Goal: Information Seeking & Learning: Learn about a topic

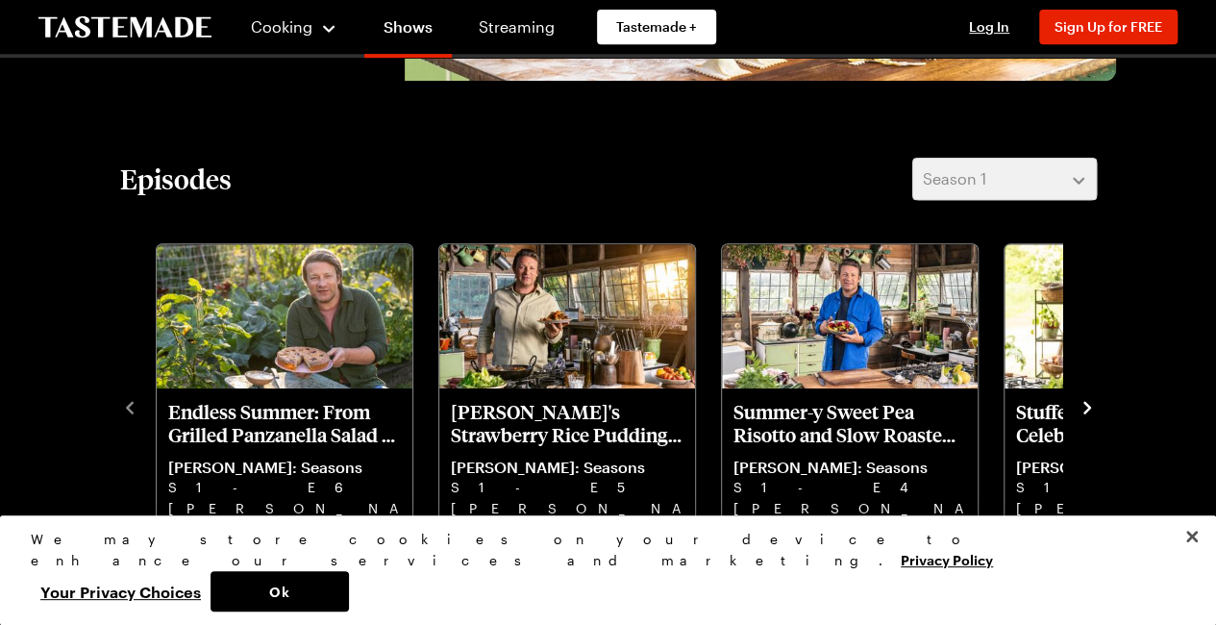
scroll to position [481, 0]
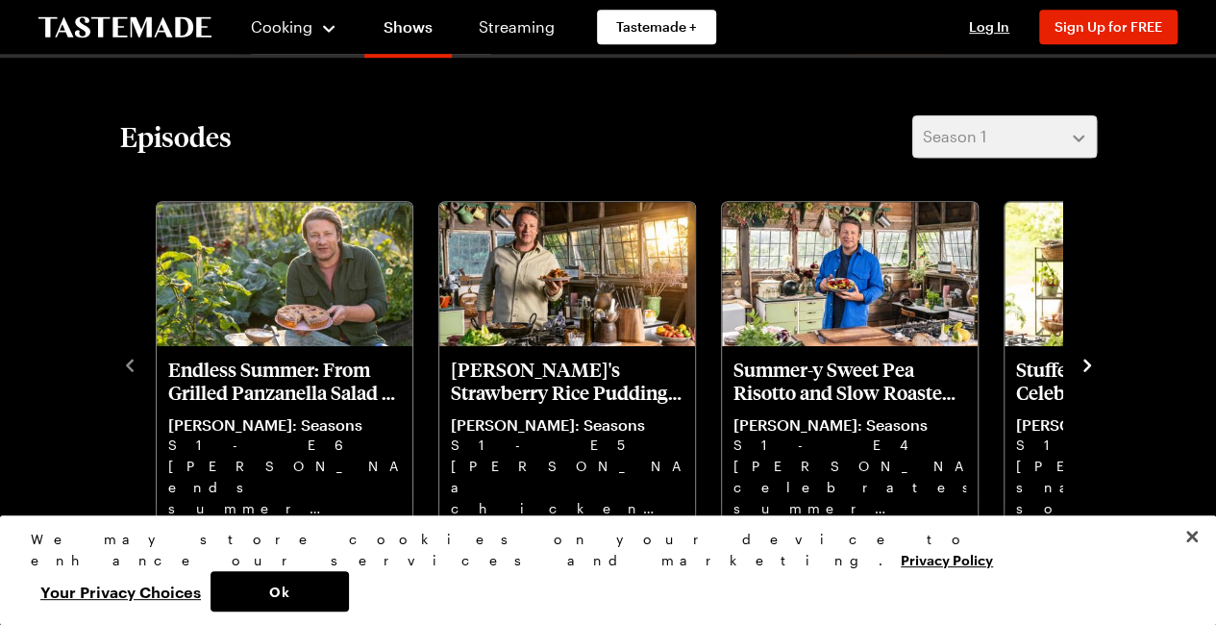
drag, startPoint x: 1090, startPoint y: 364, endPoint x: 1110, endPoint y: 353, distance: 23.2
click at [1094, 360] on icon "navigate to next item" at bounding box center [1087, 365] width 19 height 19
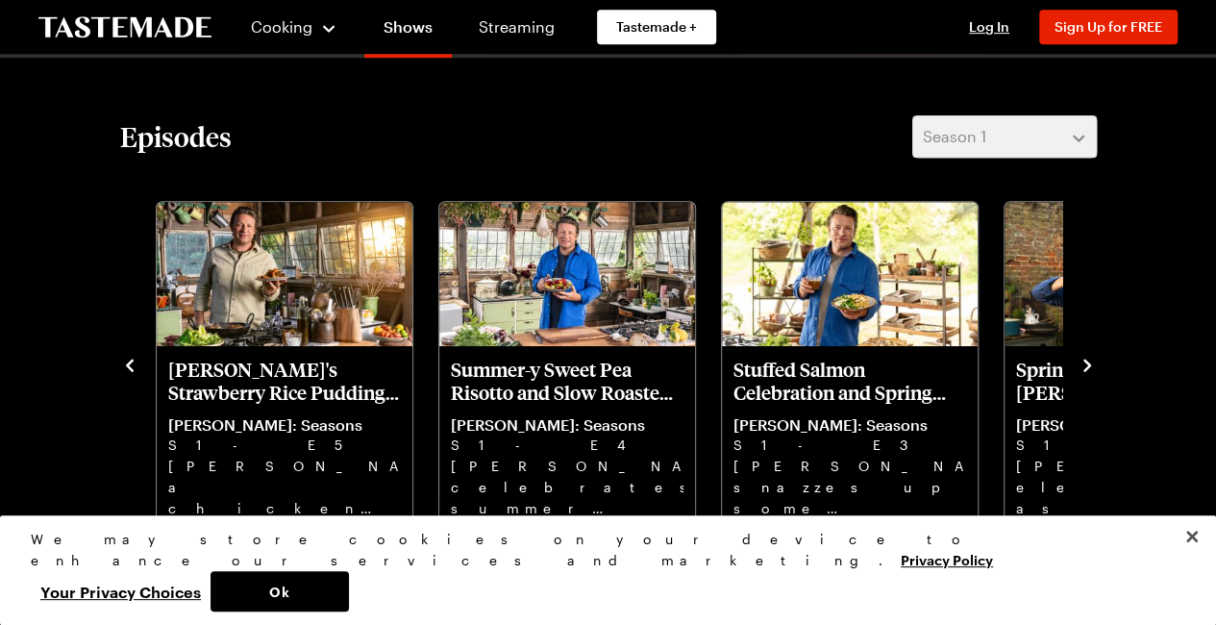
click at [1090, 365] on icon "navigate to next item" at bounding box center [1087, 365] width 19 height 19
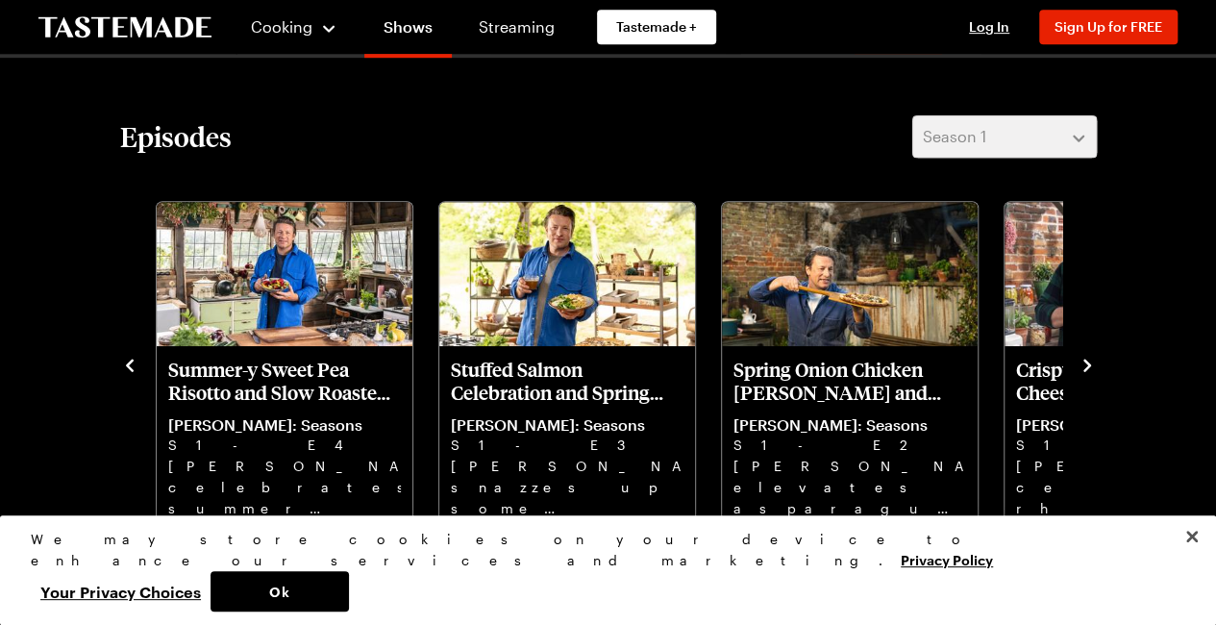
click at [1092, 364] on icon "navigate to next item" at bounding box center [1087, 365] width 19 height 19
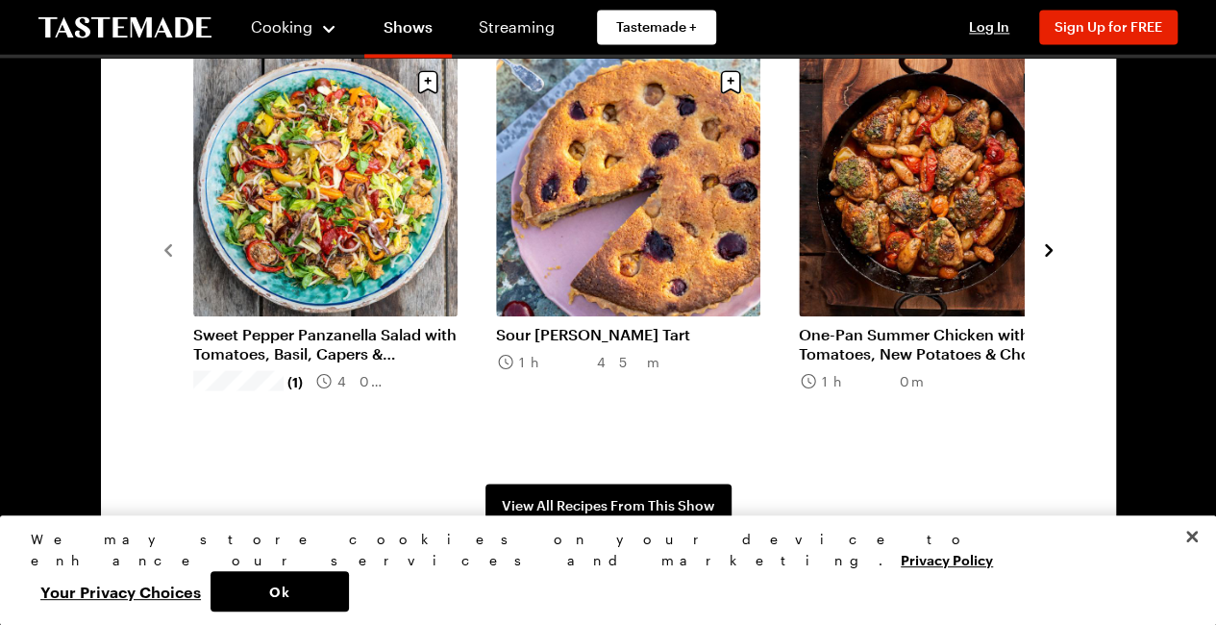
scroll to position [1538, 0]
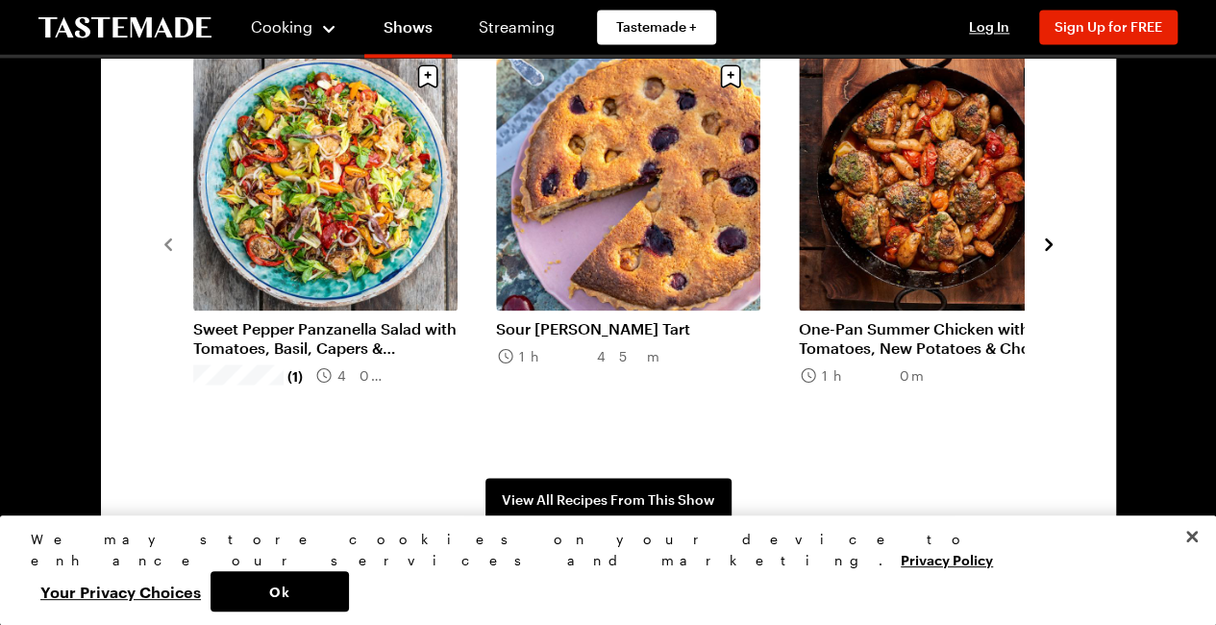
click at [361, 318] on link "Sweet Pepper Panzanella Salad with Tomatoes, Basil, Capers & Anchovies" at bounding box center [325, 337] width 264 height 38
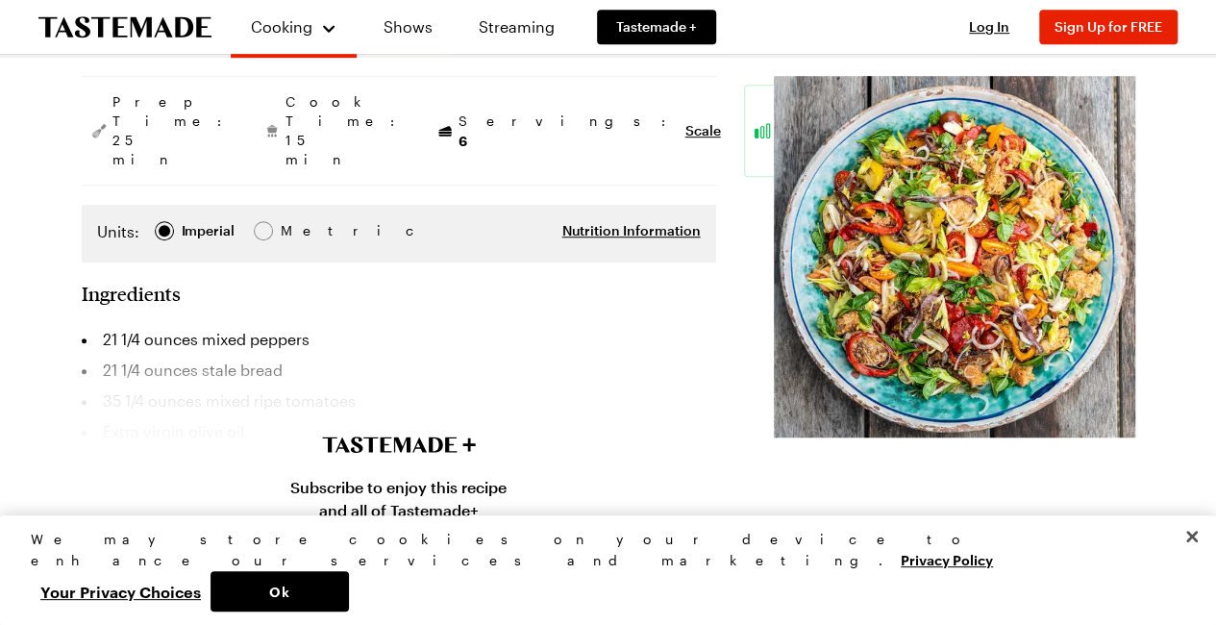
scroll to position [577, 0]
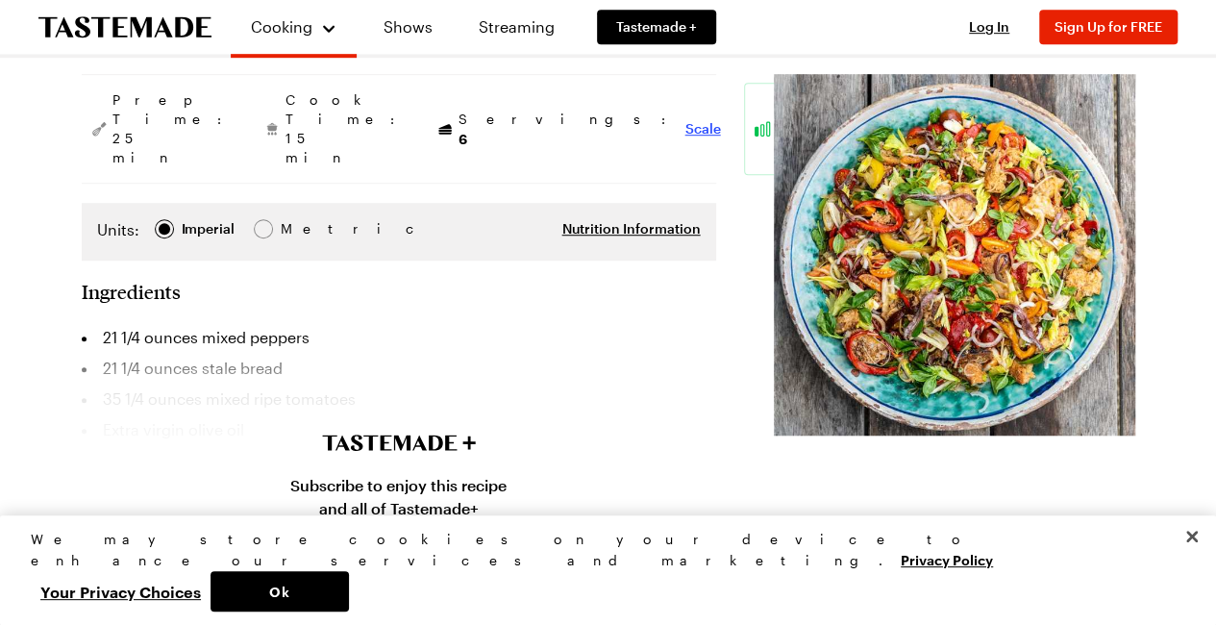
click at [685, 119] on span "Scale" at bounding box center [703, 128] width 36 height 19
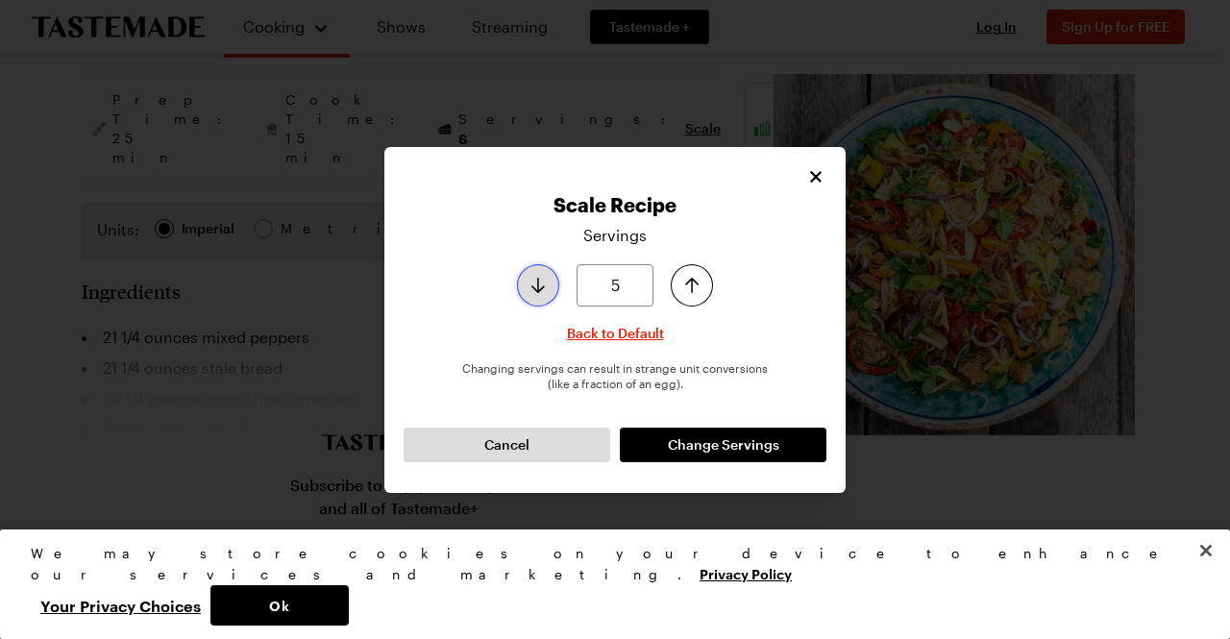
click at [535, 289] on icon "Decrease serving size by one" at bounding box center [538, 285] width 13 height 15
type input "6"
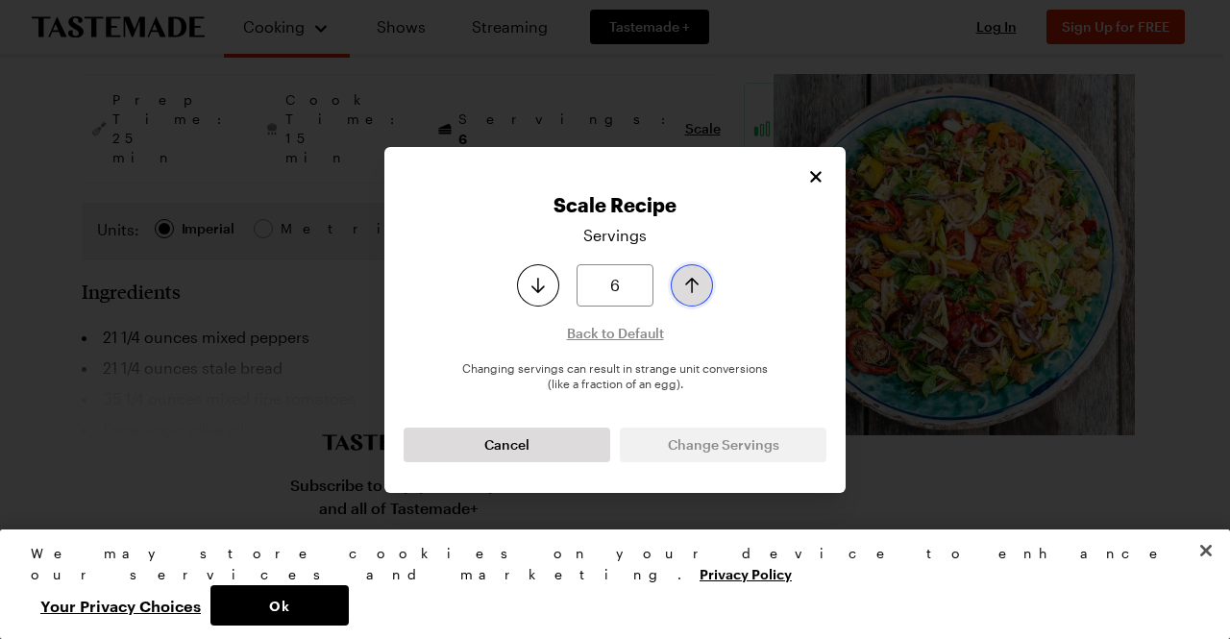
click at [694, 278] on icon "Increase serving size by one" at bounding box center [692, 285] width 23 height 23
click at [820, 168] on icon "Close" at bounding box center [816, 175] width 19 height 19
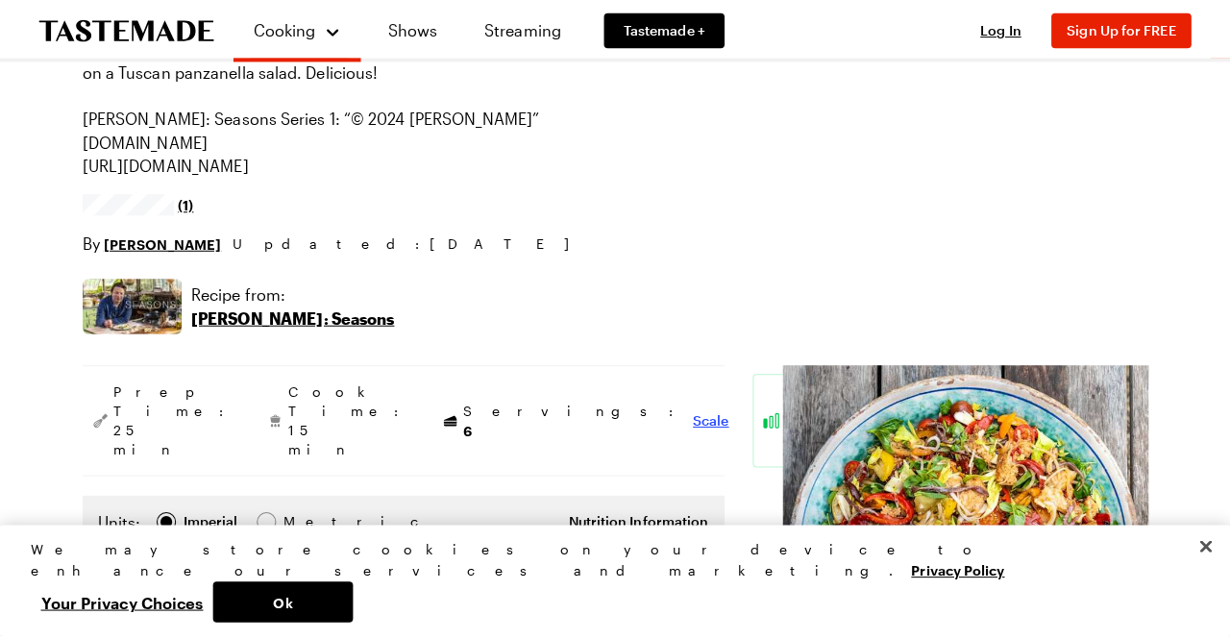
scroll to position [96, 0]
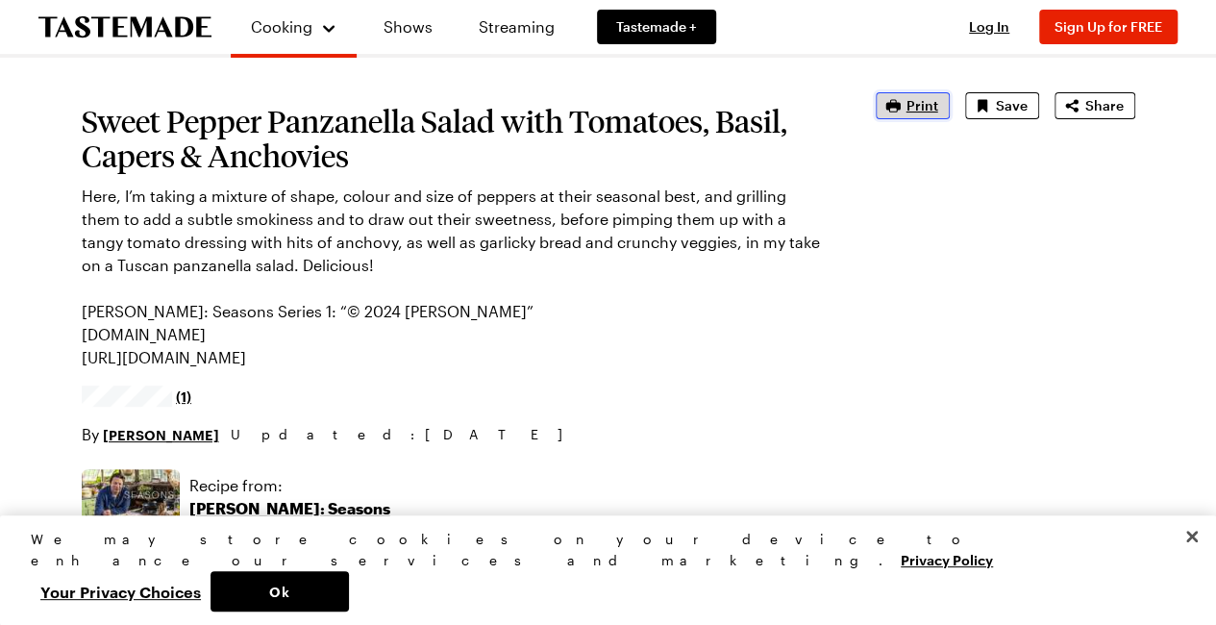
click at [919, 109] on span "Print" at bounding box center [922, 105] width 32 height 19
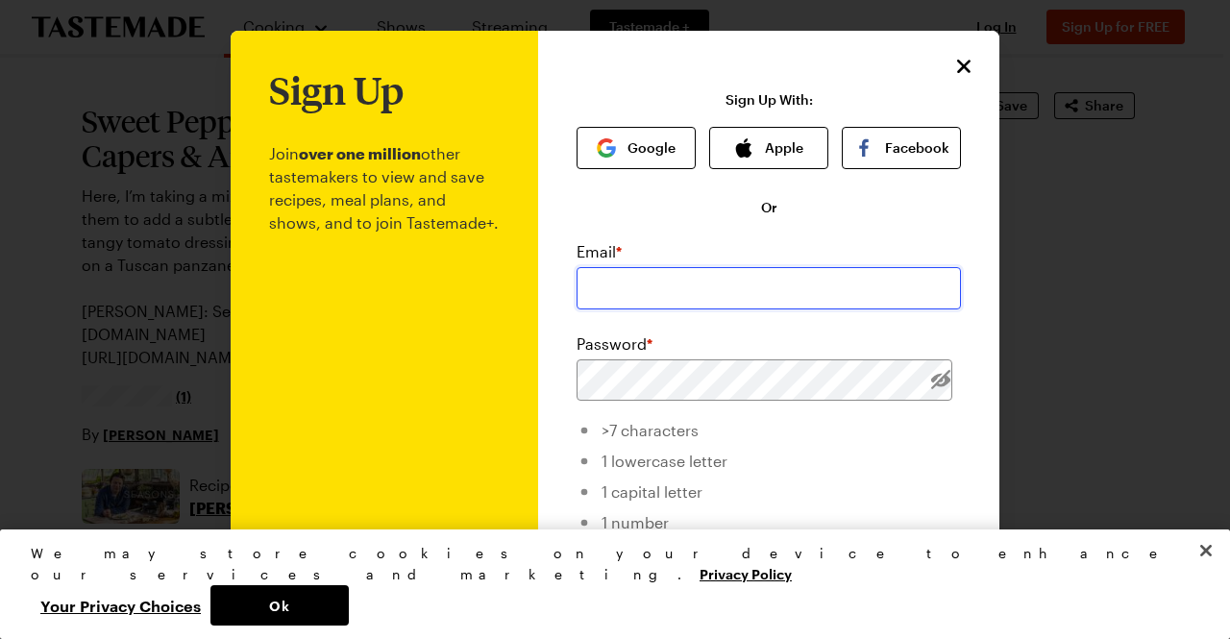
click at [588, 301] on input "email" at bounding box center [769, 288] width 384 height 42
type input "[EMAIL_ADDRESS][DOMAIN_NAME]"
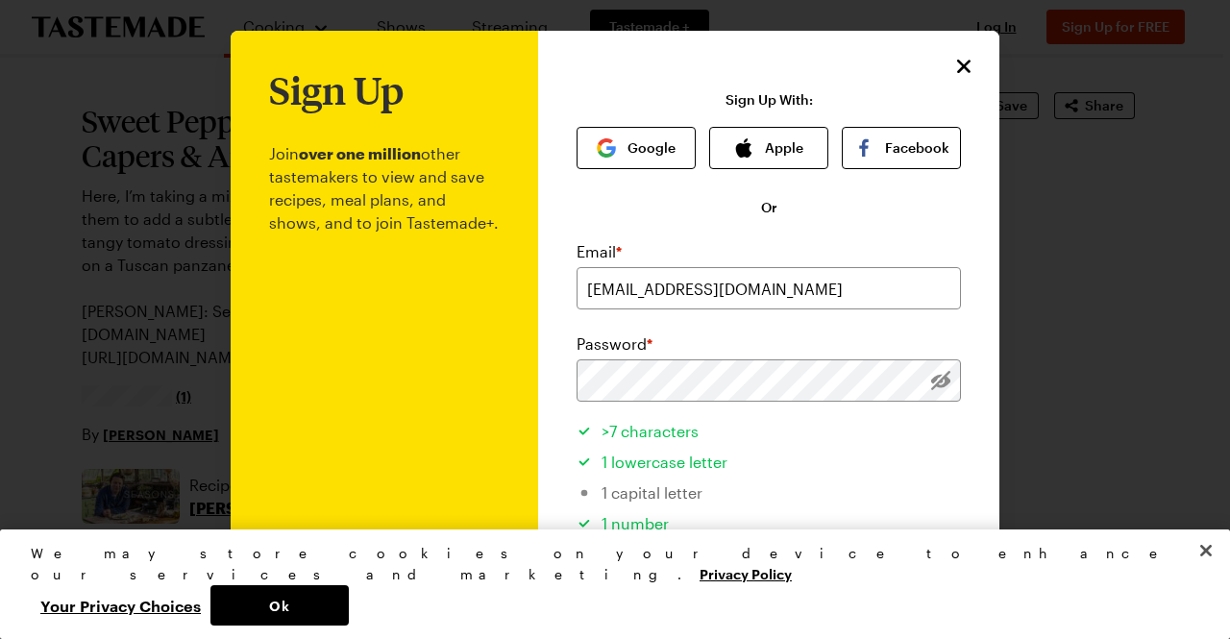
click at [932, 442] on li ">7 characters" at bounding box center [769, 428] width 384 height 31
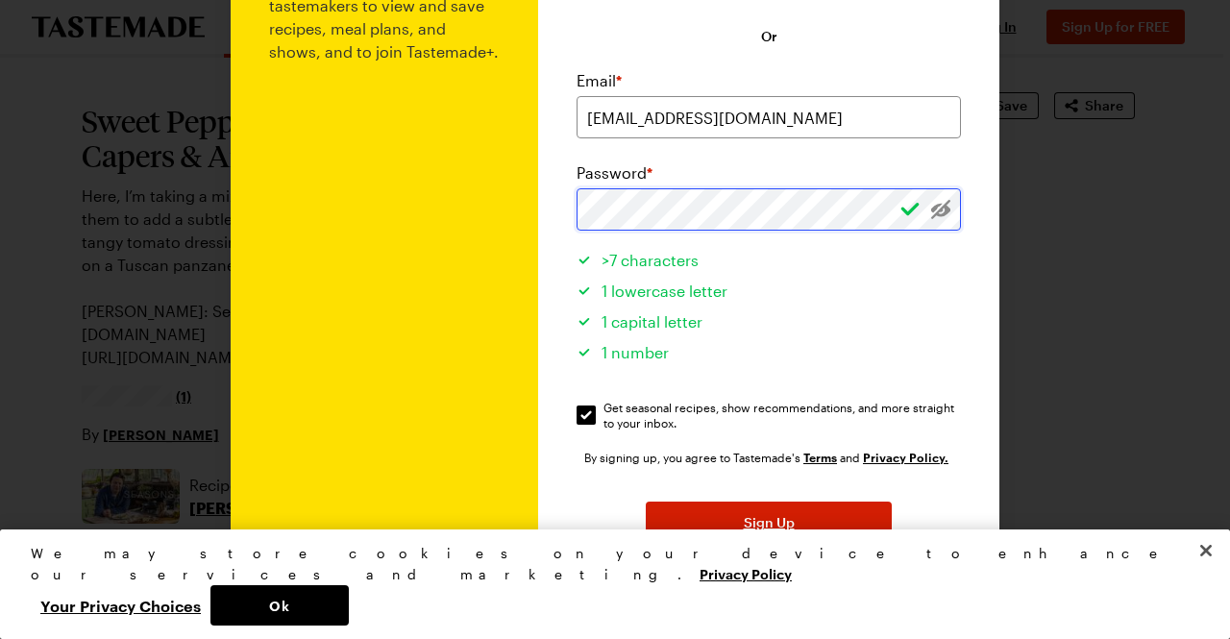
scroll to position [258, 0]
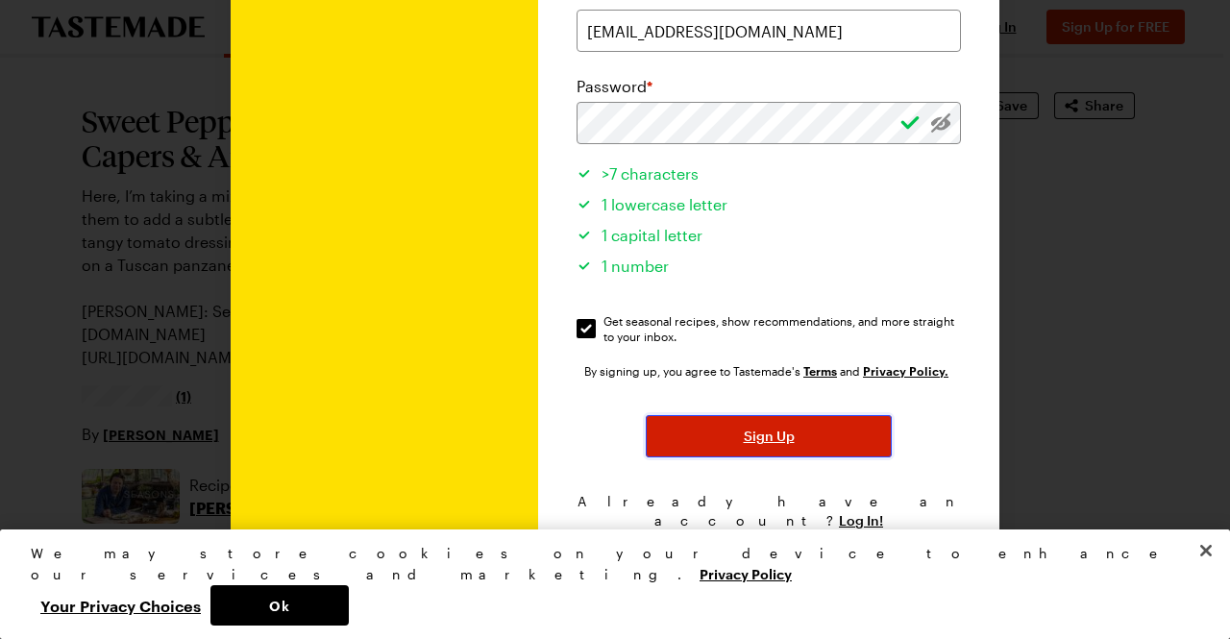
click at [848, 454] on button "Sign Up" at bounding box center [769, 436] width 246 height 42
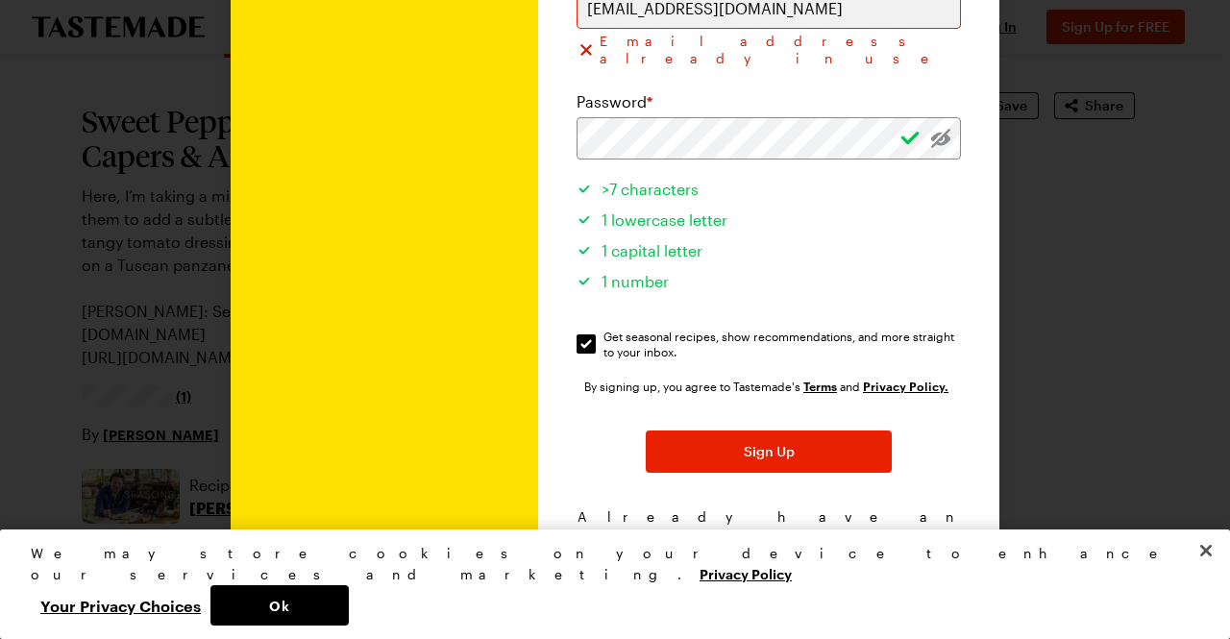
scroll to position [281, 0]
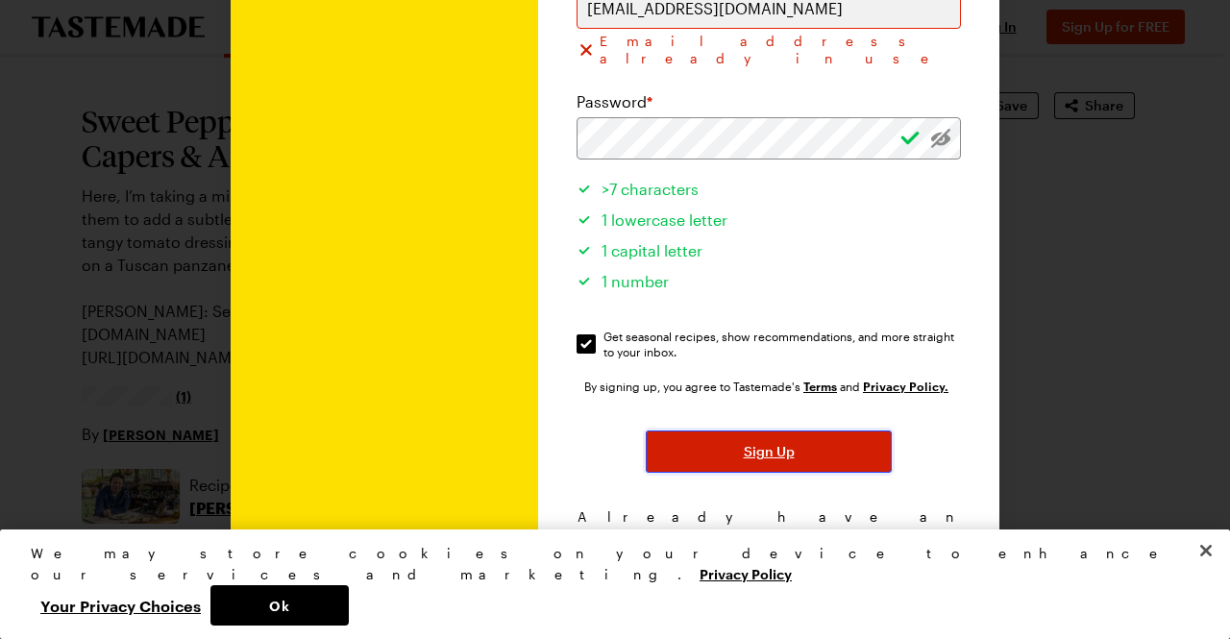
click at [753, 442] on span "Sign Up" at bounding box center [769, 451] width 51 height 19
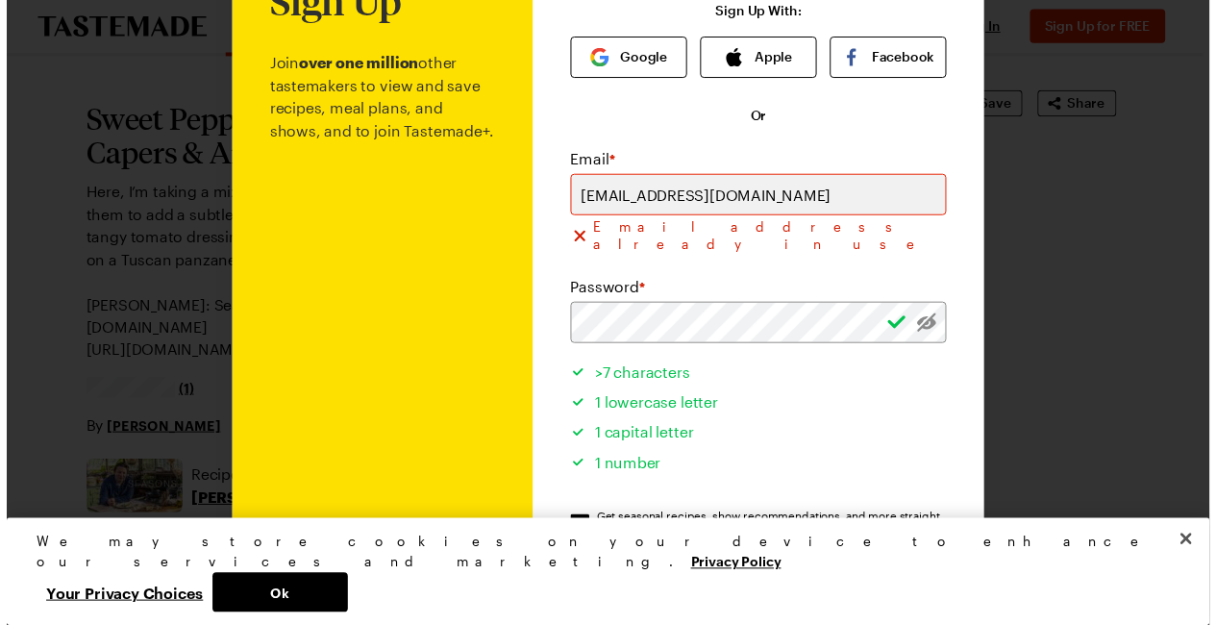
scroll to position [0, 0]
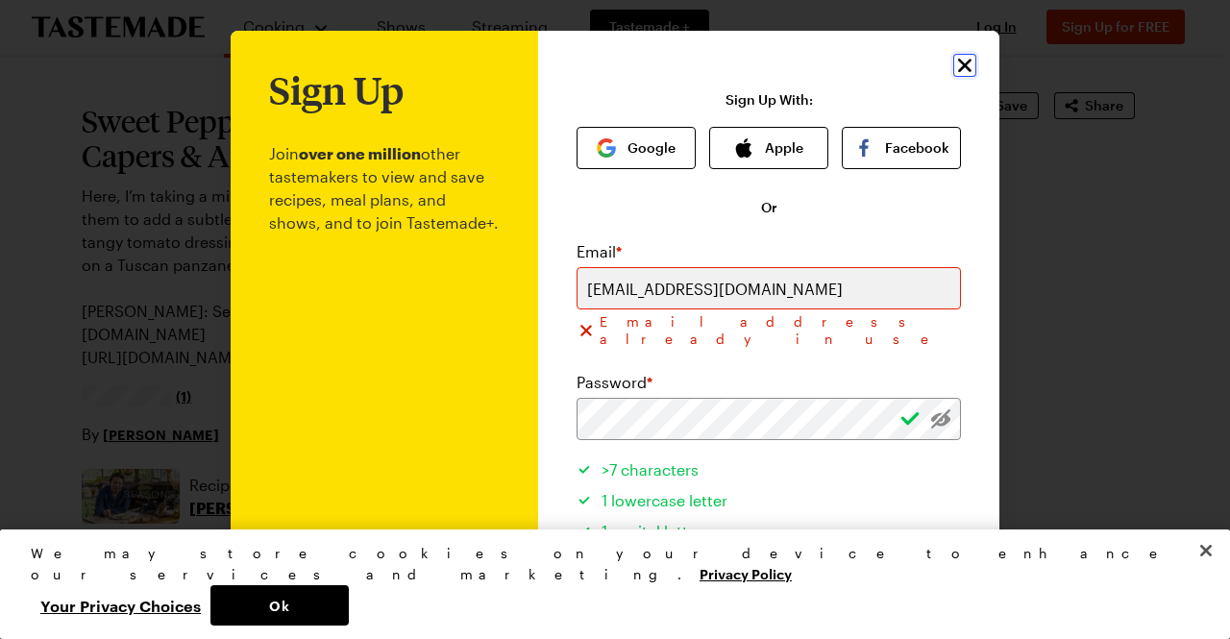
click at [956, 69] on icon "Close" at bounding box center [965, 65] width 23 height 23
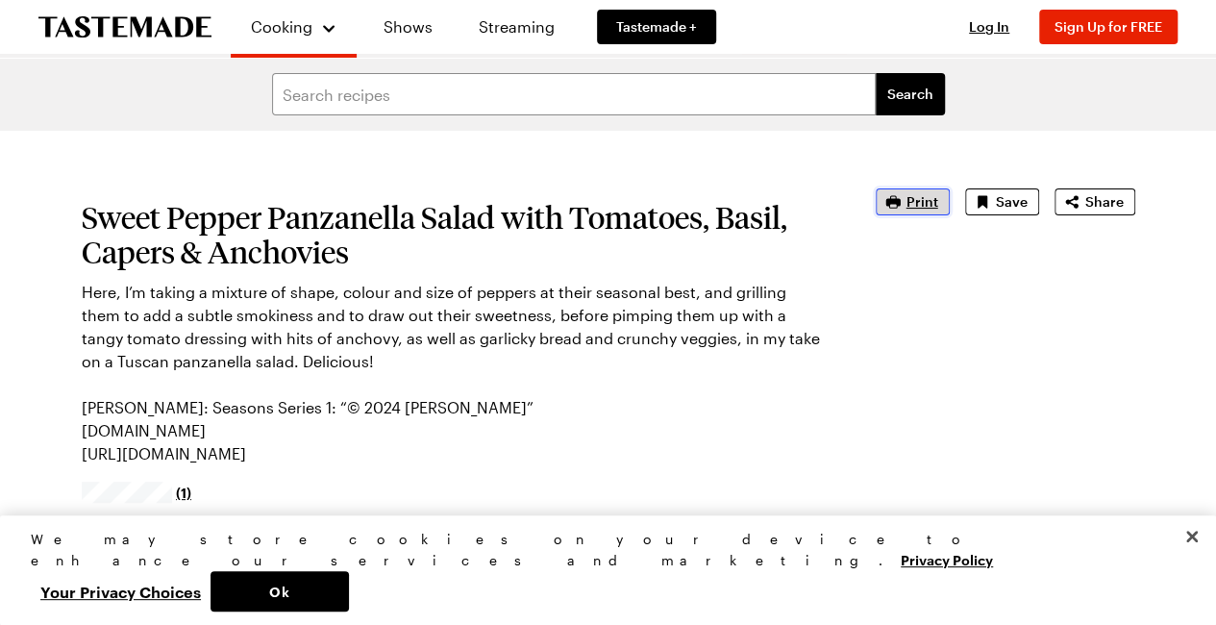
click at [903, 207] on icon "button" at bounding box center [892, 201] width 19 height 19
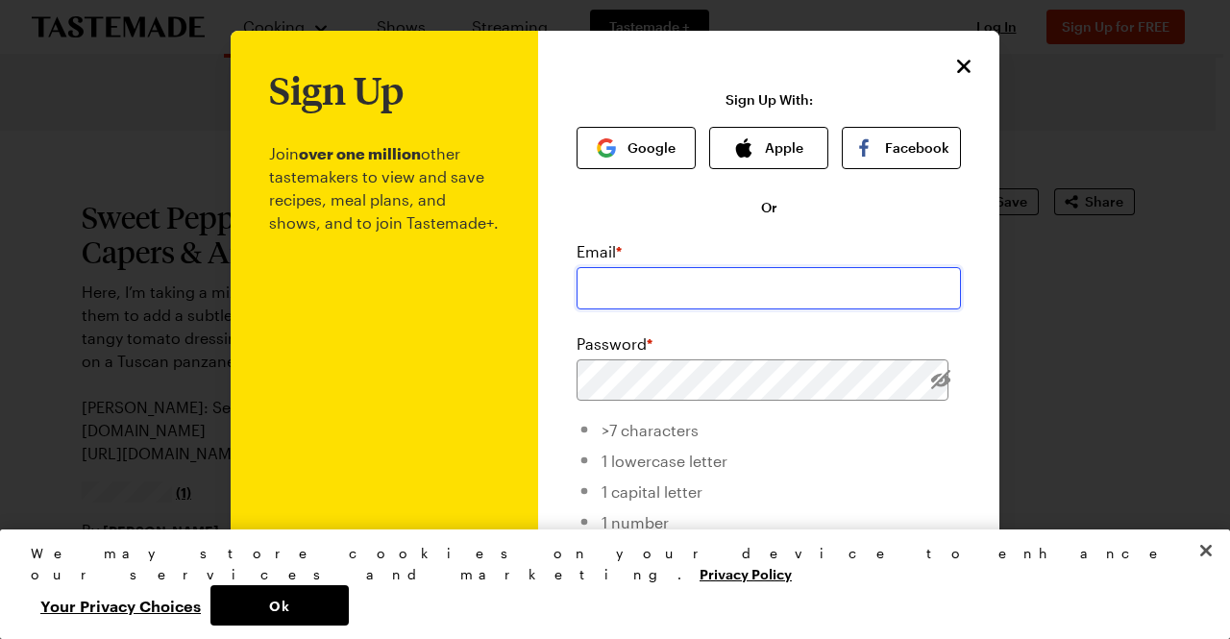
click at [577, 280] on input "email" at bounding box center [769, 288] width 384 height 42
type input "[EMAIL_ADDRESS][DOMAIN_NAME]"
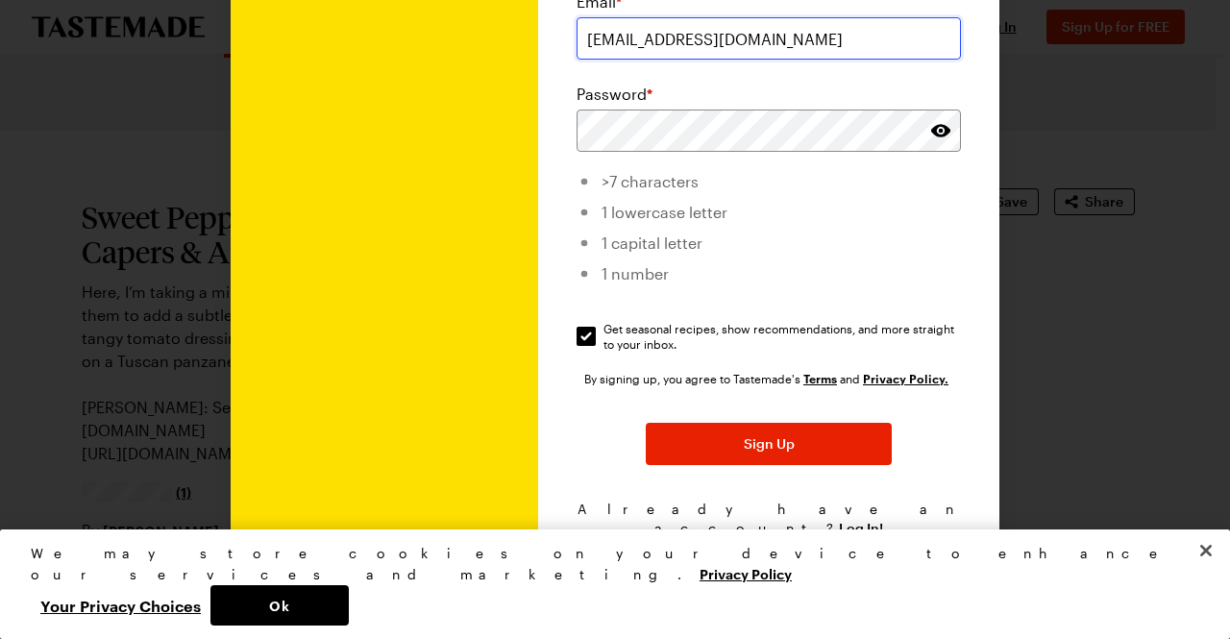
scroll to position [258, 0]
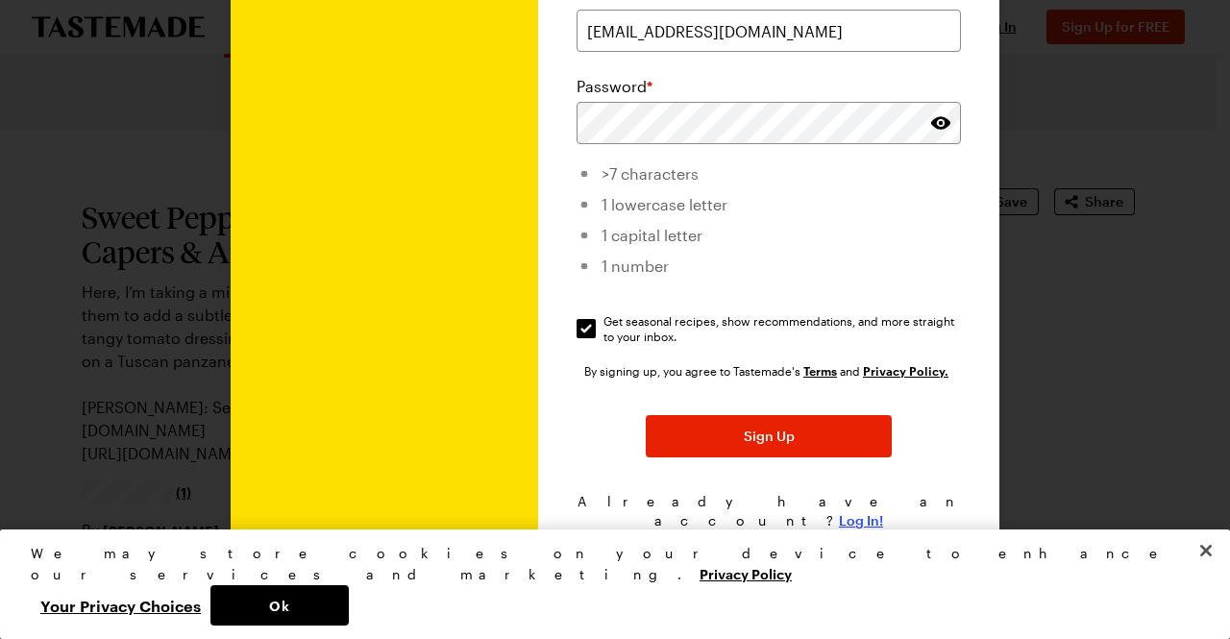
click at [839, 511] on span "Log In!" at bounding box center [861, 520] width 44 height 19
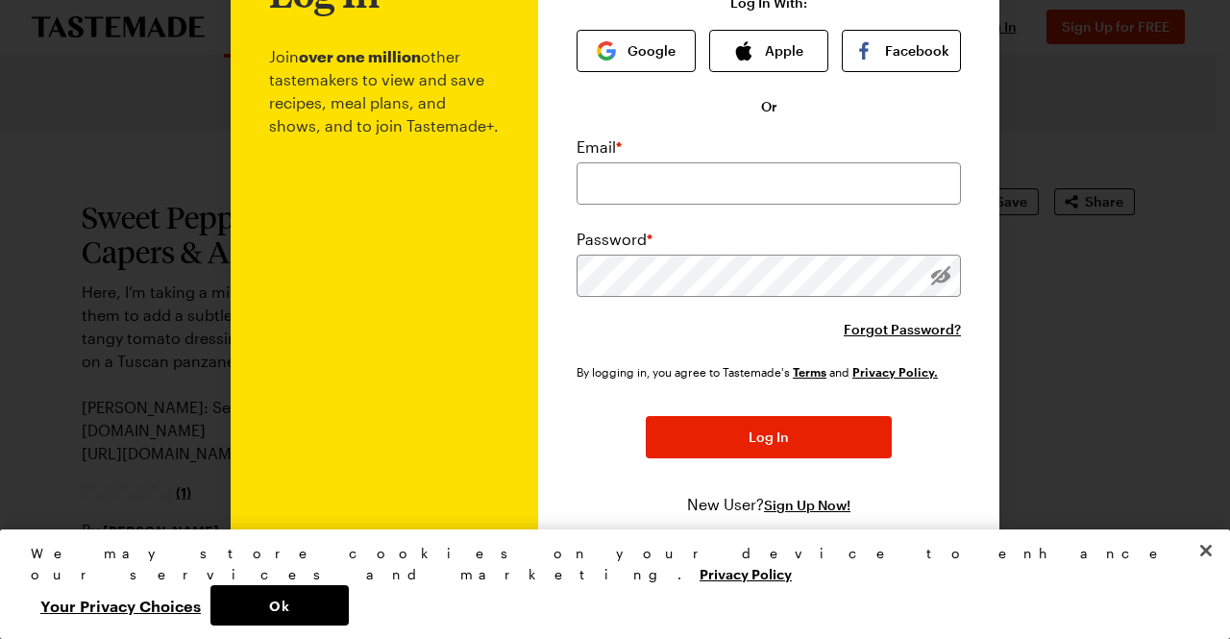
scroll to position [98, 0]
click at [616, 193] on input "email" at bounding box center [769, 183] width 384 height 42
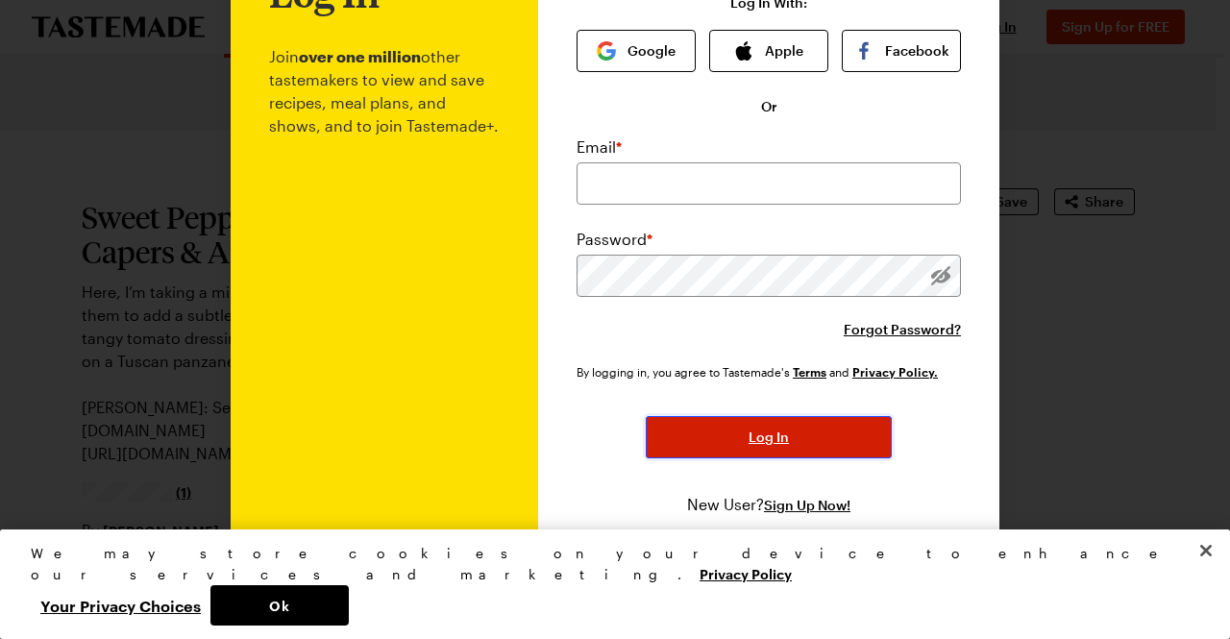
click at [798, 449] on button "Log In" at bounding box center [769, 437] width 246 height 42
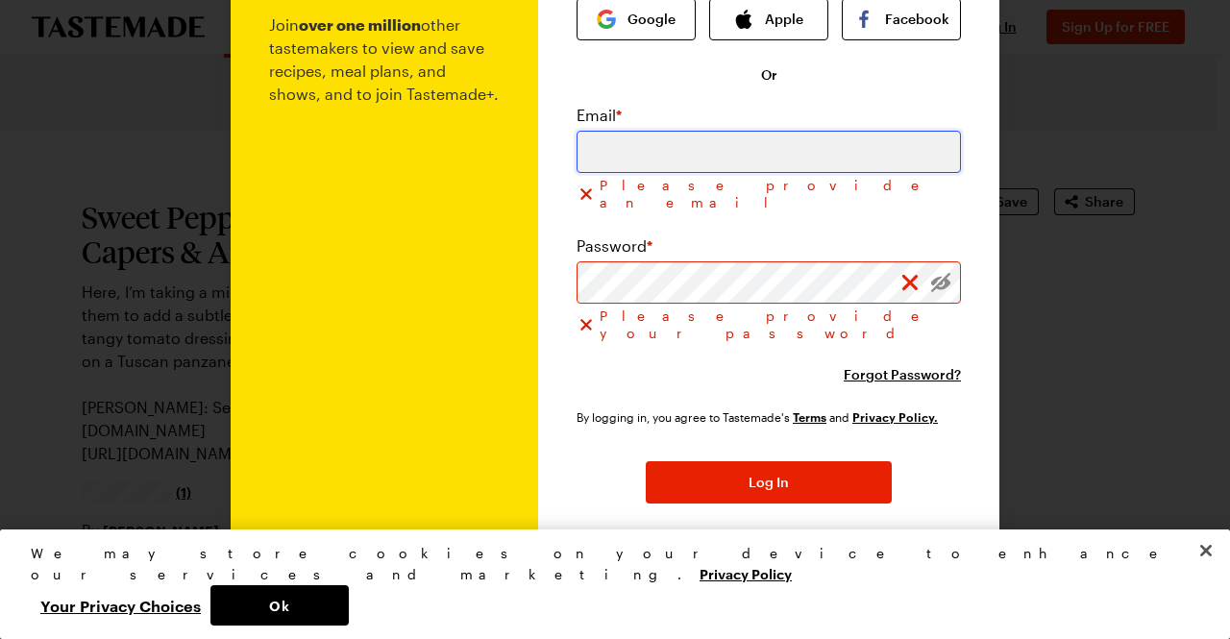
scroll to position [144, 0]
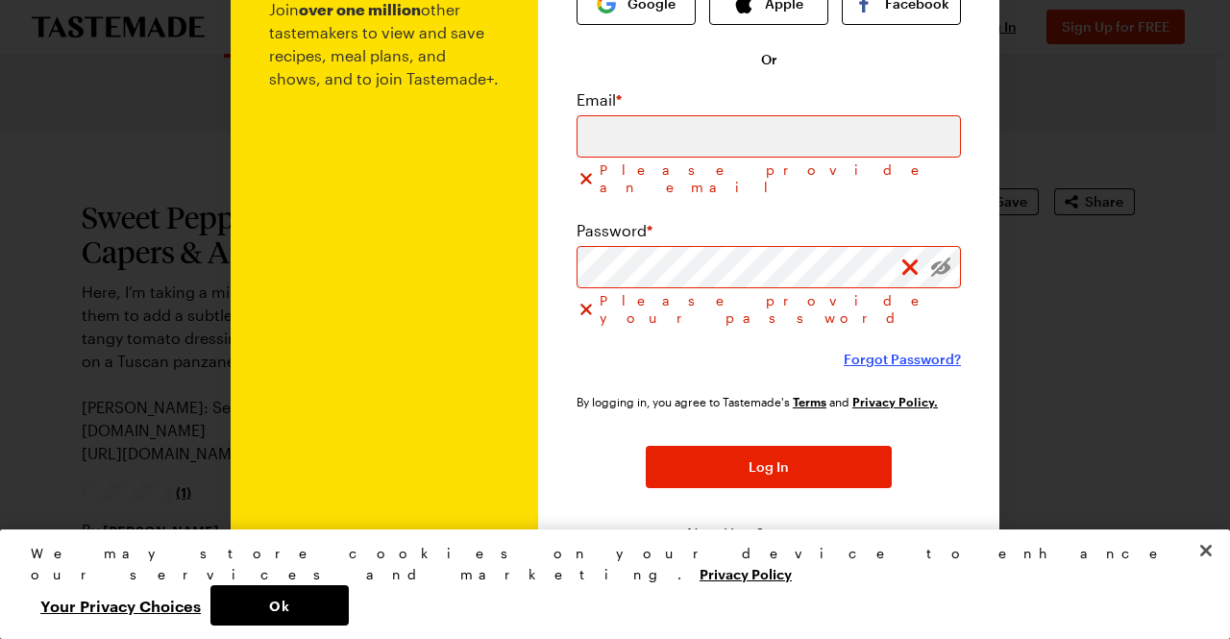
click at [927, 350] on span "Forgot Password?" at bounding box center [902, 359] width 117 height 19
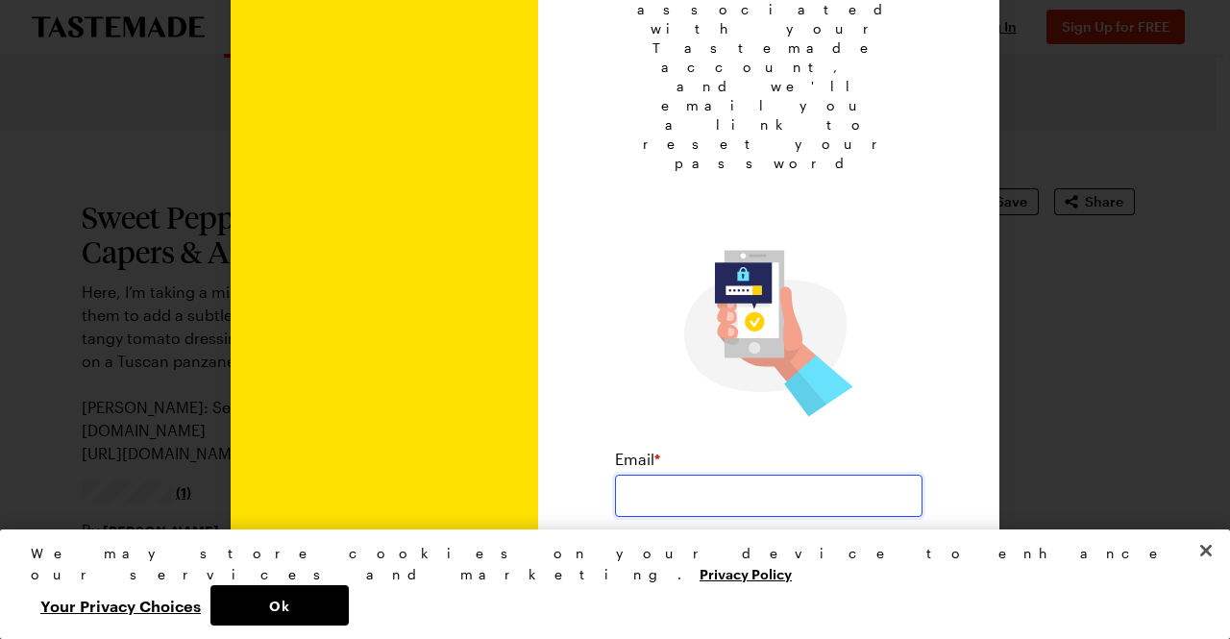
click at [679, 475] on input "email" at bounding box center [769, 496] width 308 height 42
click at [773, 624] on span "Back to Login" at bounding box center [769, 649] width 88 height 19
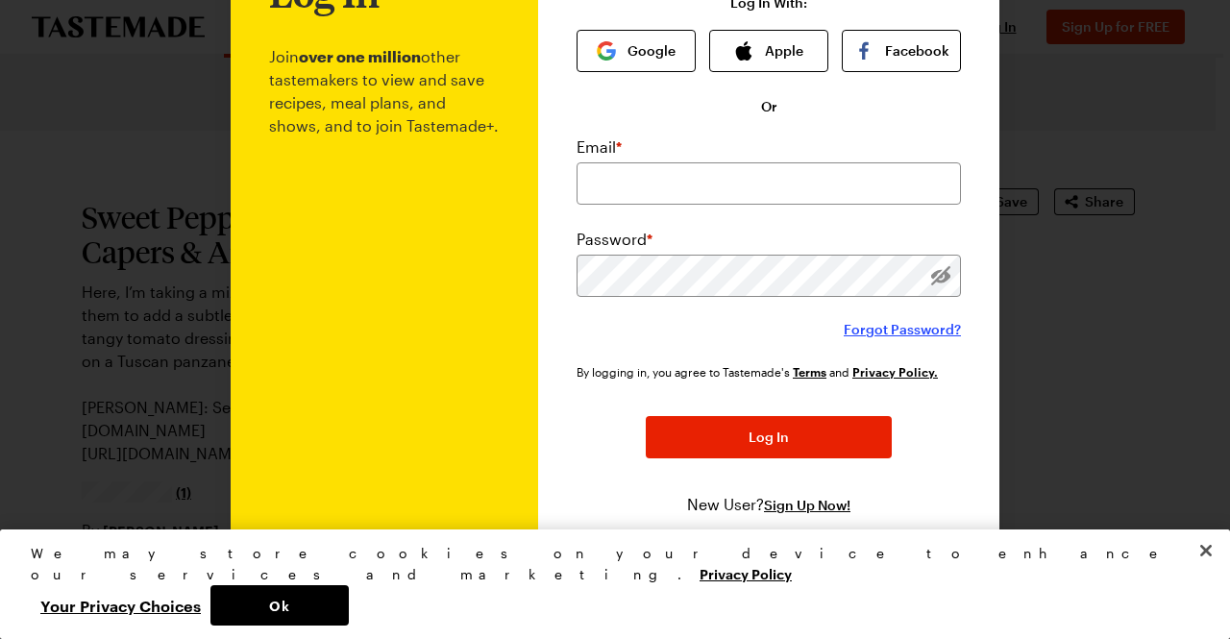
click at [926, 329] on span "Forgot Password?" at bounding box center [902, 329] width 117 height 19
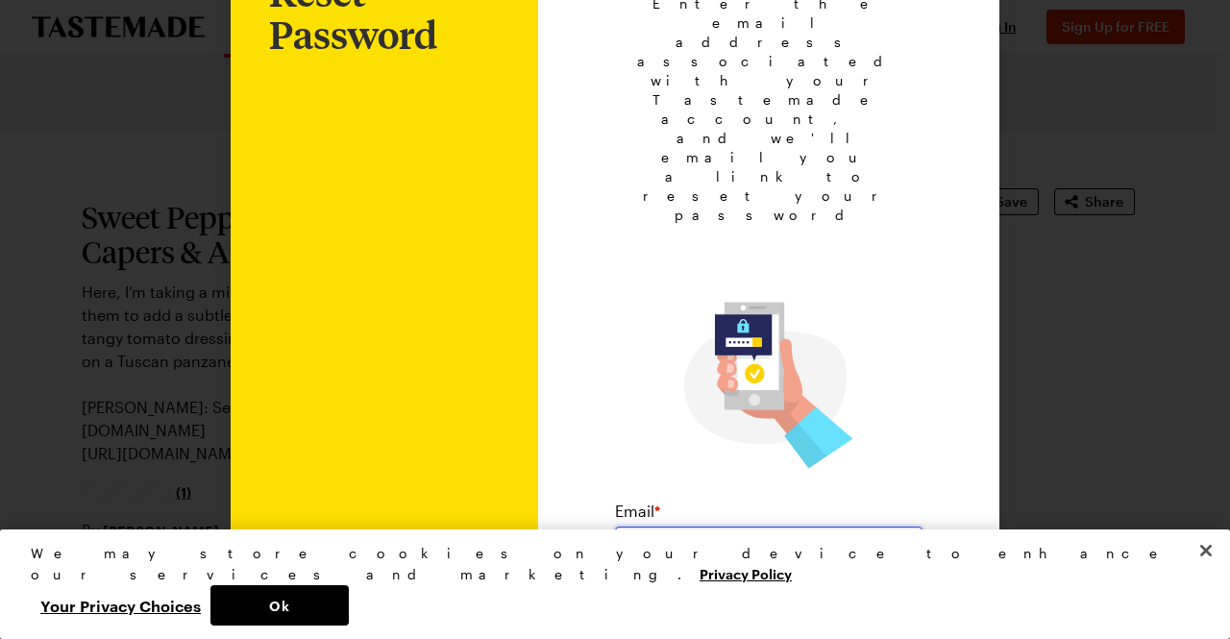
click at [671, 527] on input "email" at bounding box center [769, 548] width 308 height 42
type input "[EMAIL_ADDRESS][DOMAIN_NAME]"
click at [834, 600] on button "Submit" at bounding box center [769, 621] width 246 height 42
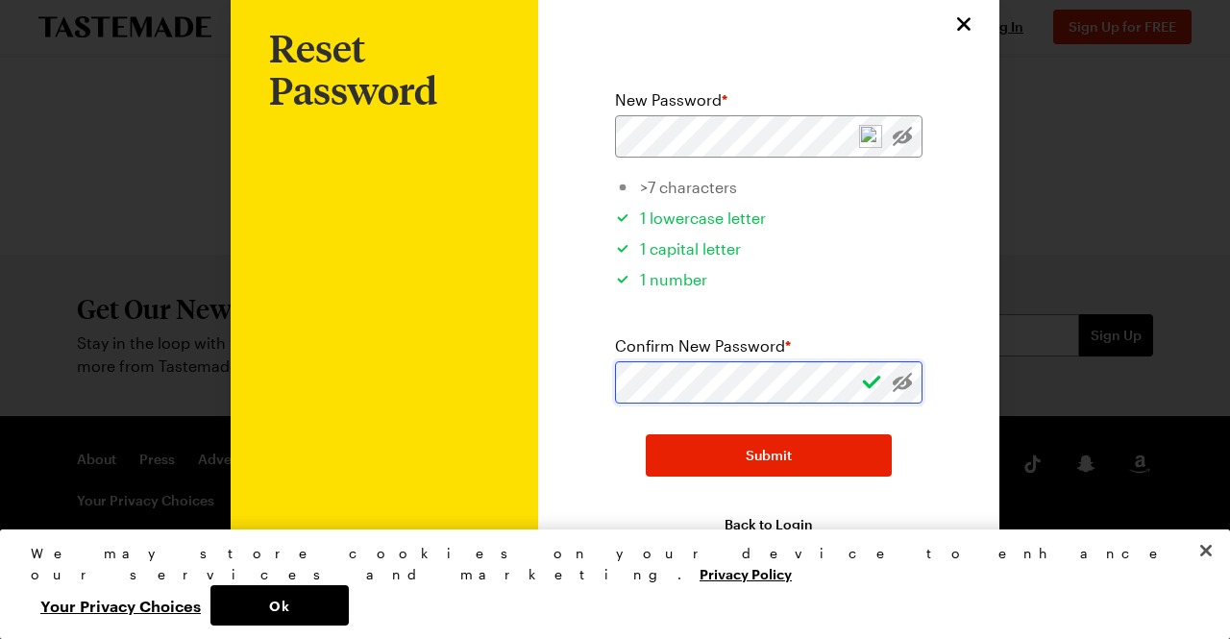
scroll to position [80, 0]
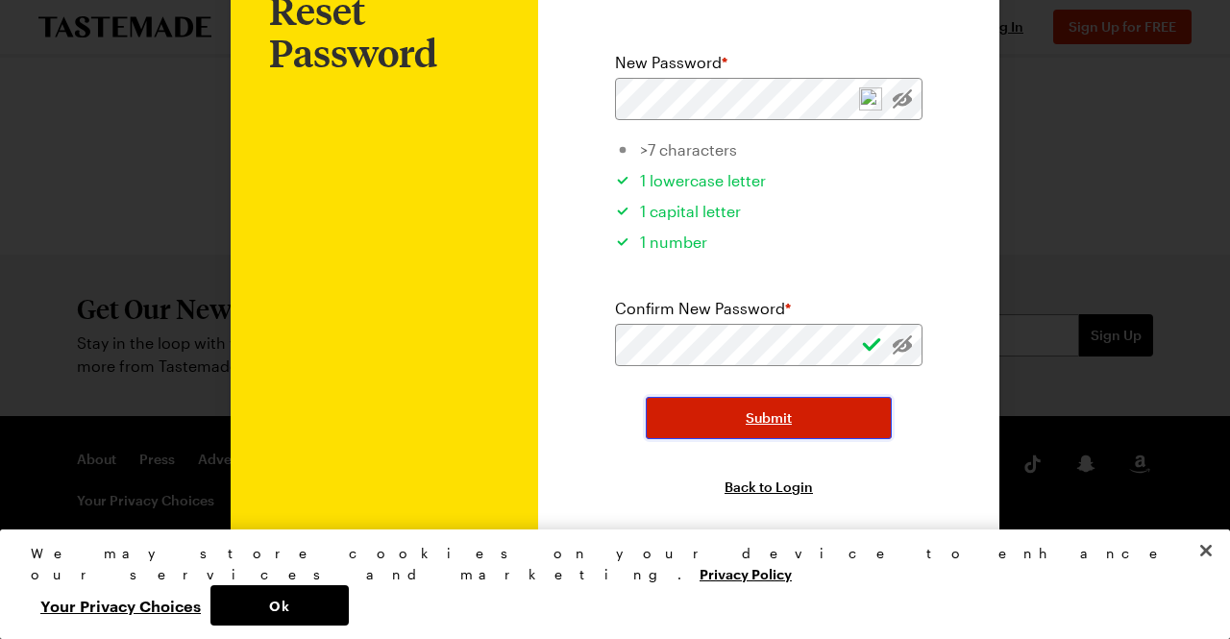
click at [853, 424] on button "Submit" at bounding box center [769, 418] width 246 height 42
click at [673, 411] on button "Submit" at bounding box center [769, 418] width 246 height 42
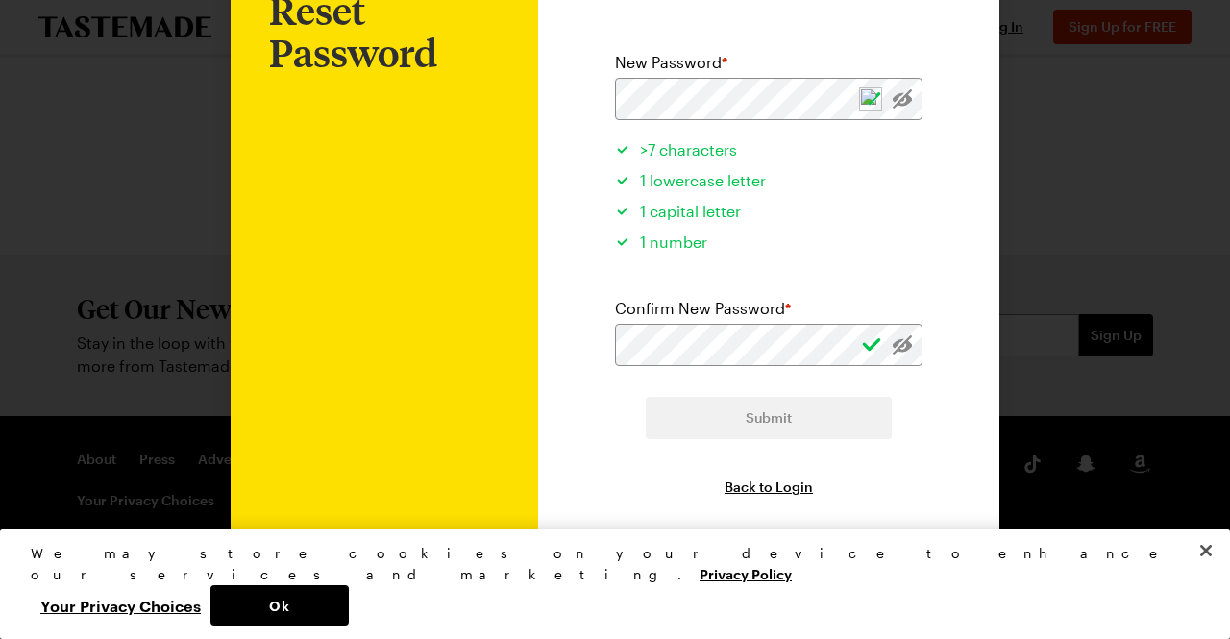
click at [669, 411] on div "Submit" at bounding box center [769, 418] width 246 height 42
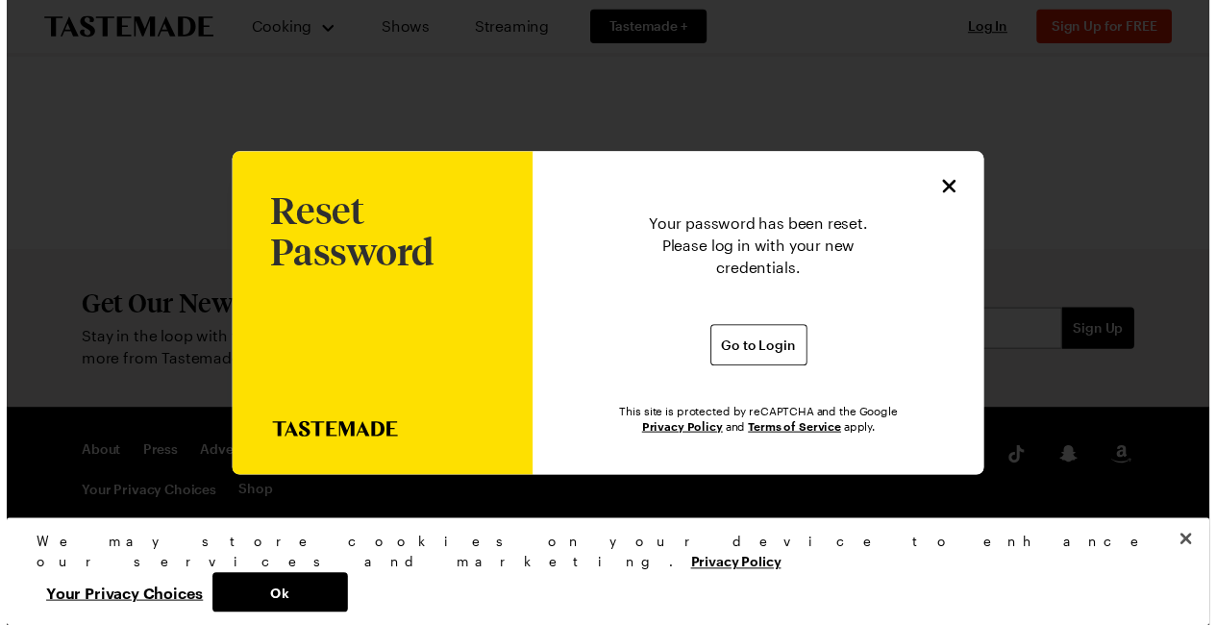
scroll to position [0, 0]
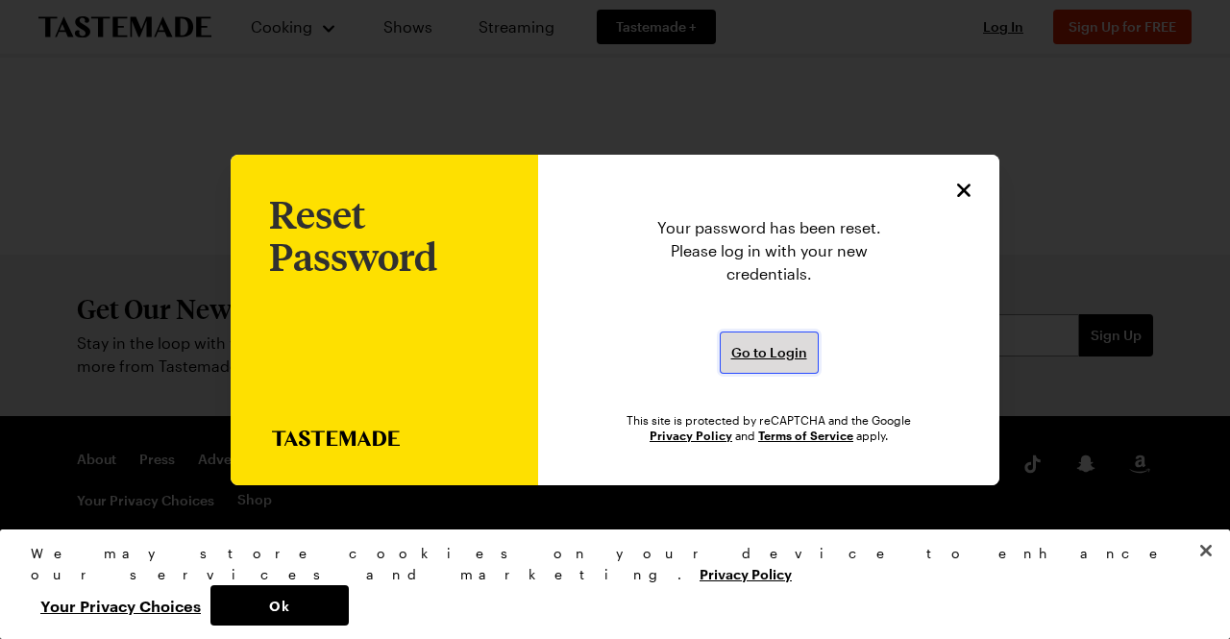
click at [746, 351] on span "Go to Login" at bounding box center [769, 352] width 76 height 19
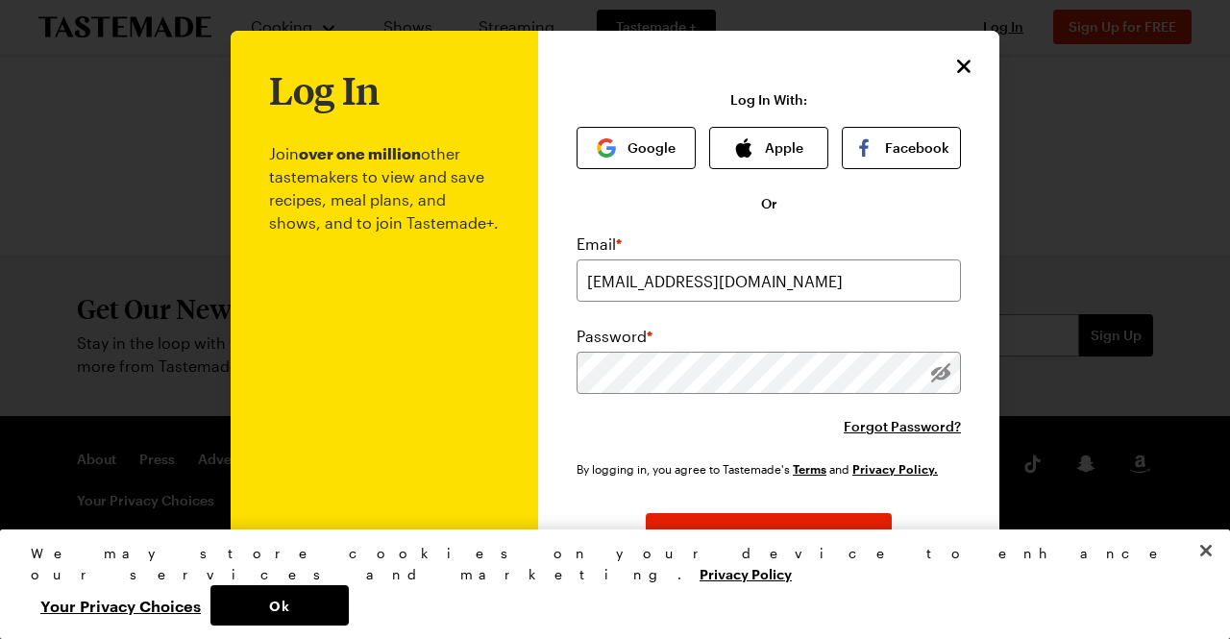
click at [930, 505] on div "By logging in, you agree to Tastemade's Terms and Privacy Policy. Log In New Us…" at bounding box center [769, 536] width 384 height 154
click at [766, 545] on button "Log In" at bounding box center [769, 534] width 246 height 42
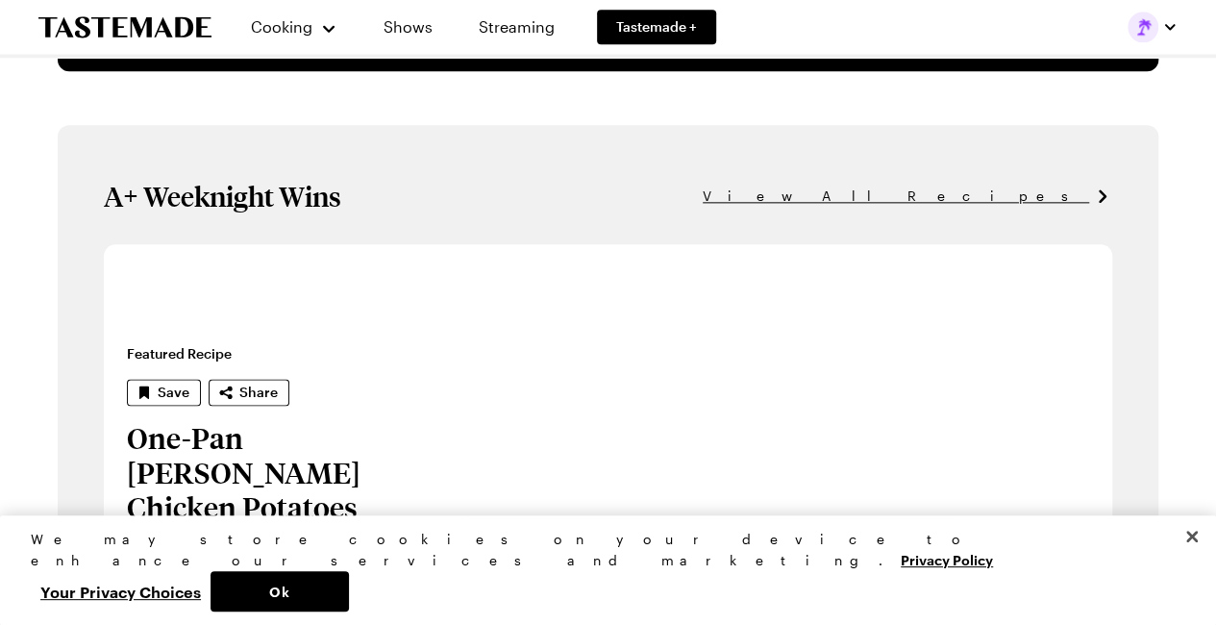
scroll to position [1250, 0]
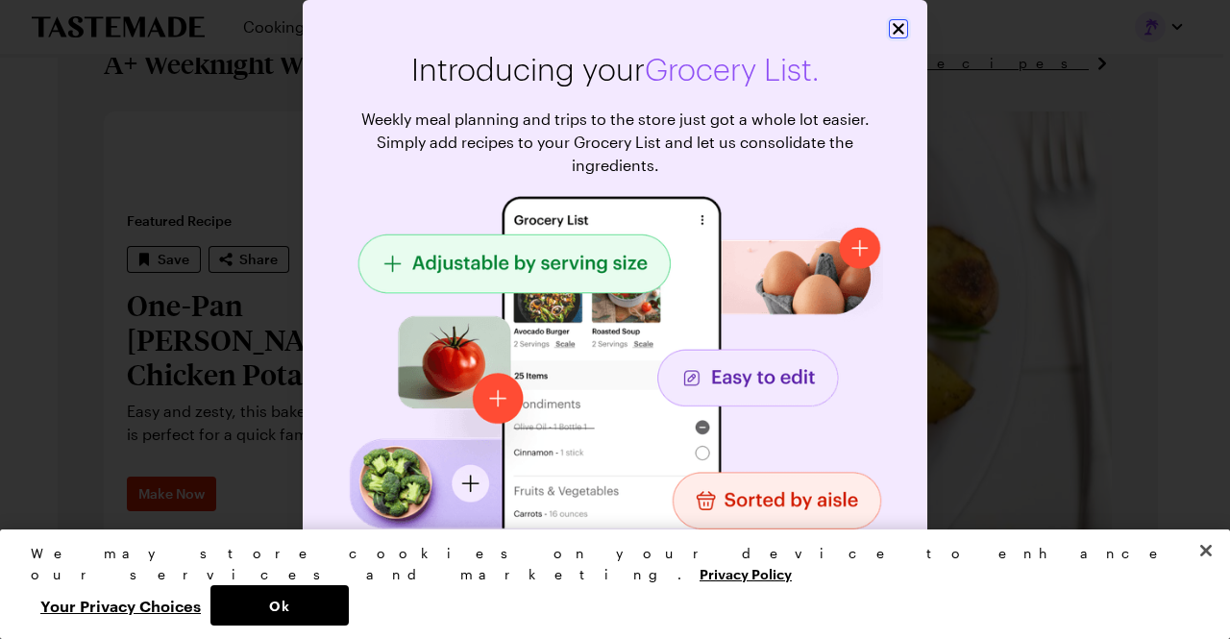
click at [895, 20] on icon "Close" at bounding box center [898, 28] width 19 height 19
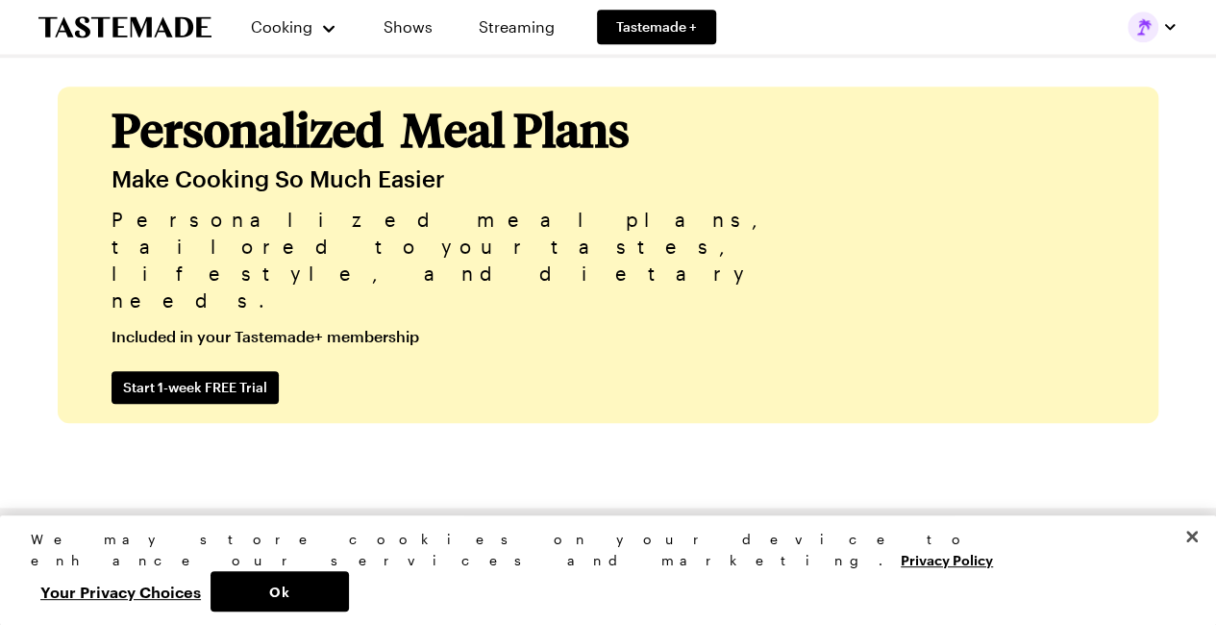
scroll to position [4292, 0]
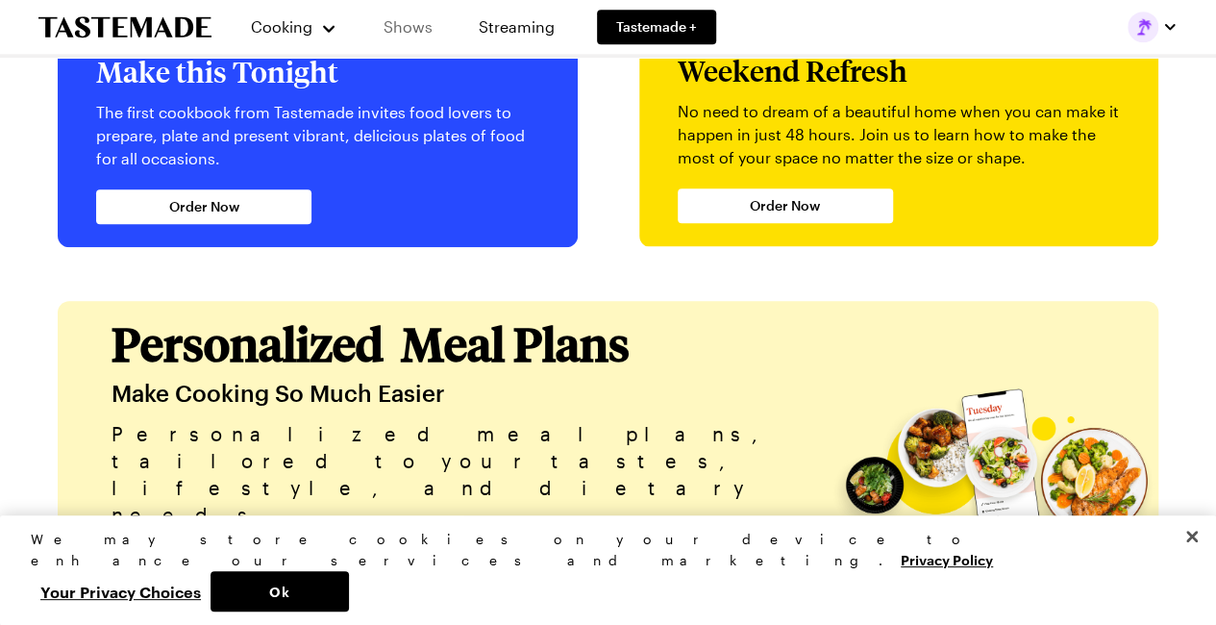
click at [406, 26] on link "Shows" at bounding box center [407, 27] width 87 height 54
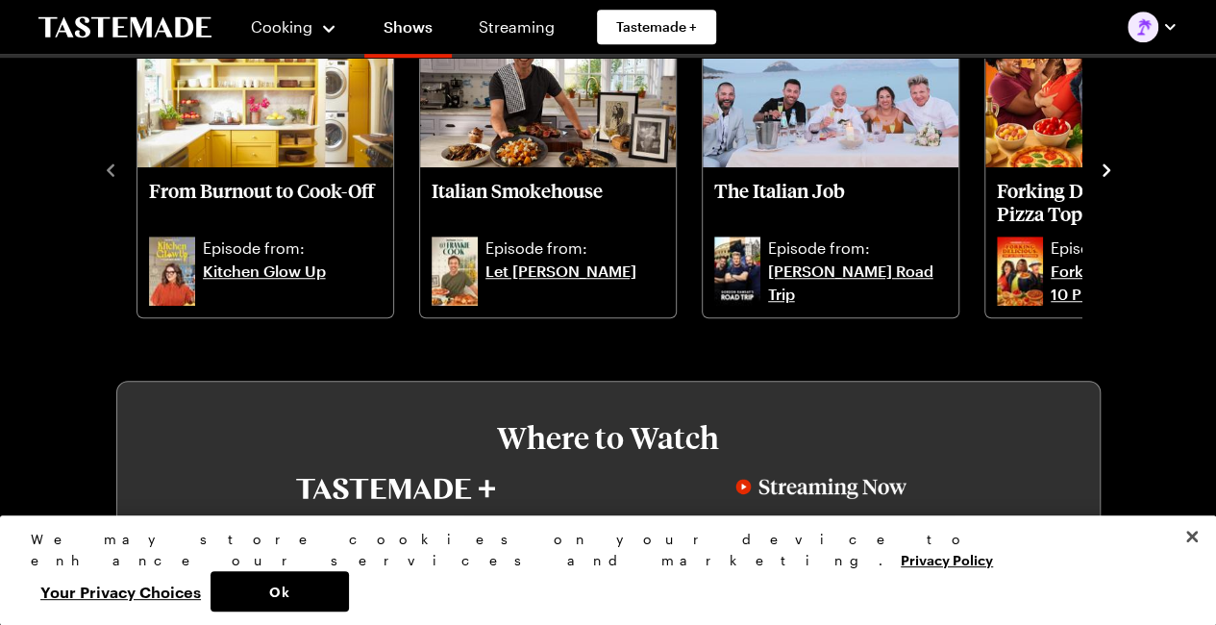
scroll to position [481, 0]
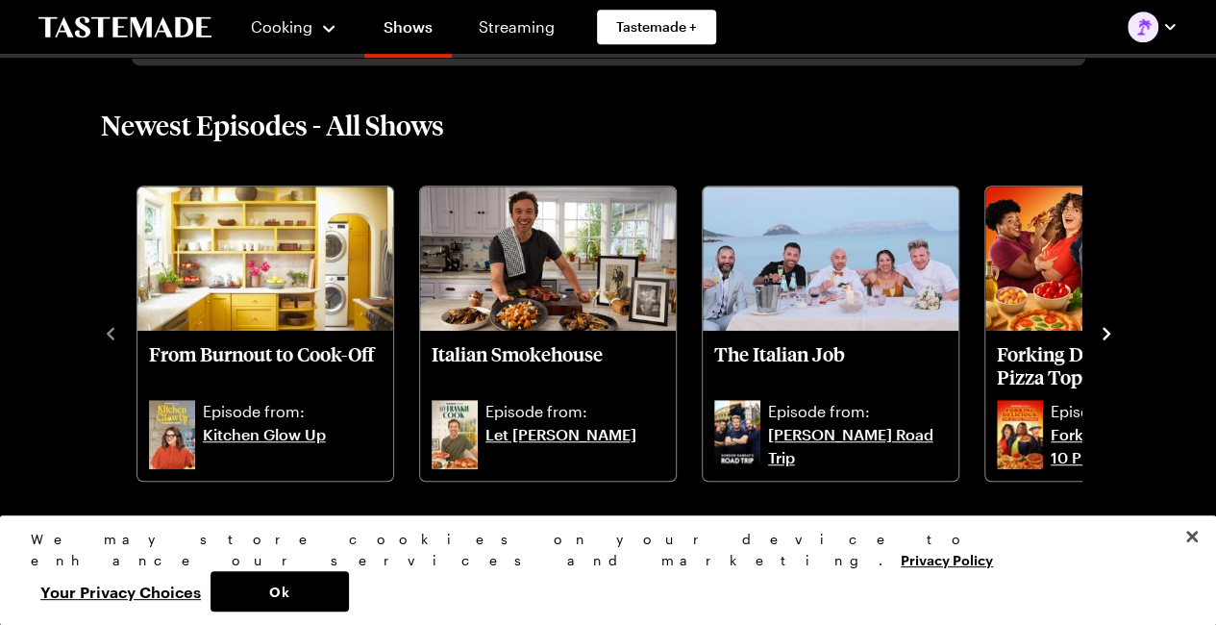
click at [1108, 329] on icon "navigate to next item" at bounding box center [1106, 333] width 19 height 19
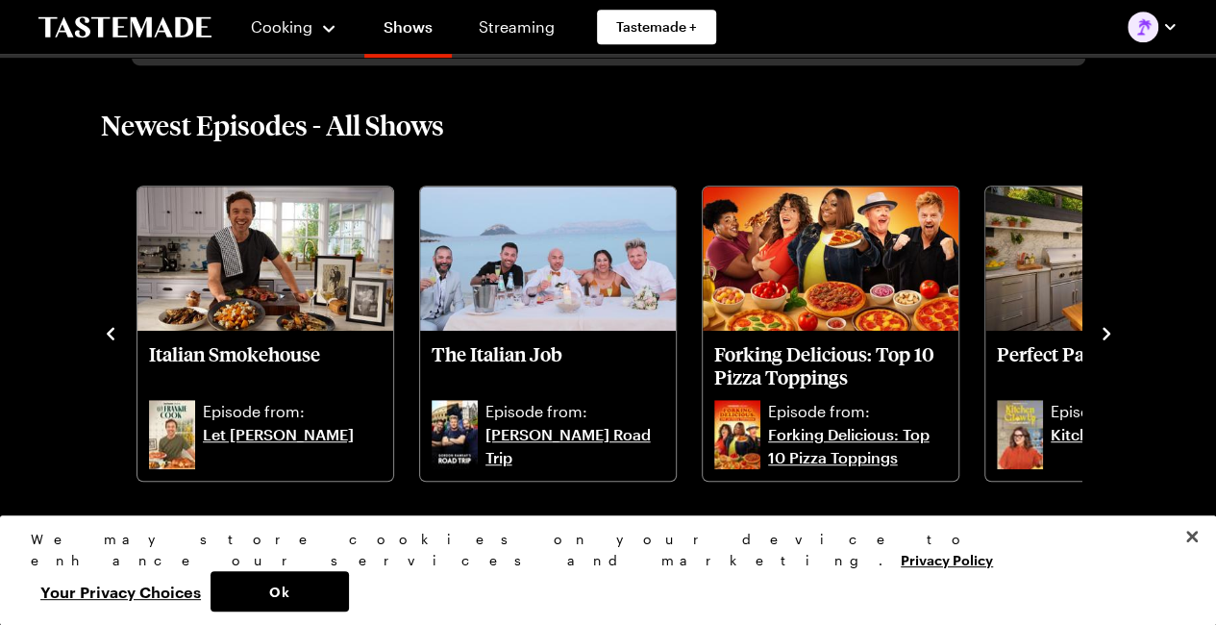
click at [1108, 329] on icon "navigate to next item" at bounding box center [1106, 333] width 19 height 19
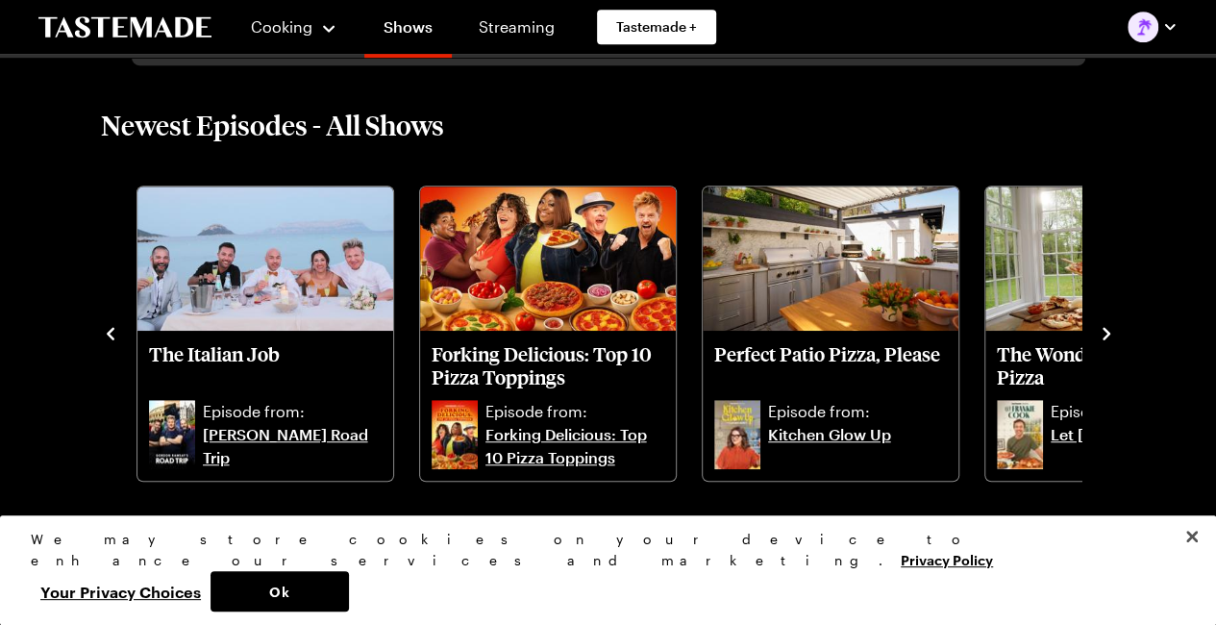
click at [1108, 329] on icon "navigate to next item" at bounding box center [1106, 333] width 19 height 19
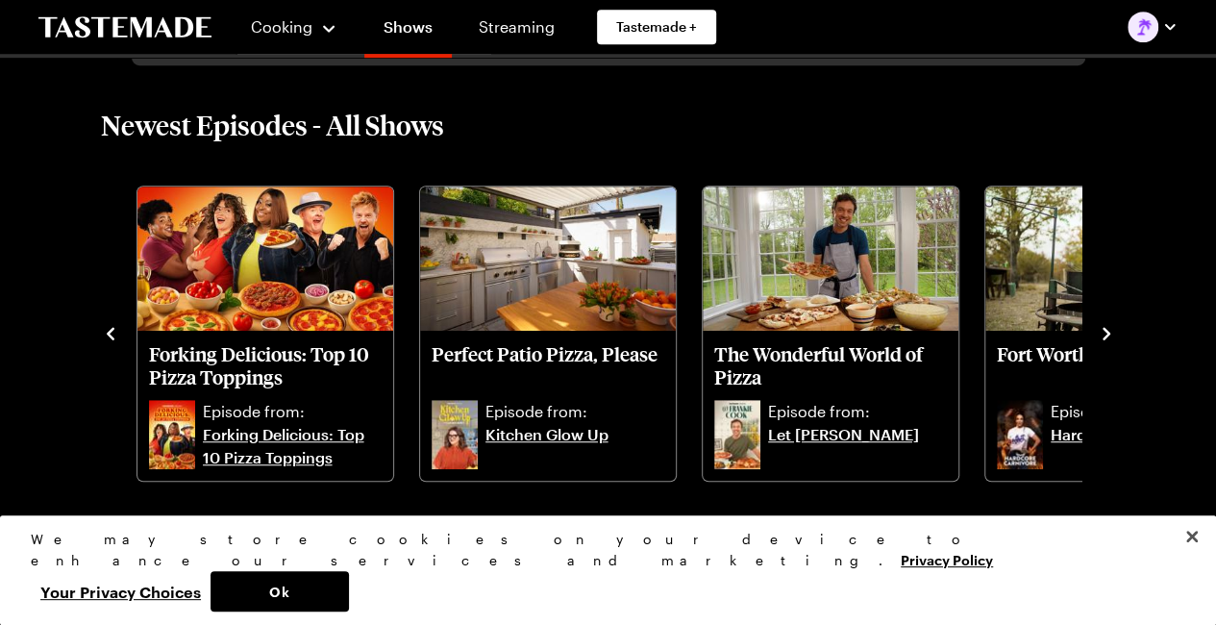
click at [1108, 329] on icon "navigate to next item" at bounding box center [1106, 333] width 19 height 19
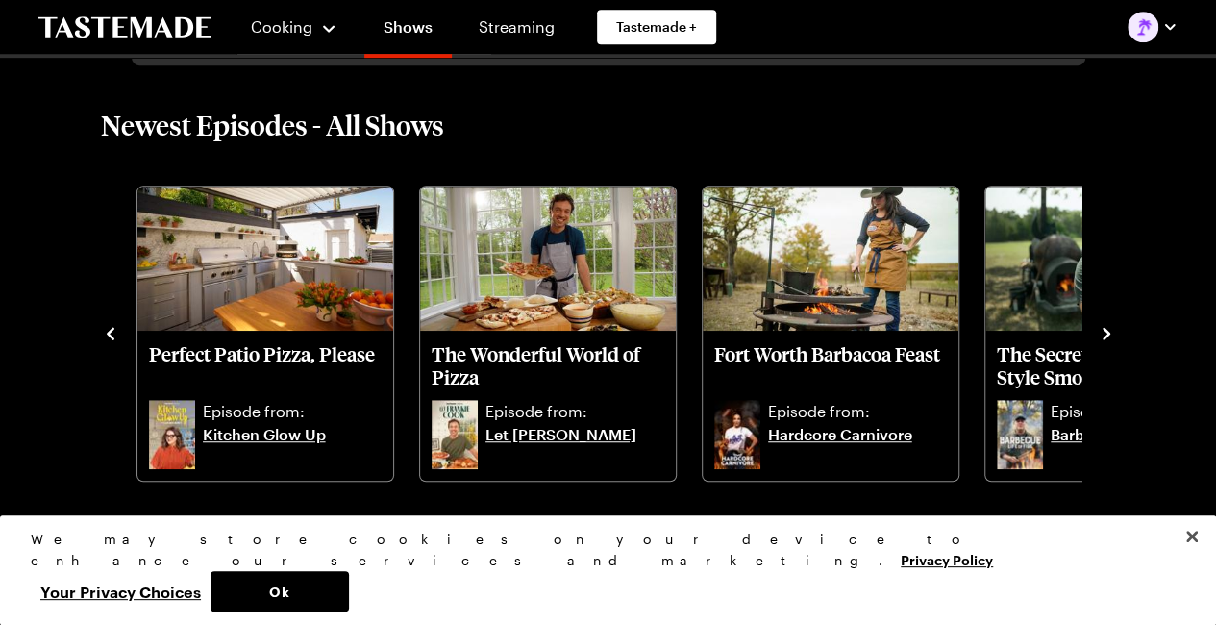
click at [1108, 329] on icon "navigate to next item" at bounding box center [1106, 333] width 19 height 19
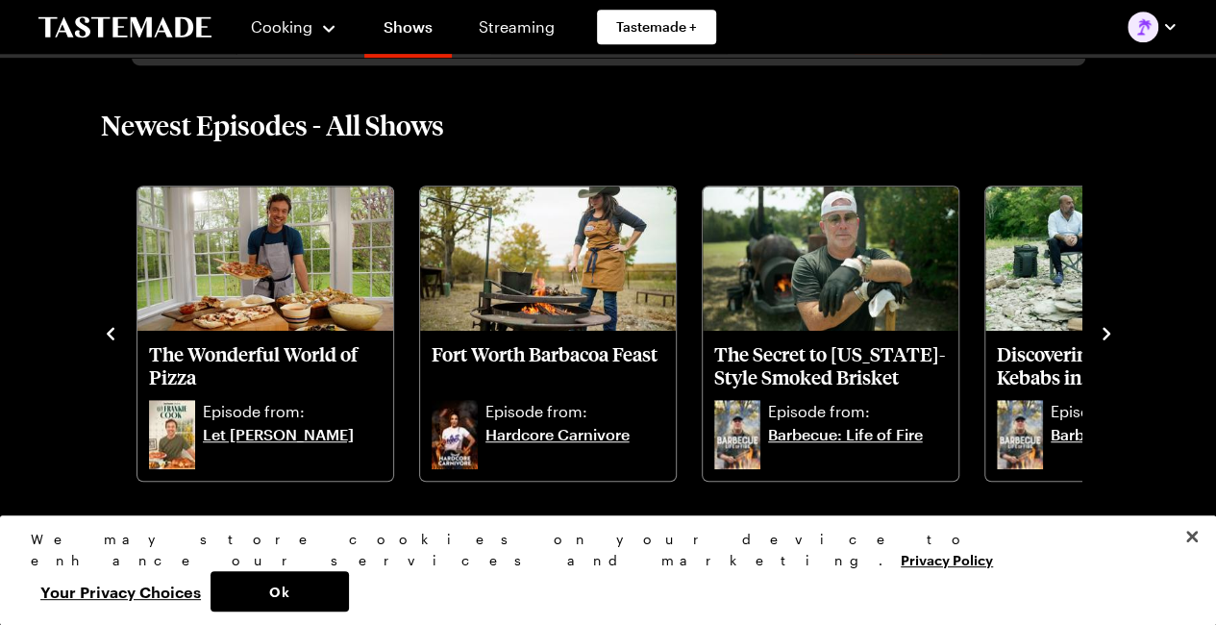
click at [1108, 329] on icon "navigate to next item" at bounding box center [1106, 333] width 19 height 19
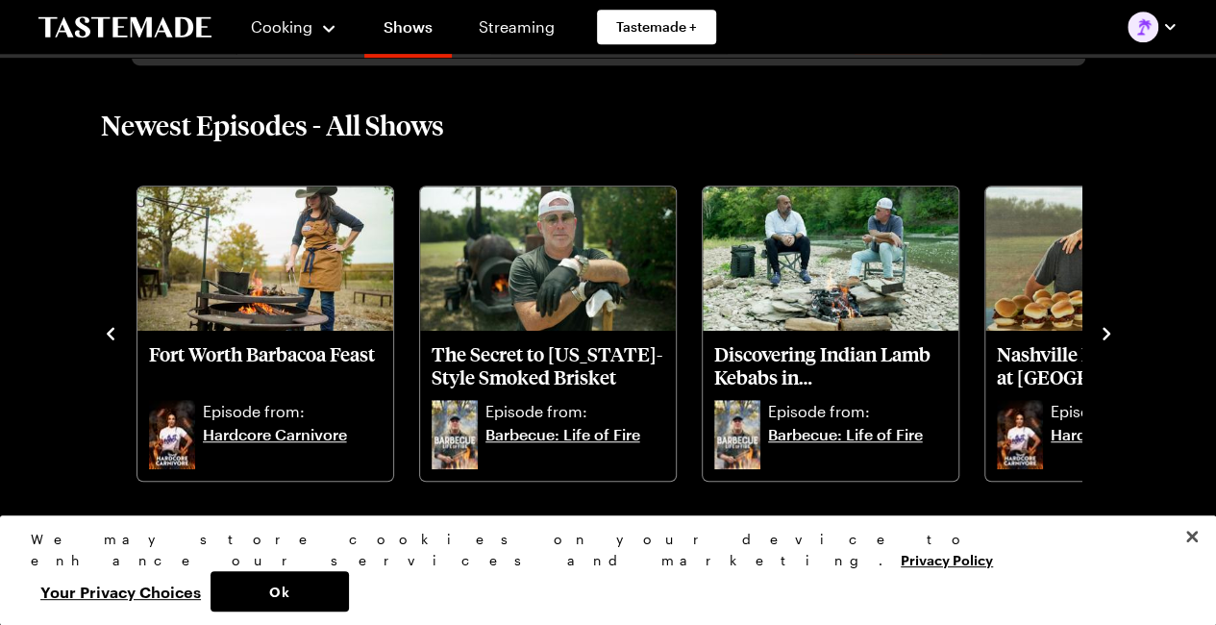
click at [1108, 329] on icon "navigate to next item" at bounding box center [1106, 333] width 19 height 19
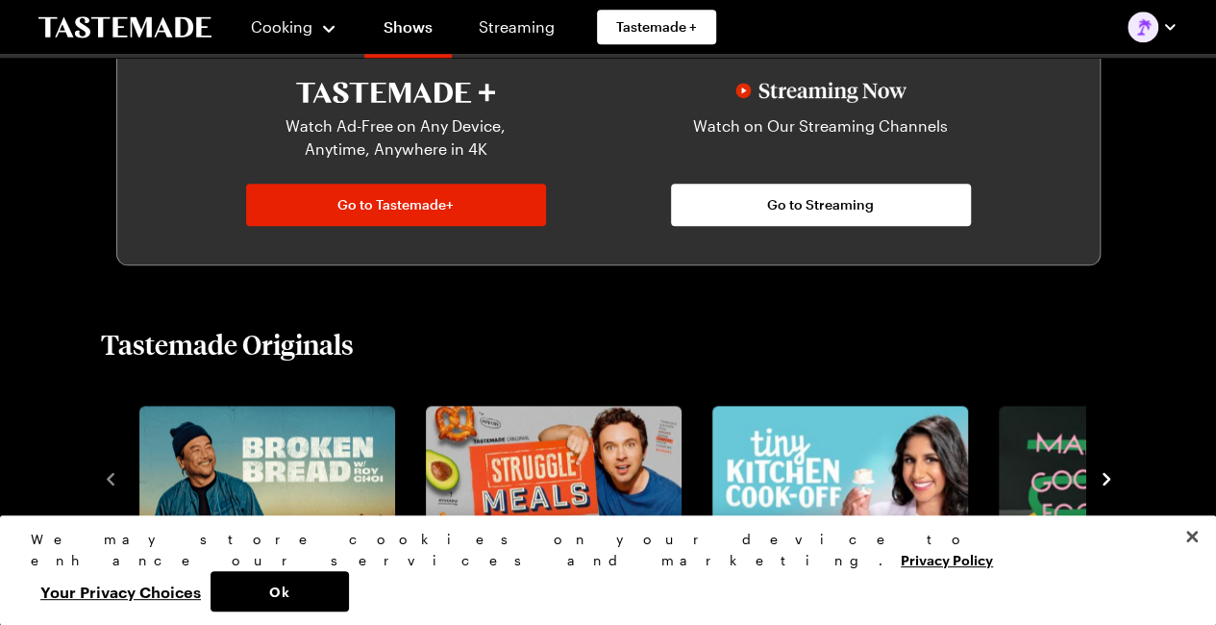
scroll to position [1153, 0]
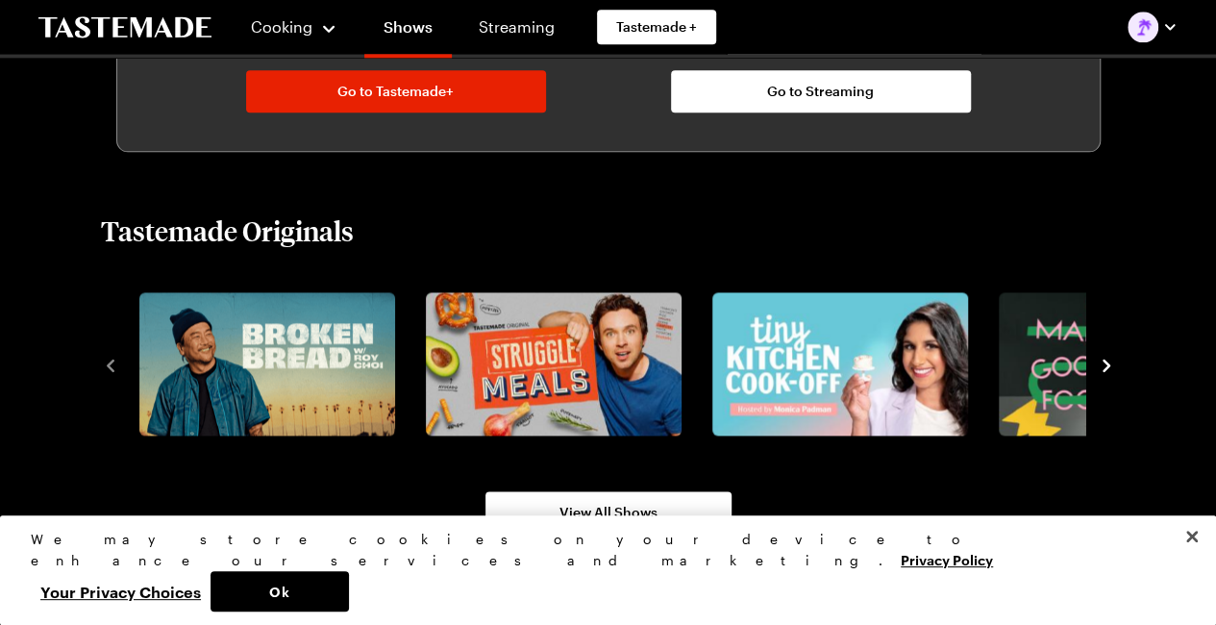
click at [1104, 362] on icon "navigate to next item" at bounding box center [1107, 365] width 8 height 12
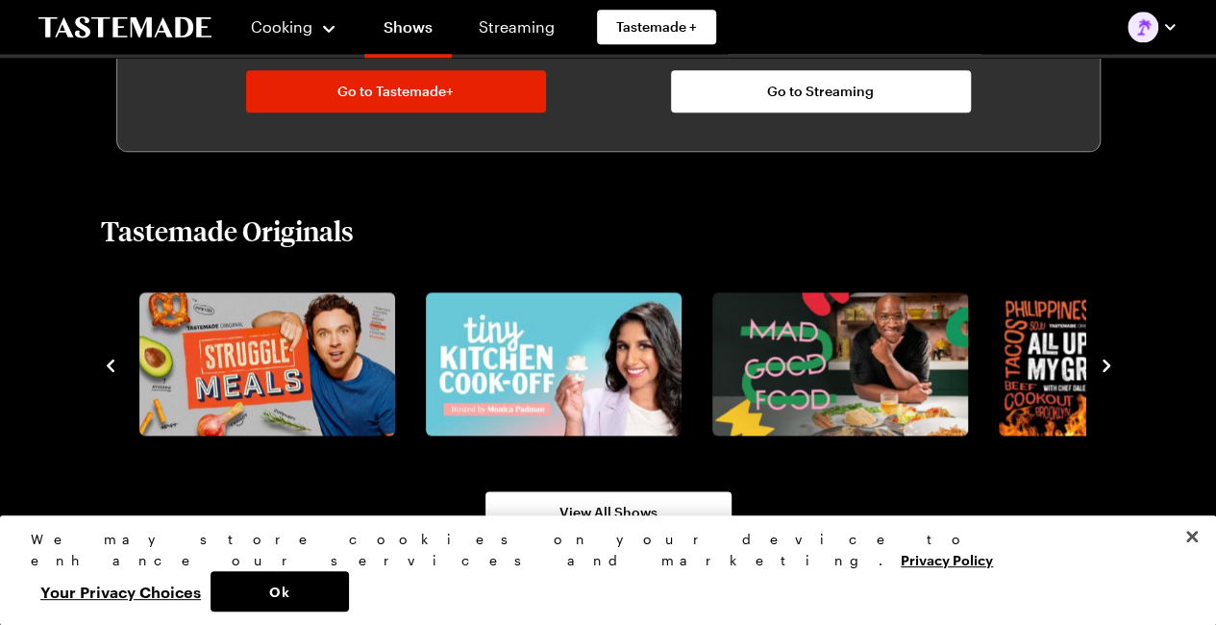
click at [1104, 362] on icon "navigate to next item" at bounding box center [1107, 365] width 8 height 12
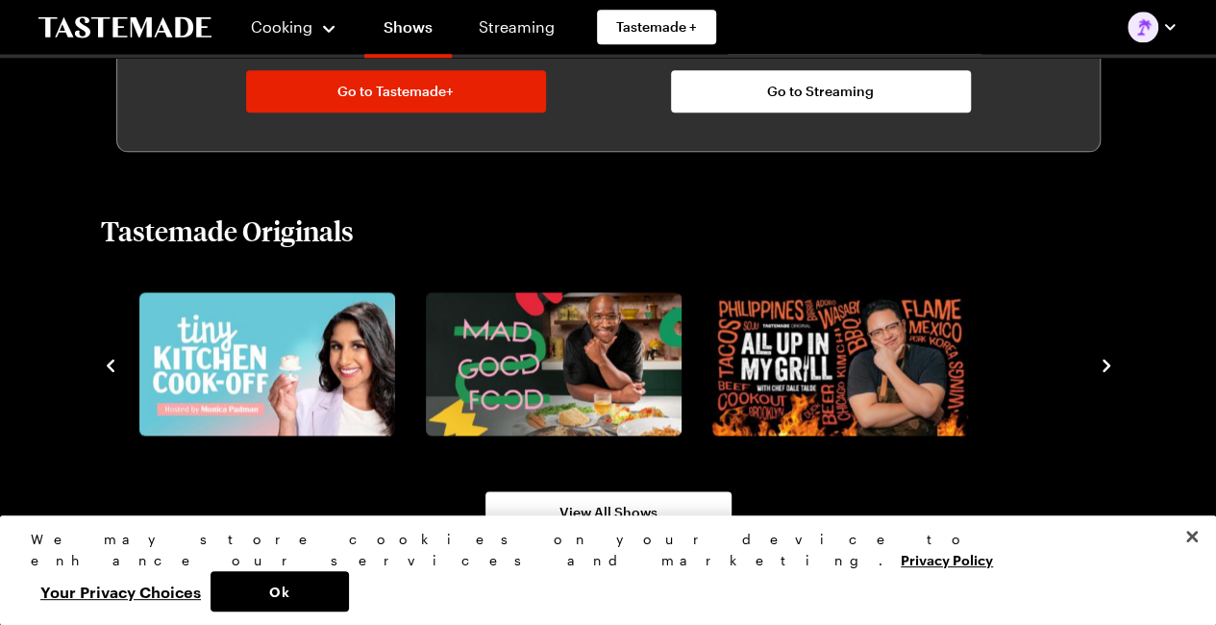
click at [1104, 362] on icon "navigate to next item" at bounding box center [1107, 365] width 8 height 12
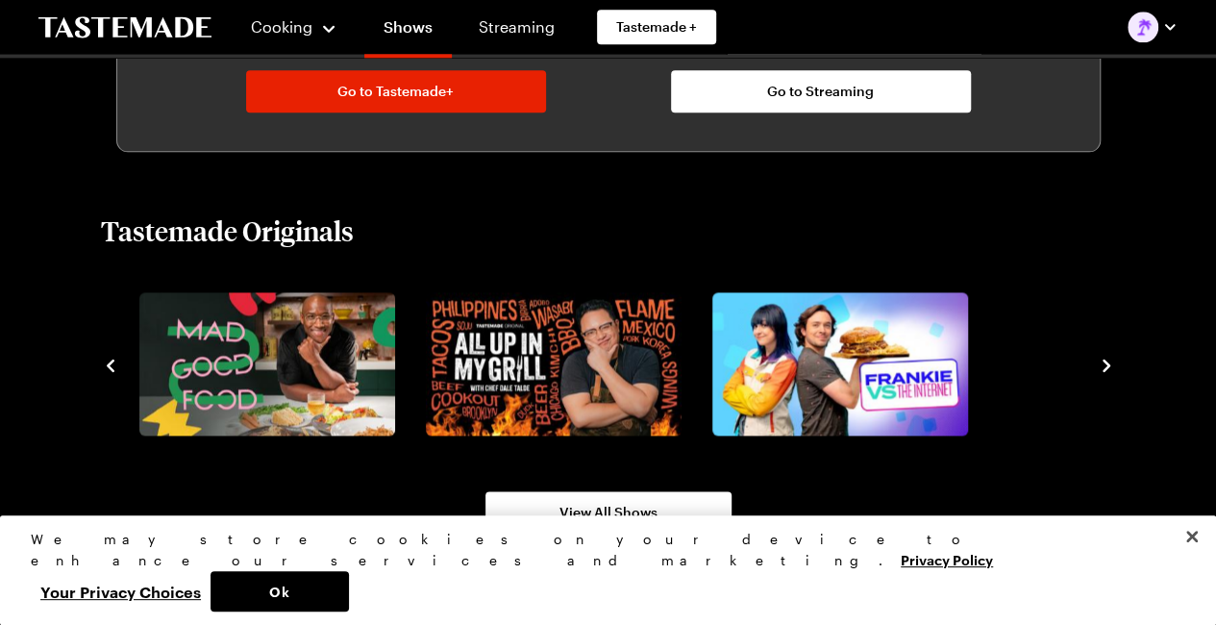
click at [1104, 362] on icon "navigate to next item" at bounding box center [1107, 365] width 8 height 12
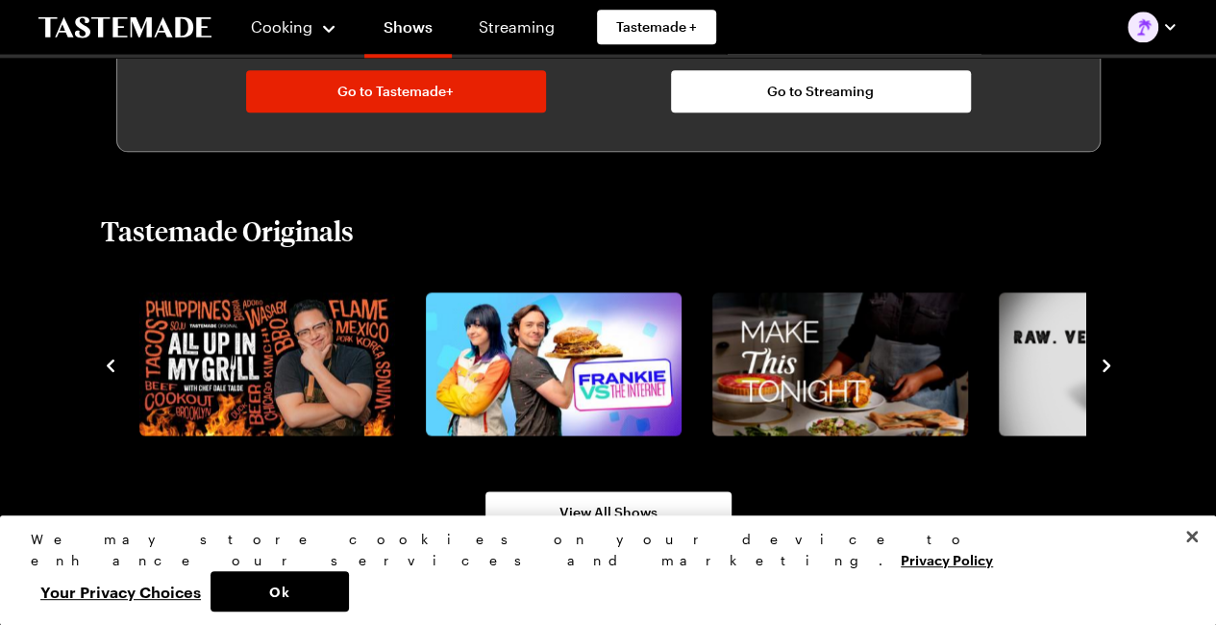
click at [1104, 362] on icon "navigate to next item" at bounding box center [1107, 365] width 8 height 12
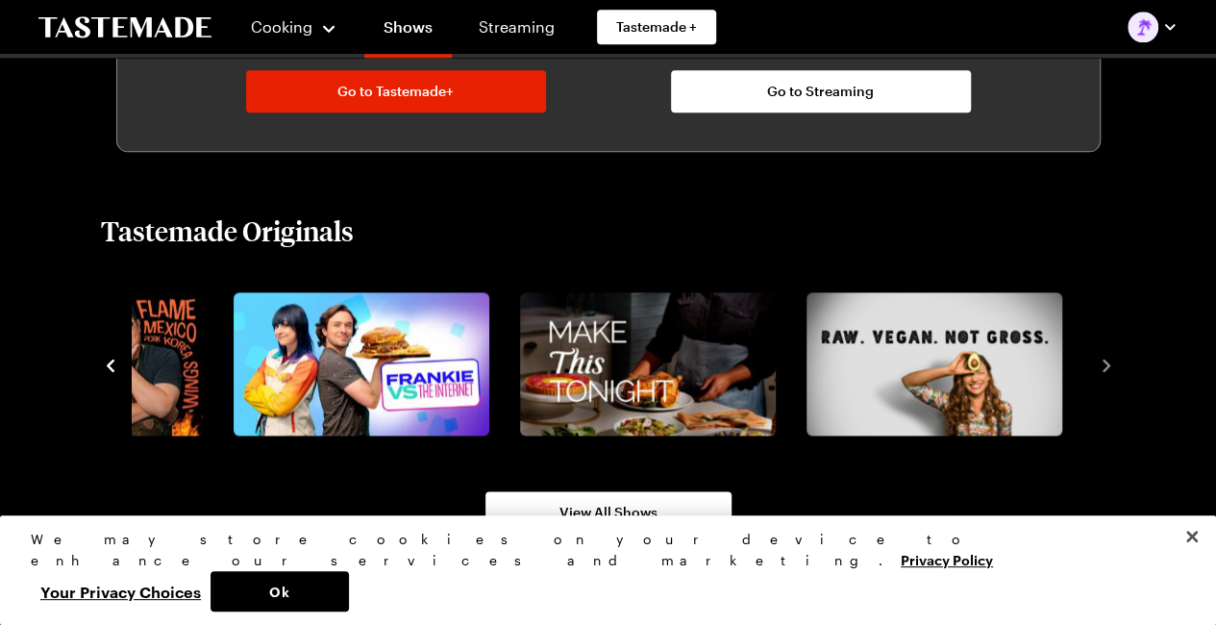
click at [110, 372] on icon "navigate to previous item" at bounding box center [110, 365] width 19 height 19
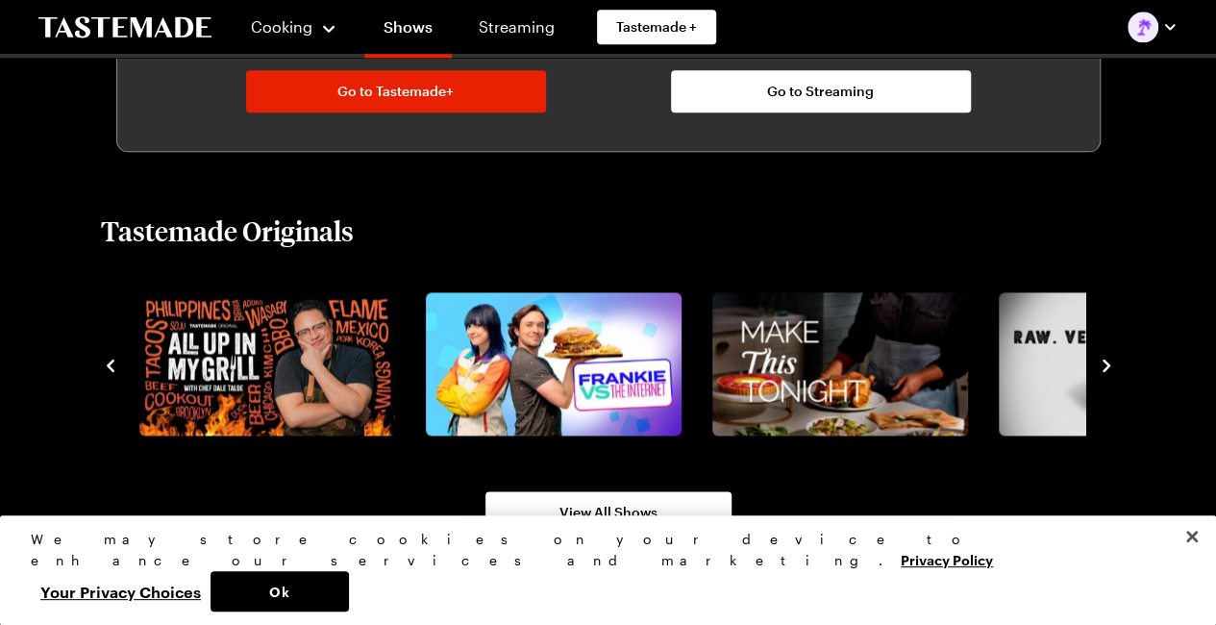
click at [110, 372] on icon "navigate to previous item" at bounding box center [110, 365] width 19 height 19
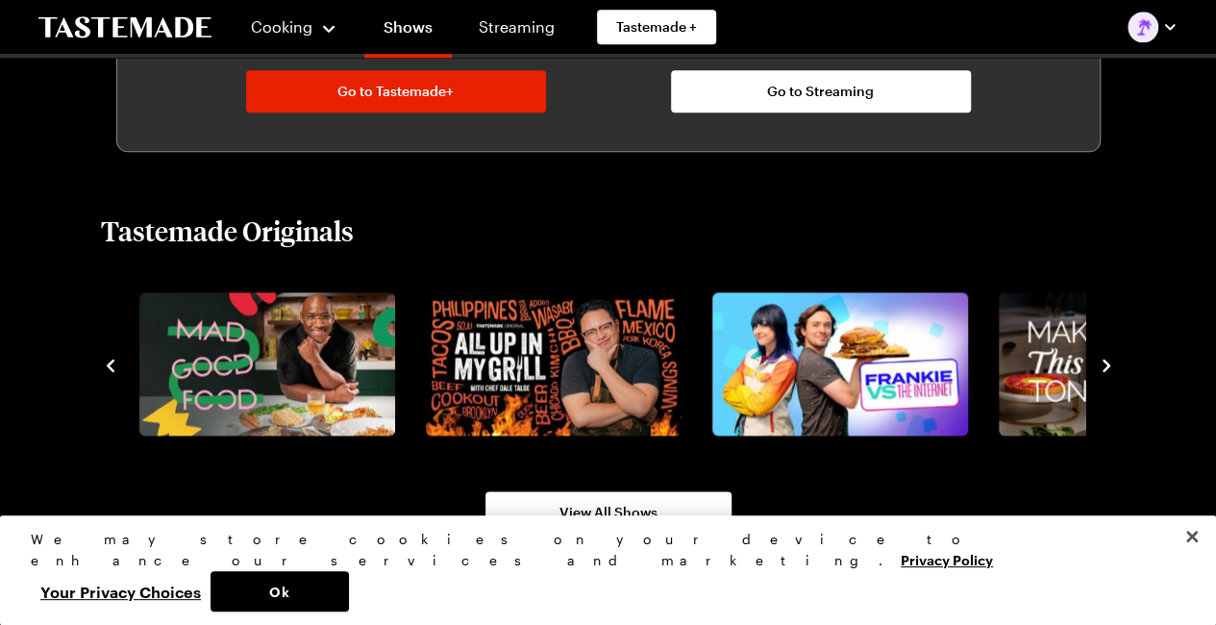
click at [110, 372] on icon "navigate to previous item" at bounding box center [110, 365] width 19 height 19
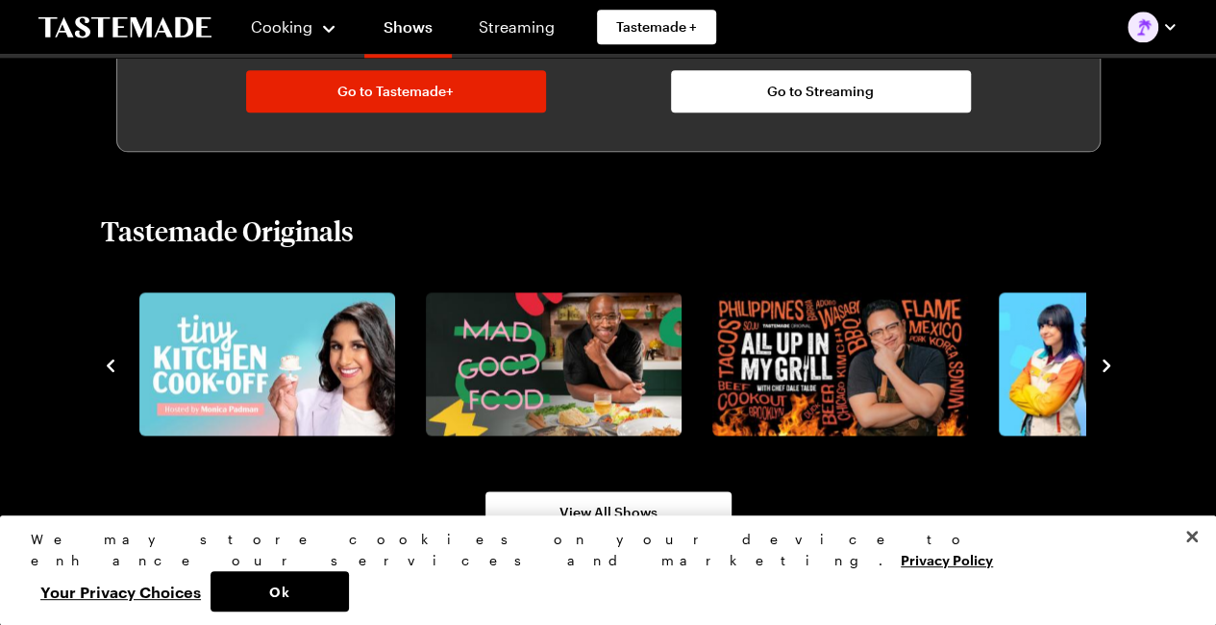
click at [110, 371] on icon "navigate to previous item" at bounding box center [110, 365] width 19 height 19
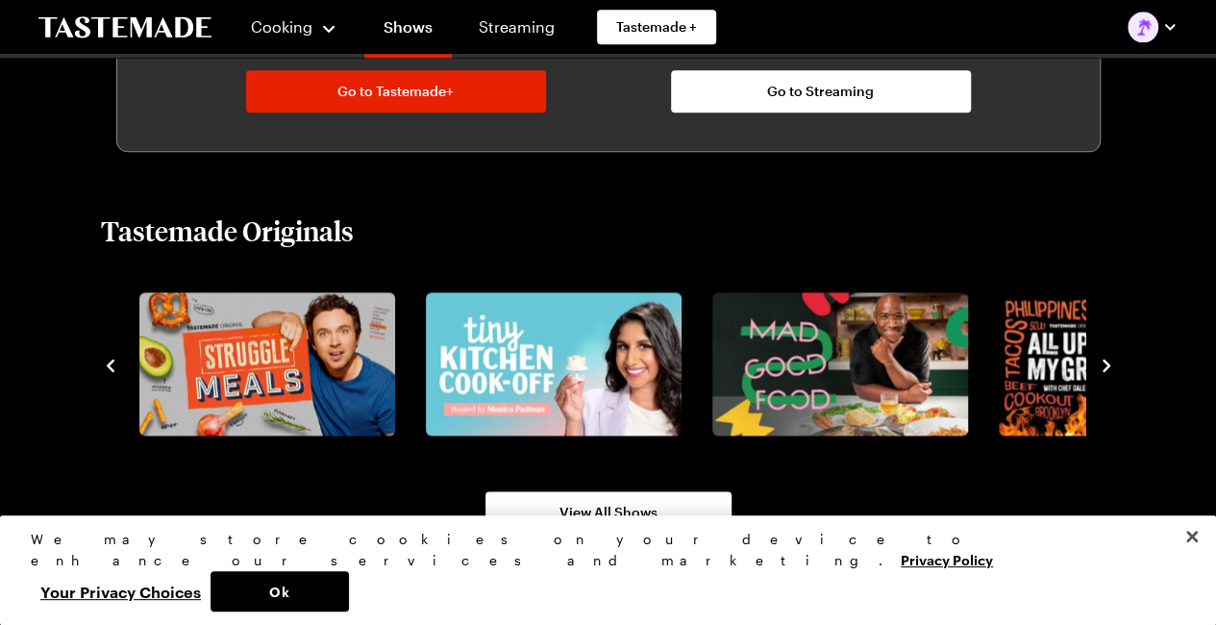
click at [110, 371] on icon "navigate to previous item" at bounding box center [110, 365] width 19 height 19
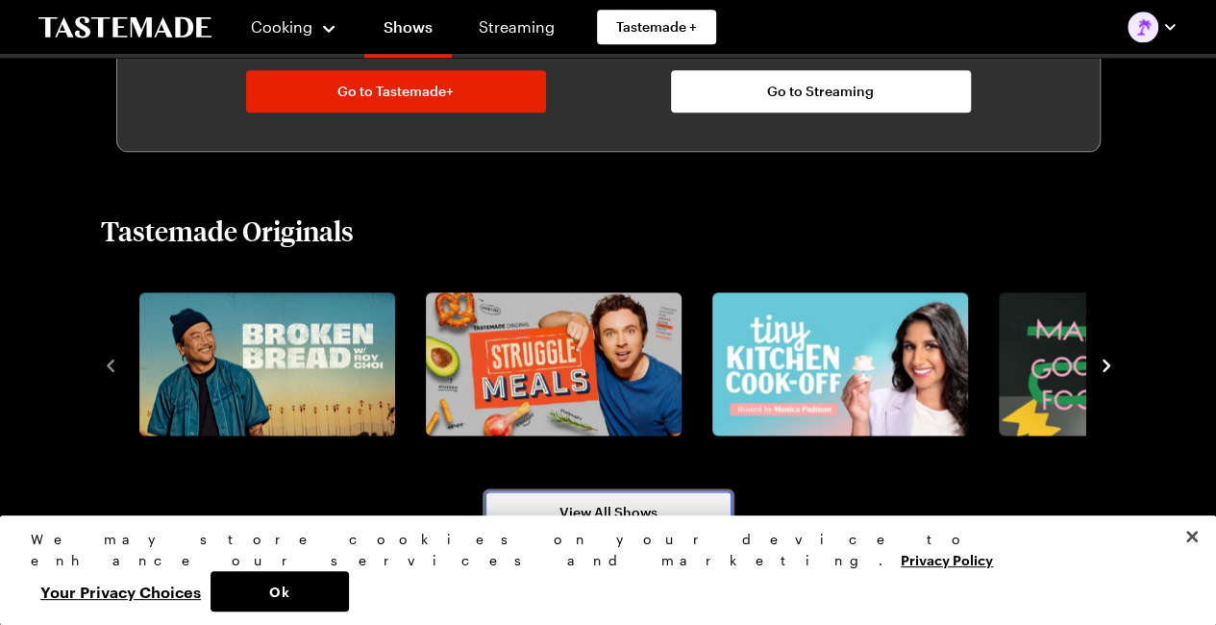
click at [653, 503] on span "View All Shows" at bounding box center [608, 512] width 98 height 19
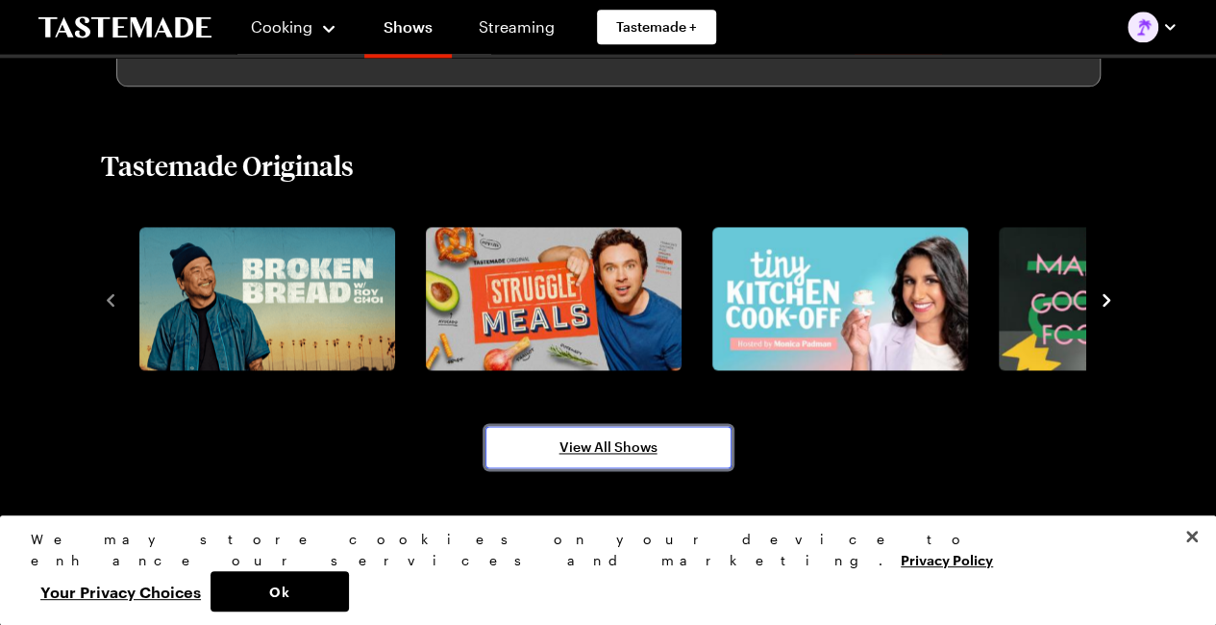
scroll to position [1250, 0]
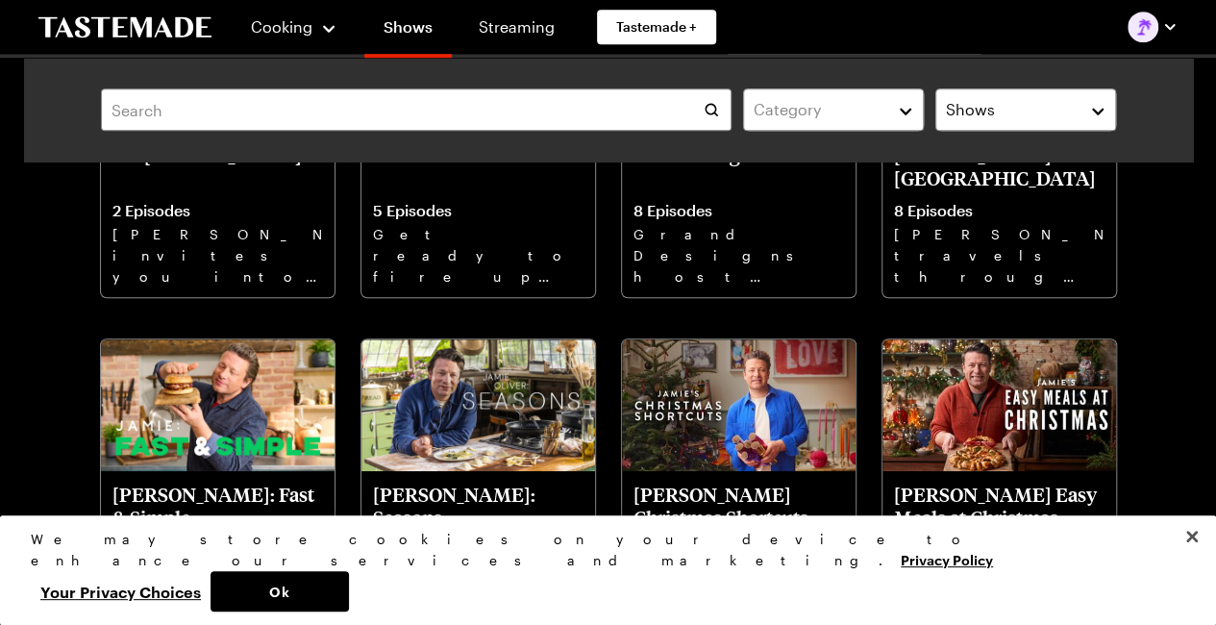
scroll to position [673, 0]
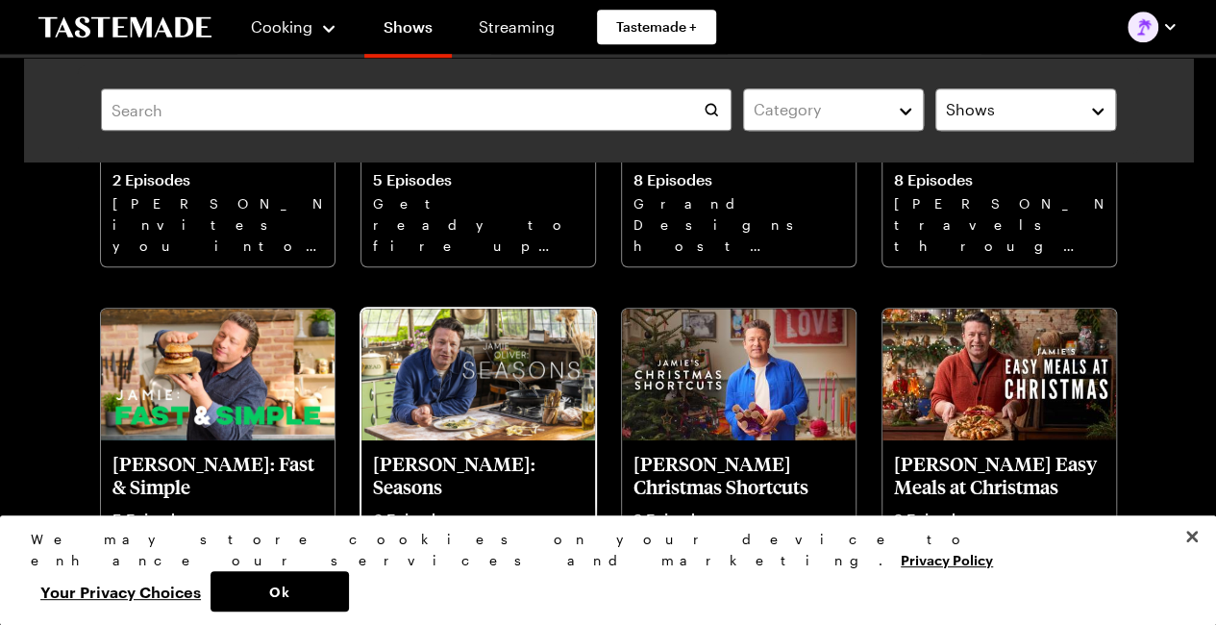
click at [484, 430] on img at bounding box center [478, 375] width 234 height 132
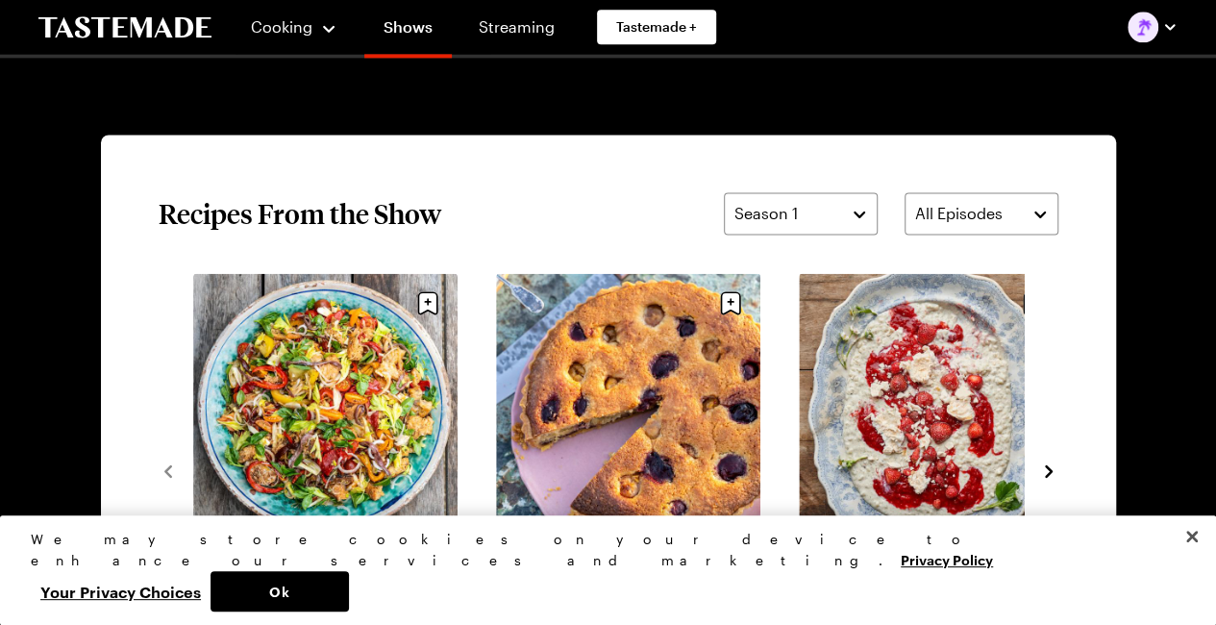
scroll to position [1346, 0]
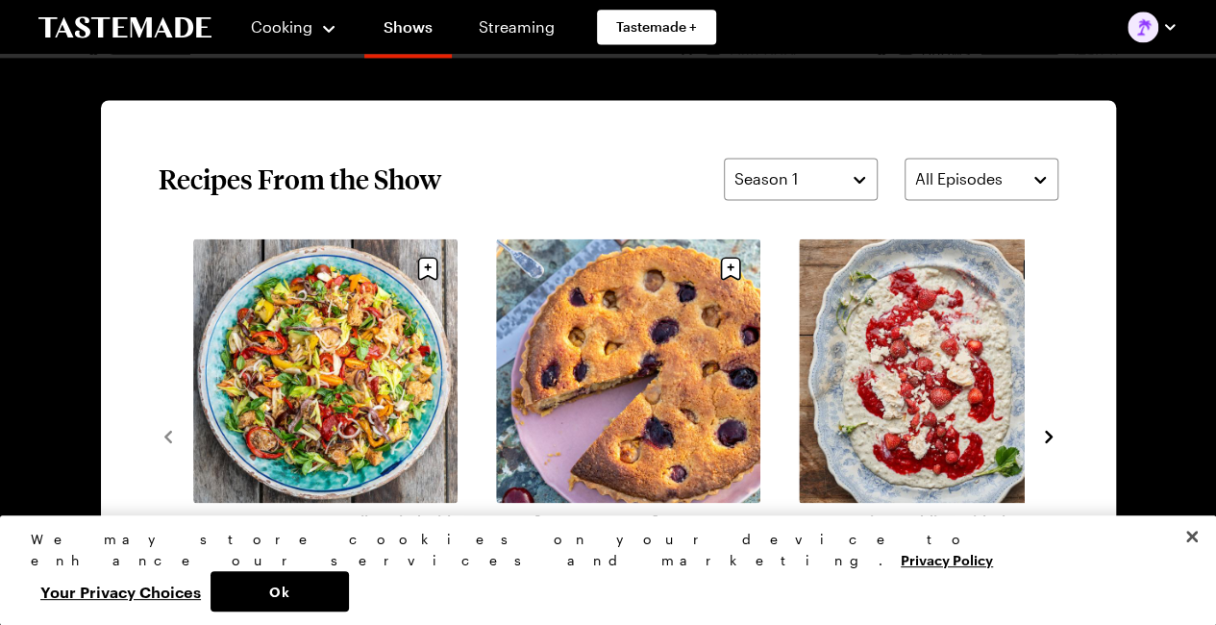
click at [358, 510] on link "Sweet Pepper Panzanella Salad with Tomatoes, Basil, Capers & Anchovies" at bounding box center [325, 529] width 264 height 38
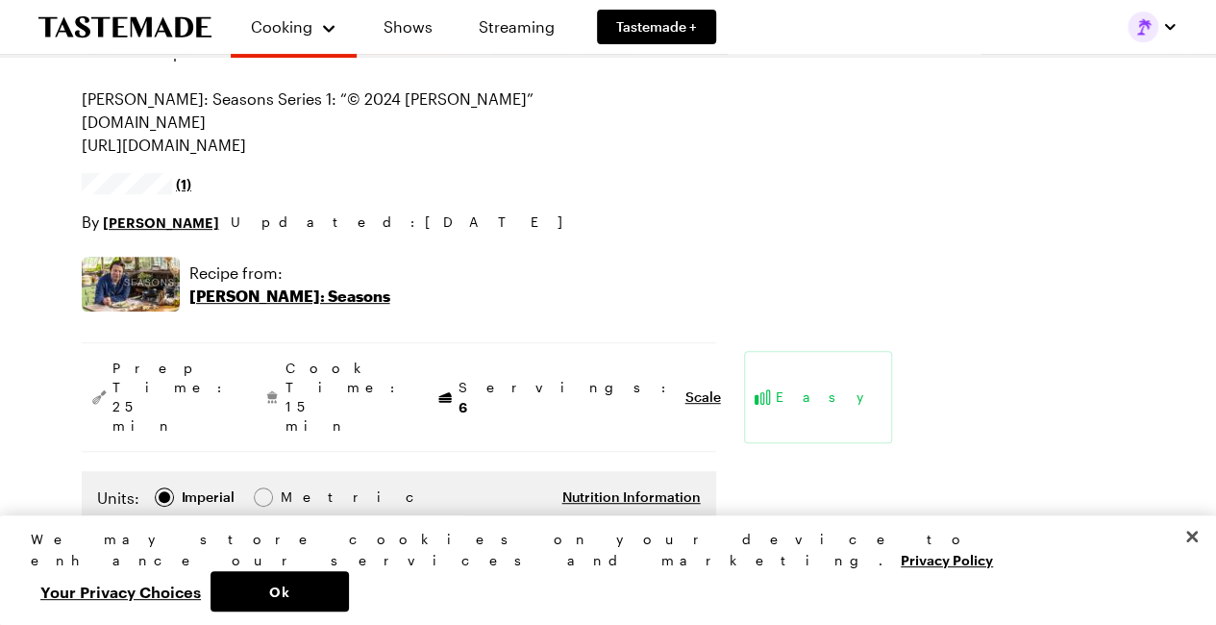
scroll to position [96, 0]
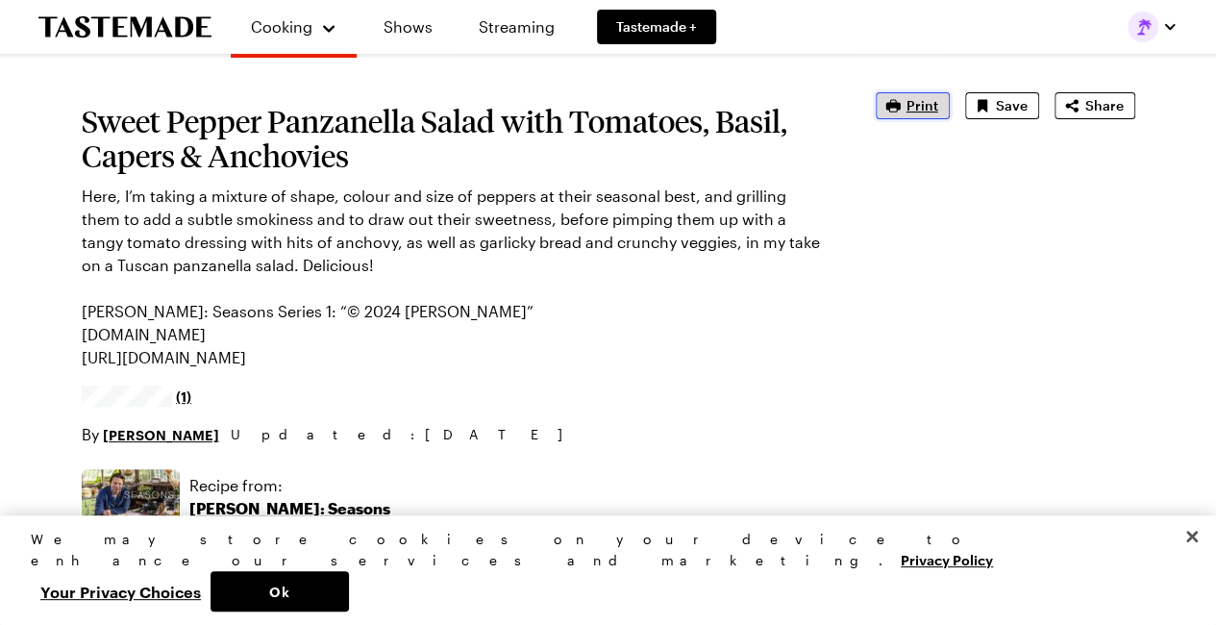
click at [913, 112] on span "Print" at bounding box center [922, 105] width 32 height 19
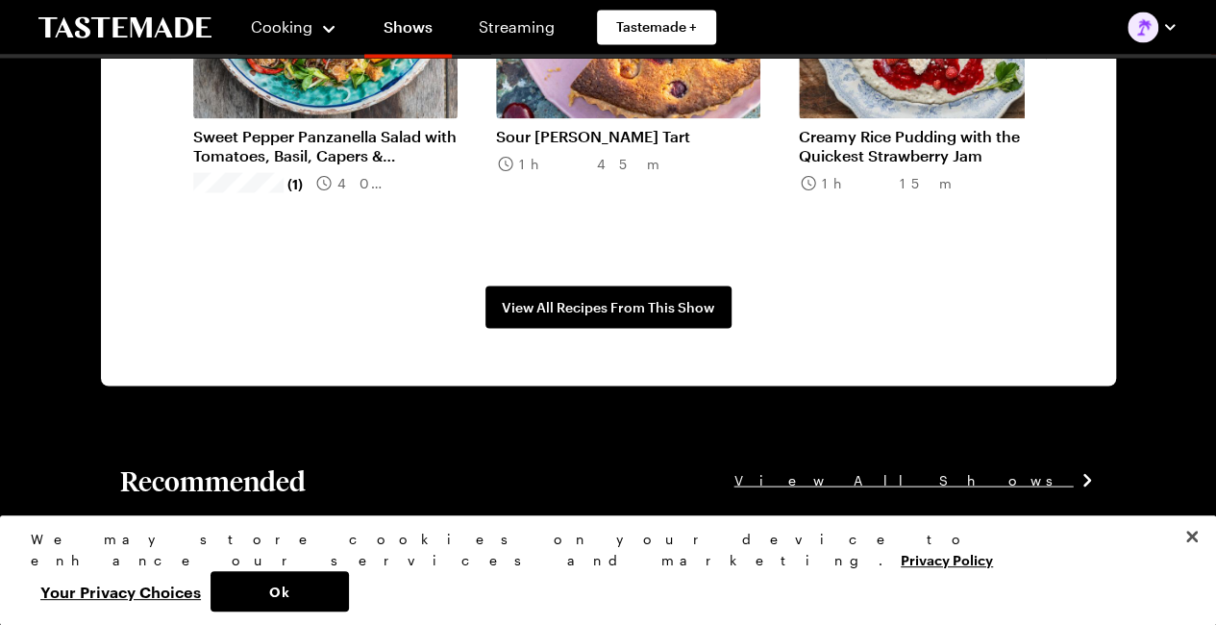
scroll to position [1442, 0]
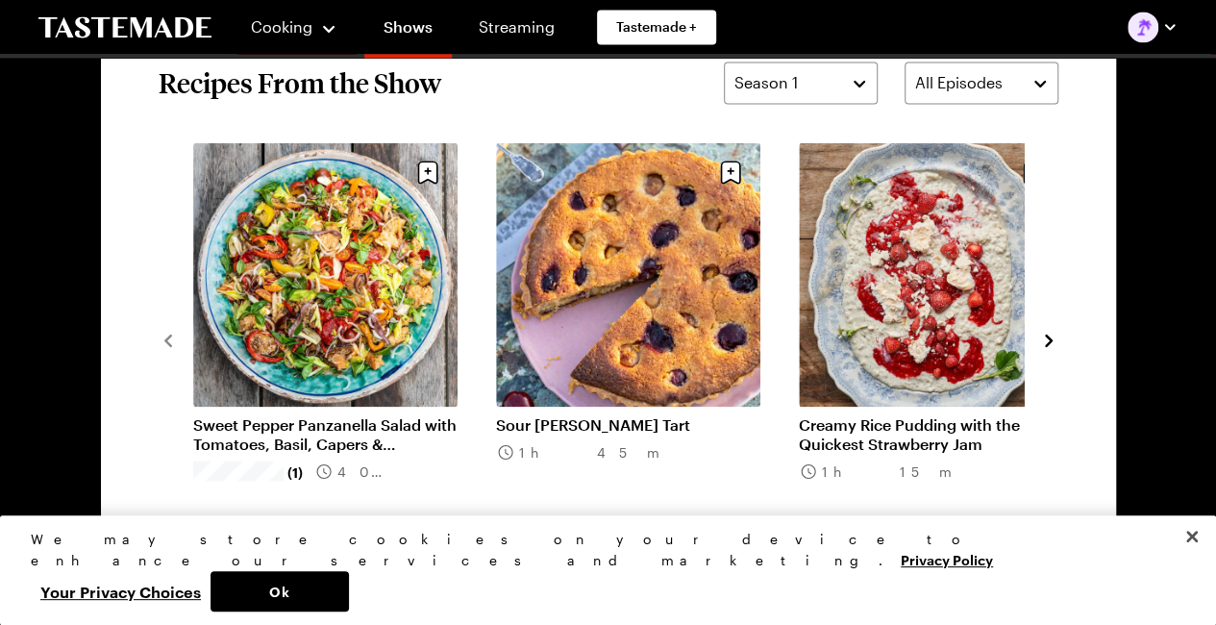
click at [1044, 341] on icon "navigate to next item" at bounding box center [1048, 340] width 19 height 19
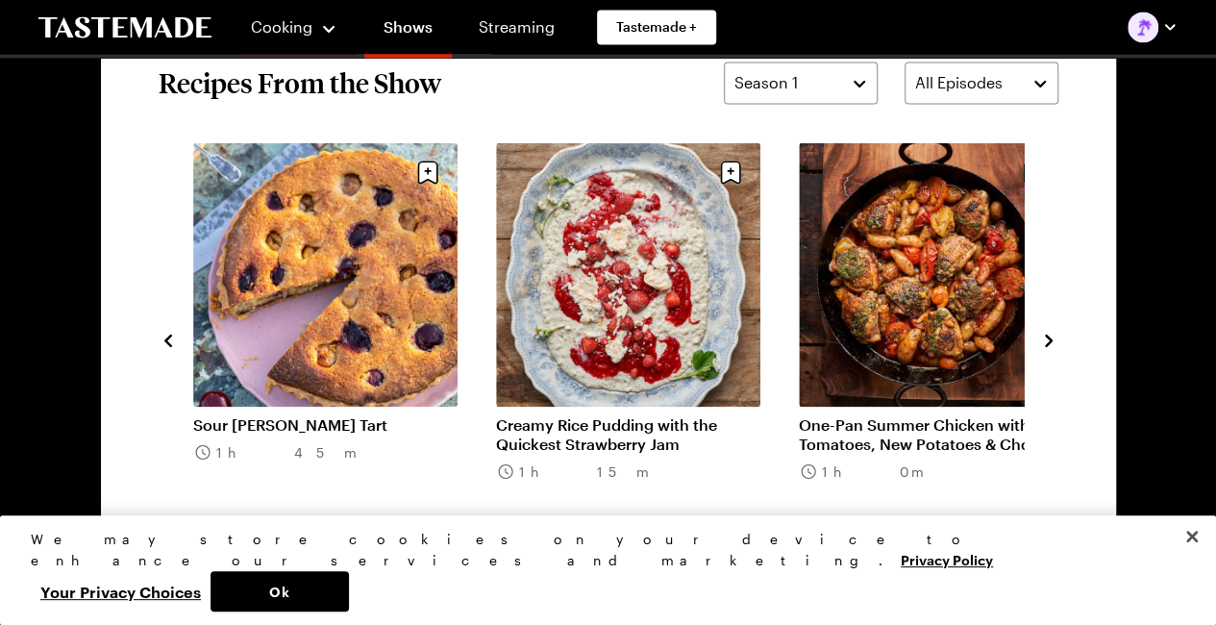
click at [1044, 341] on icon "navigate to next item" at bounding box center [1048, 340] width 19 height 19
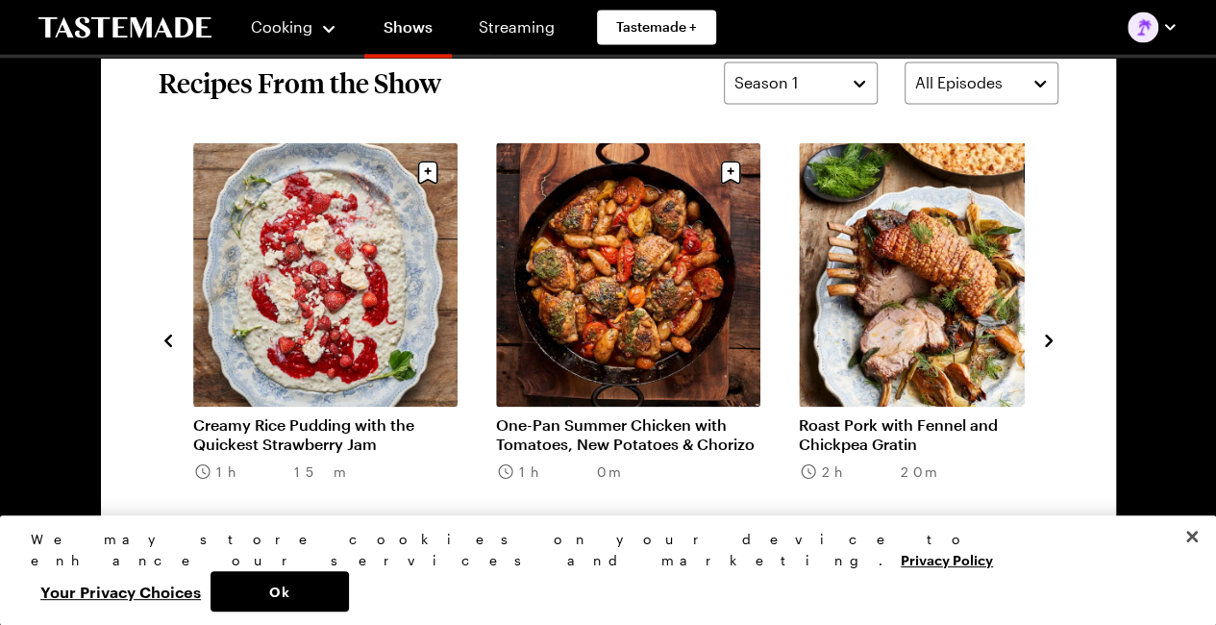
click at [1052, 337] on icon "navigate to next item" at bounding box center [1048, 340] width 19 height 19
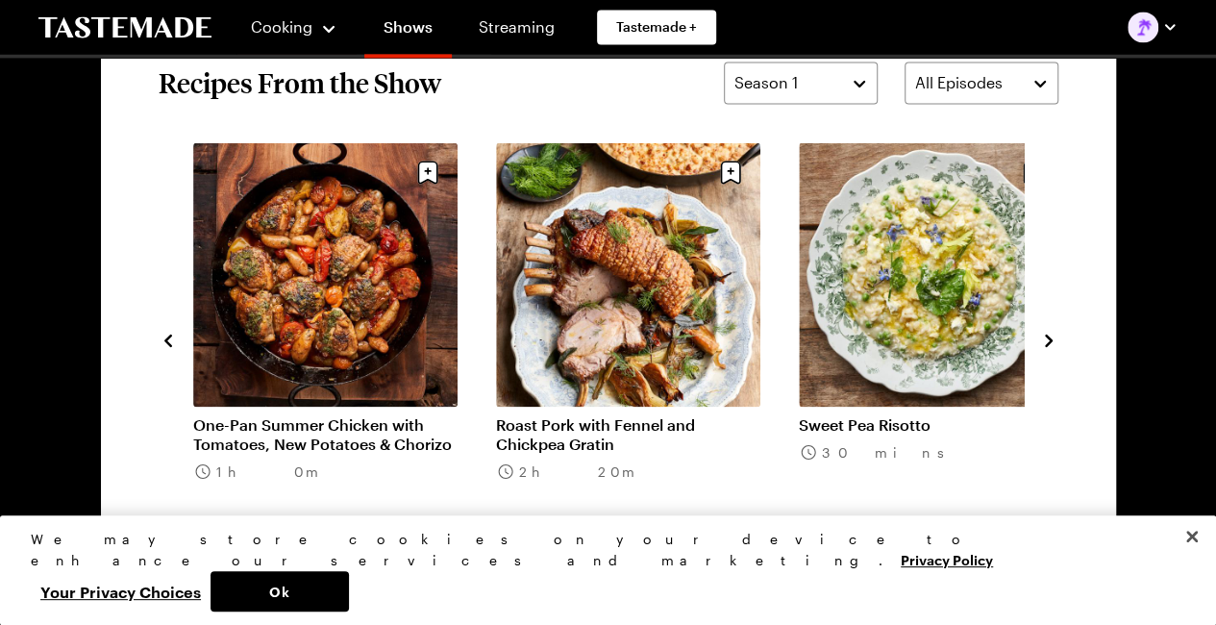
click at [1052, 337] on icon "navigate to next item" at bounding box center [1048, 340] width 19 height 19
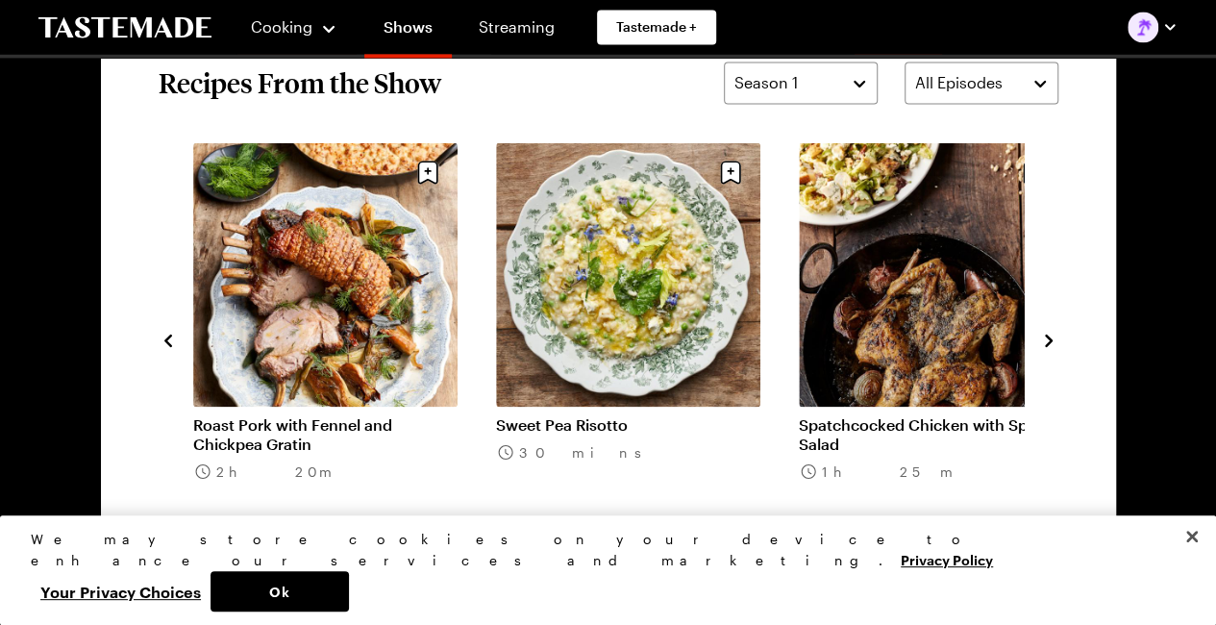
click at [1049, 340] on icon "navigate to next item" at bounding box center [1049, 340] width 8 height 12
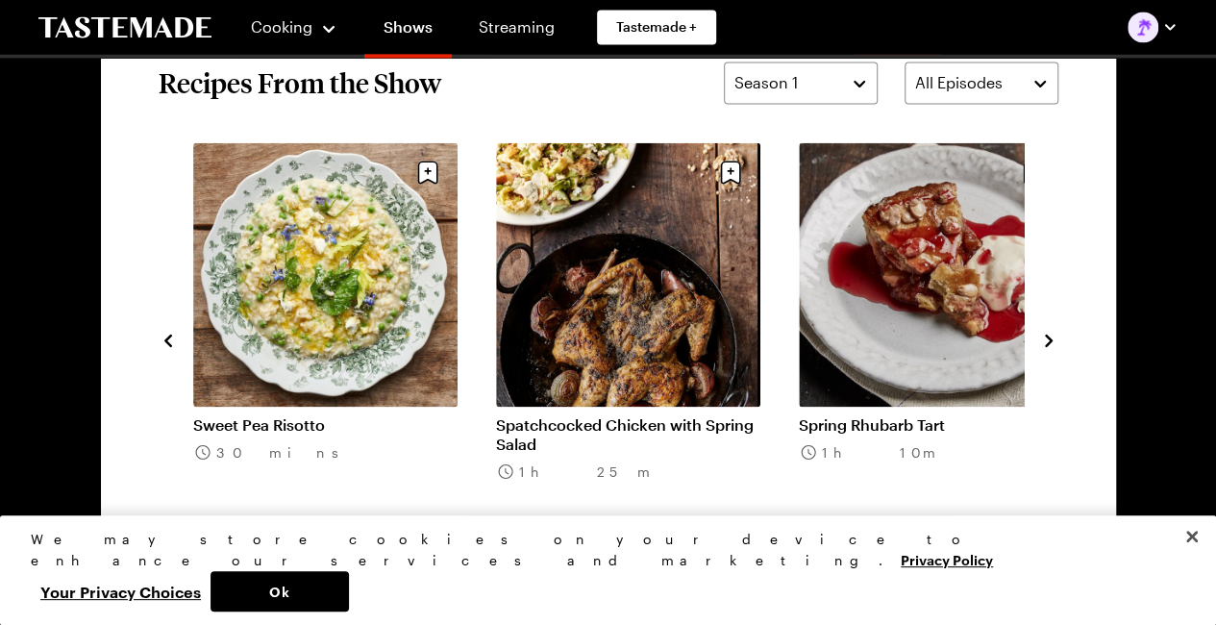
click at [1049, 340] on icon "navigate to next item" at bounding box center [1049, 340] width 8 height 12
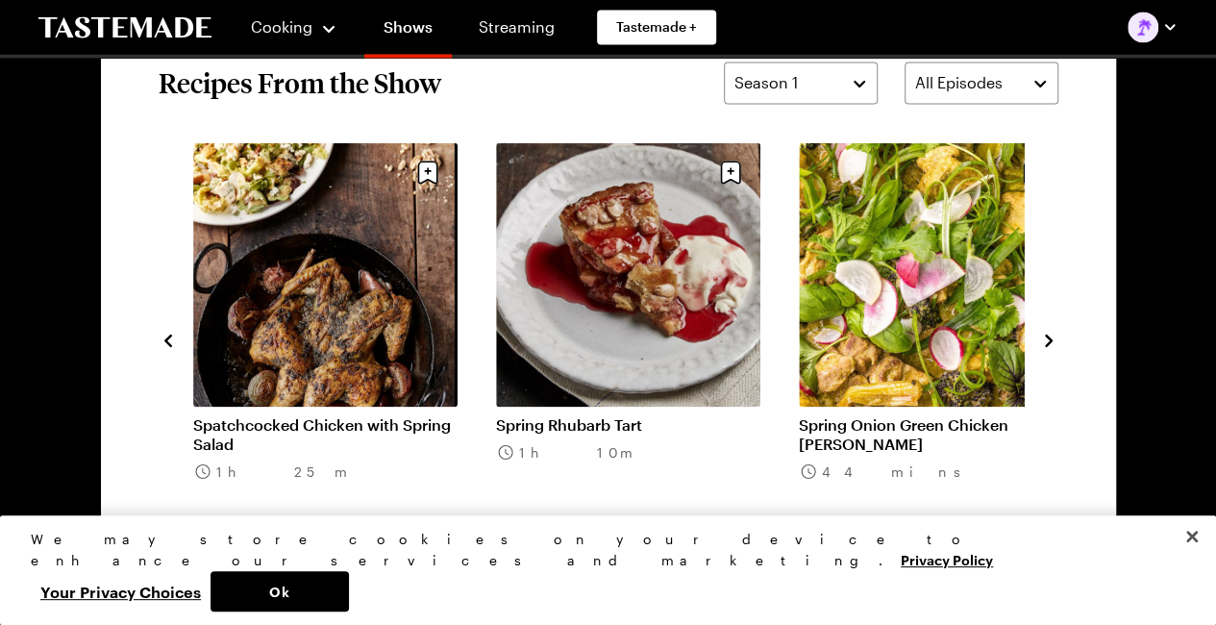
click at [1049, 340] on icon "navigate to next item" at bounding box center [1049, 340] width 8 height 12
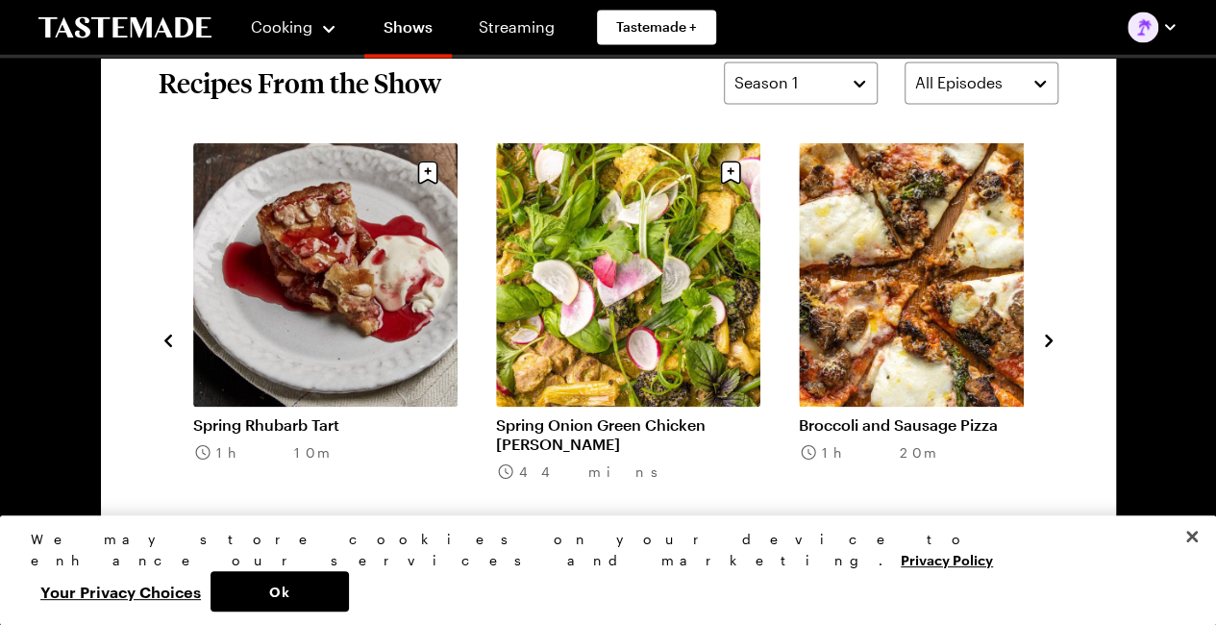
click at [1049, 340] on icon "navigate to next item" at bounding box center [1049, 340] width 8 height 12
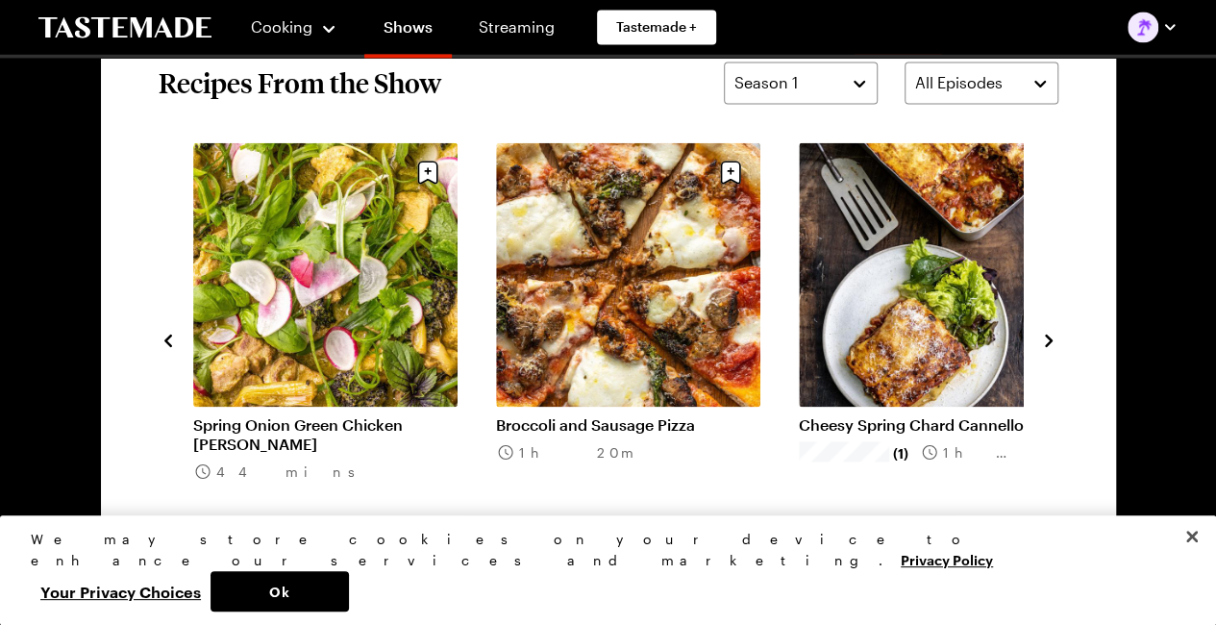
click at [1049, 340] on icon "navigate to next item" at bounding box center [1049, 340] width 8 height 12
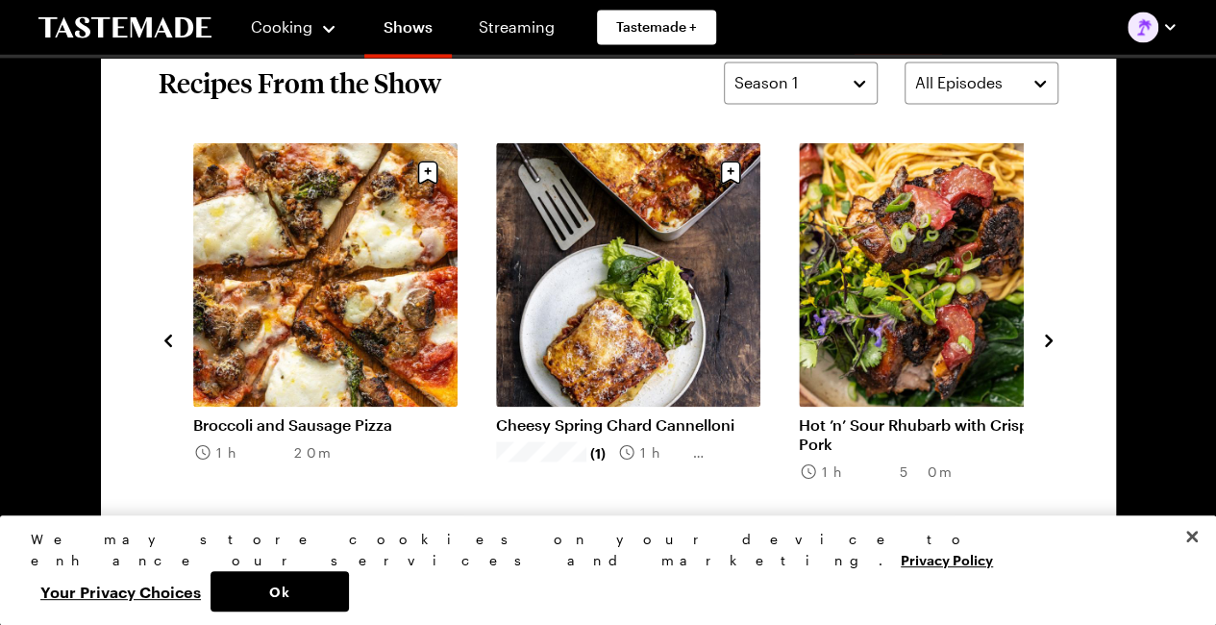
click at [1049, 340] on icon "navigate to next item" at bounding box center [1049, 340] width 8 height 12
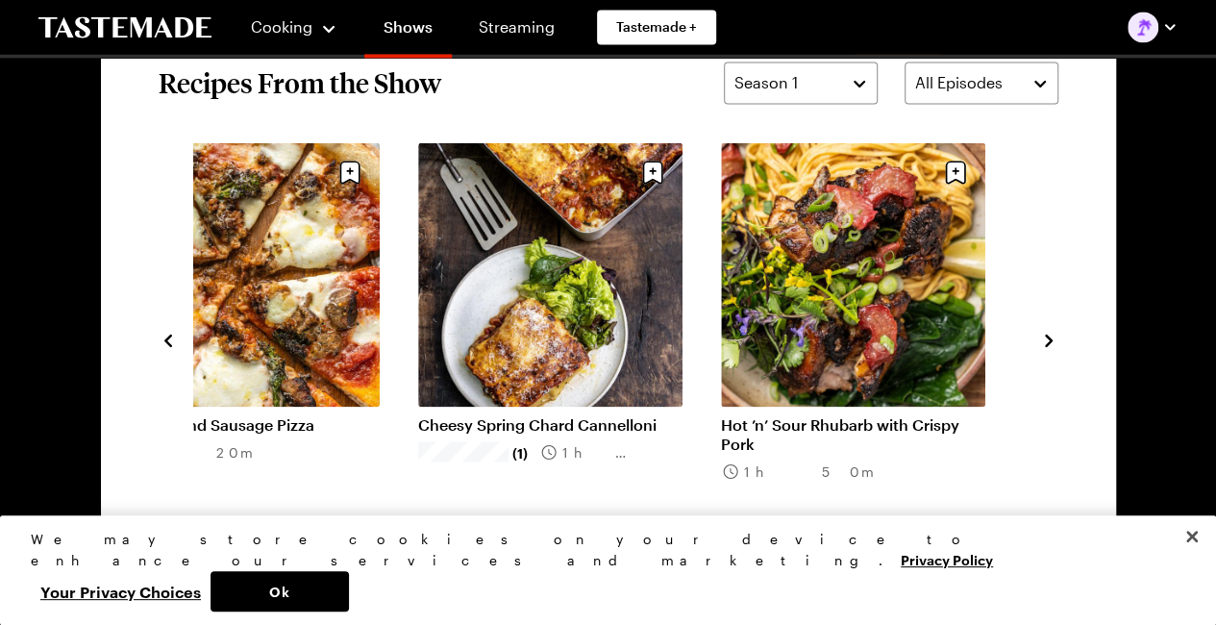
click at [1049, 340] on icon "navigate to next item" at bounding box center [1049, 340] width 8 height 12
click at [174, 337] on icon "navigate to previous item" at bounding box center [168, 340] width 19 height 19
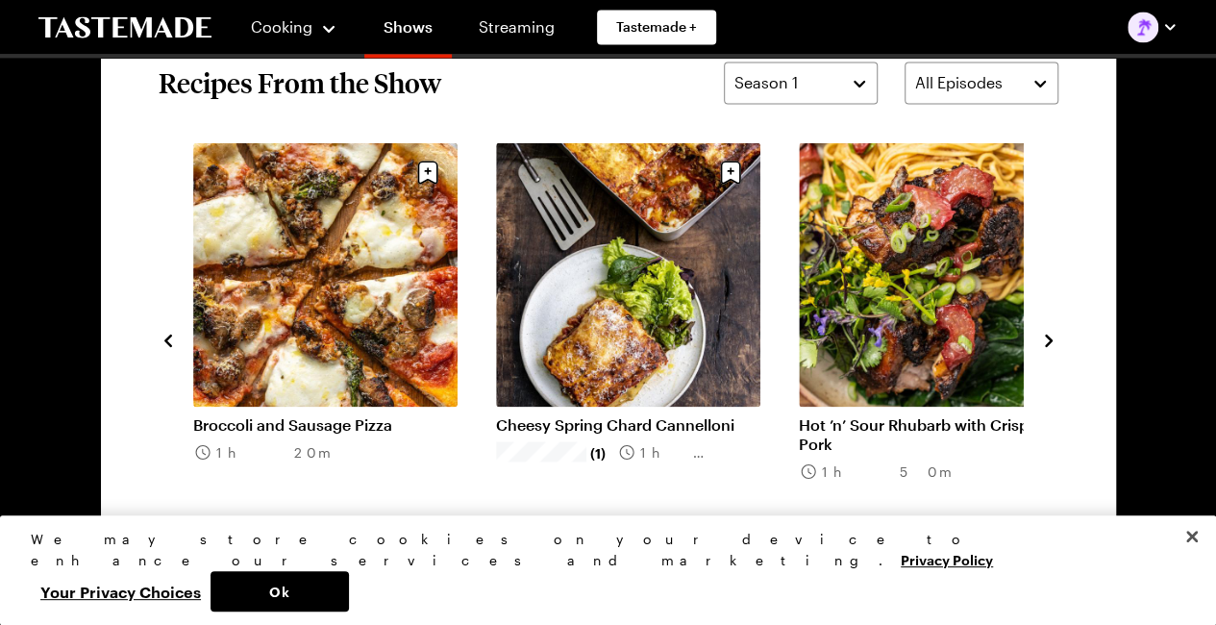
click at [174, 337] on icon "navigate to previous item" at bounding box center [168, 340] width 19 height 19
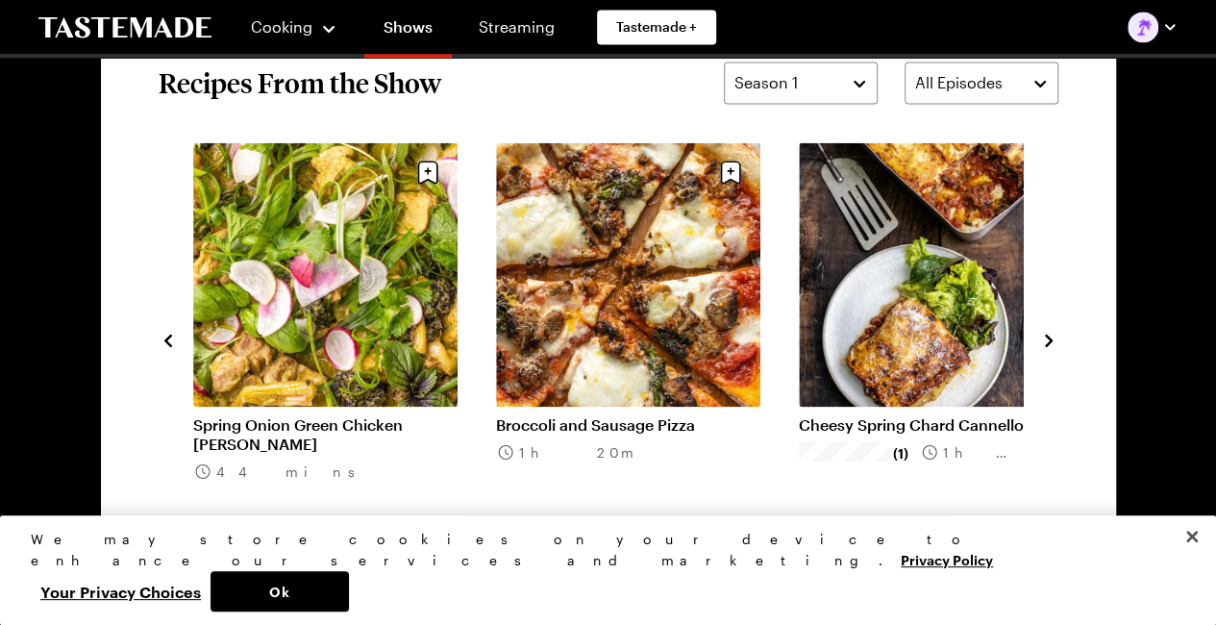
click at [174, 337] on icon "navigate to previous item" at bounding box center [168, 340] width 19 height 19
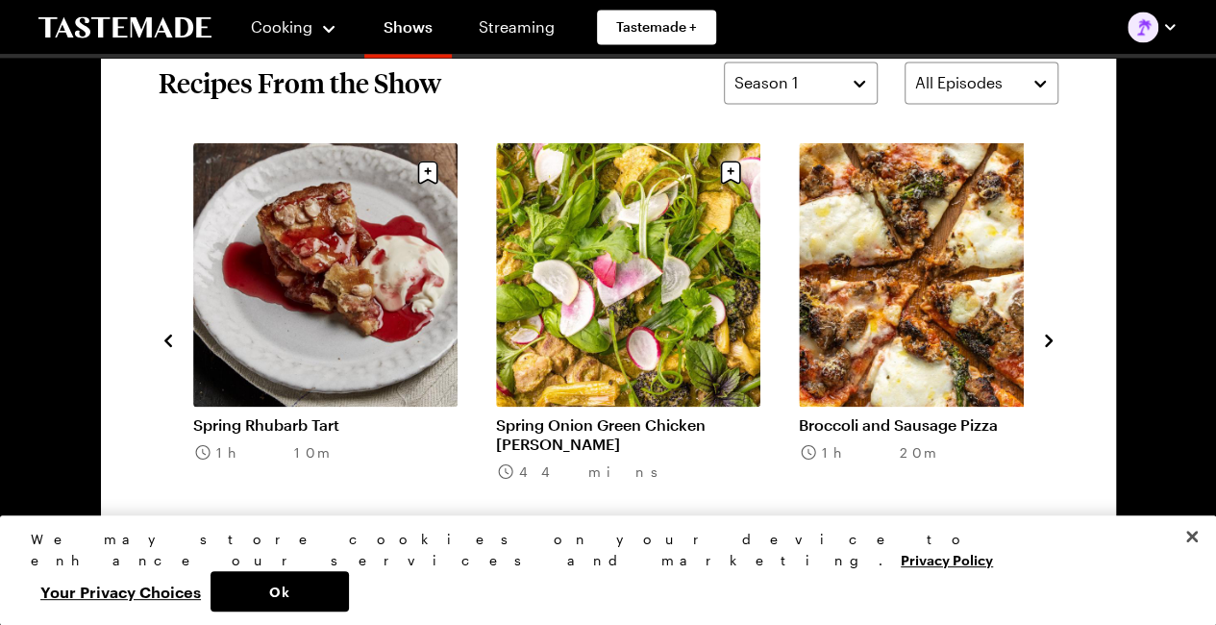
click at [174, 337] on icon "navigate to previous item" at bounding box center [168, 340] width 19 height 19
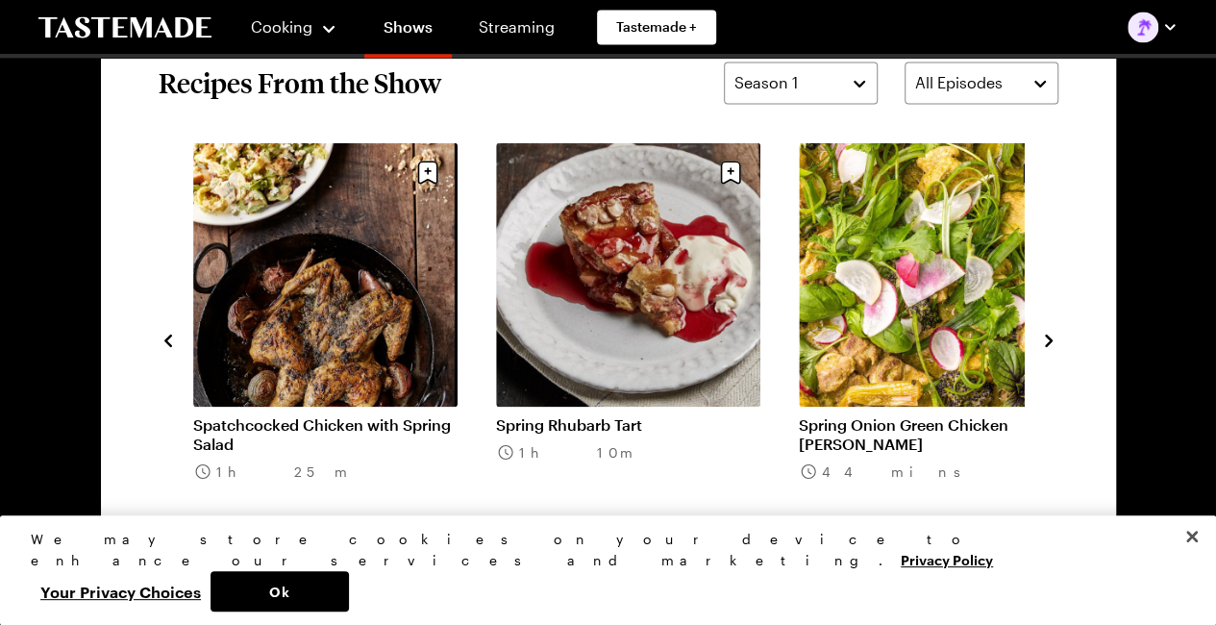
click at [174, 337] on icon "navigate to previous item" at bounding box center [168, 340] width 19 height 19
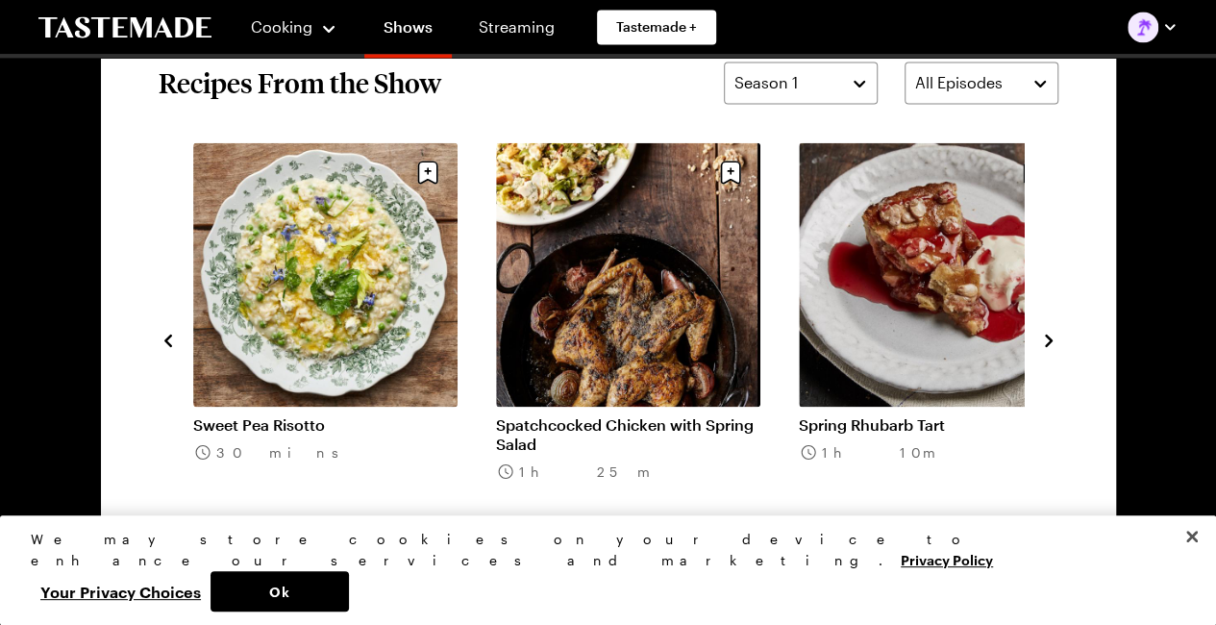
click at [174, 337] on icon "navigate to previous item" at bounding box center [168, 340] width 19 height 19
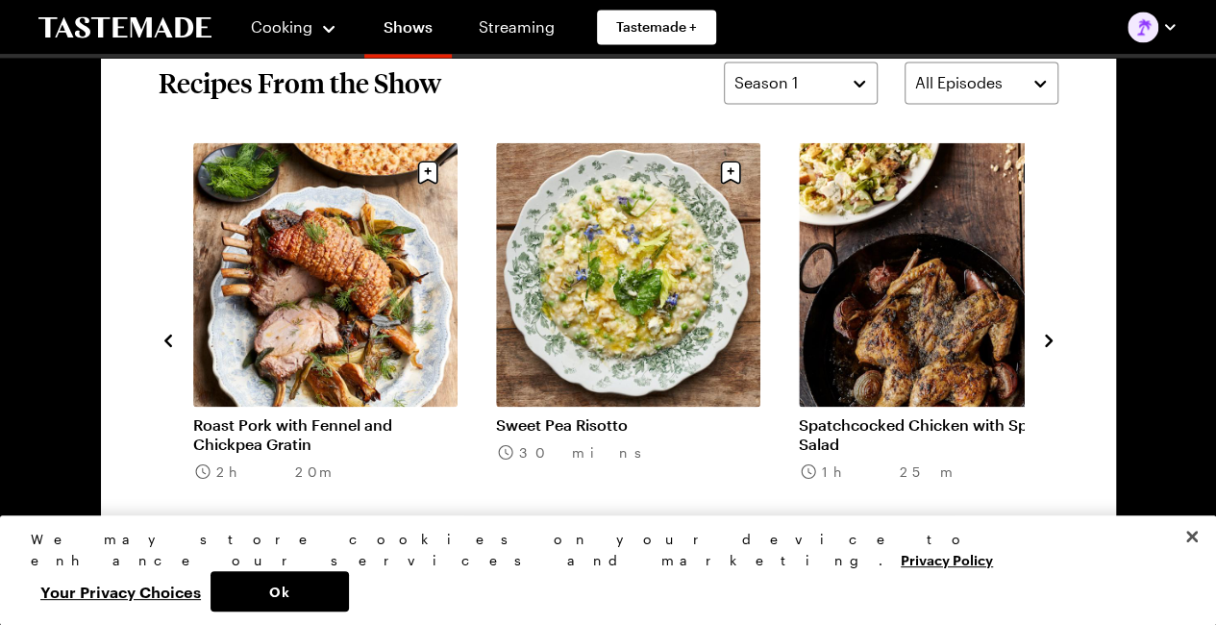
click at [175, 335] on icon "navigate to previous item" at bounding box center [168, 340] width 19 height 19
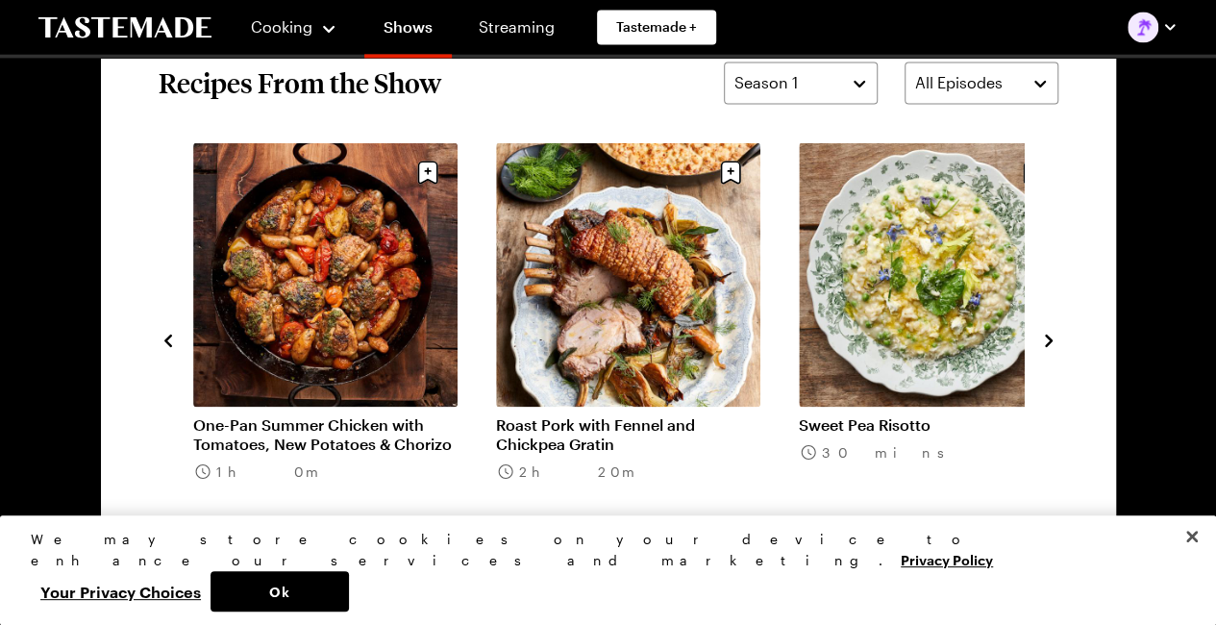
click at [175, 335] on icon "navigate to previous item" at bounding box center [168, 340] width 19 height 19
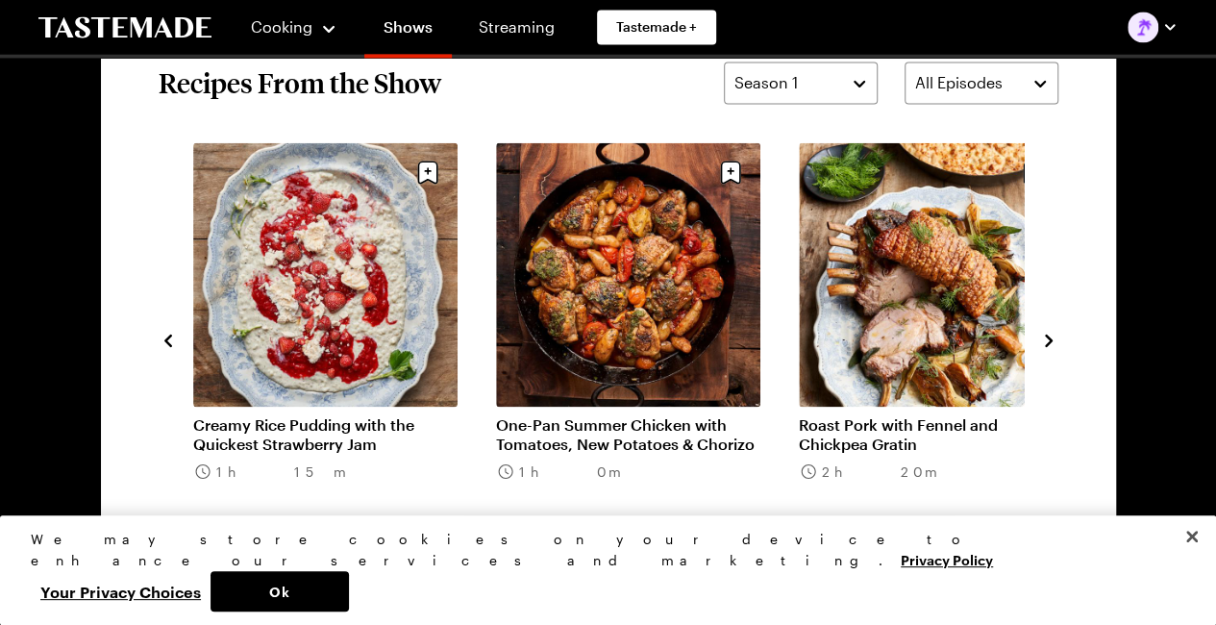
click at [175, 335] on icon "navigate to previous item" at bounding box center [168, 340] width 19 height 19
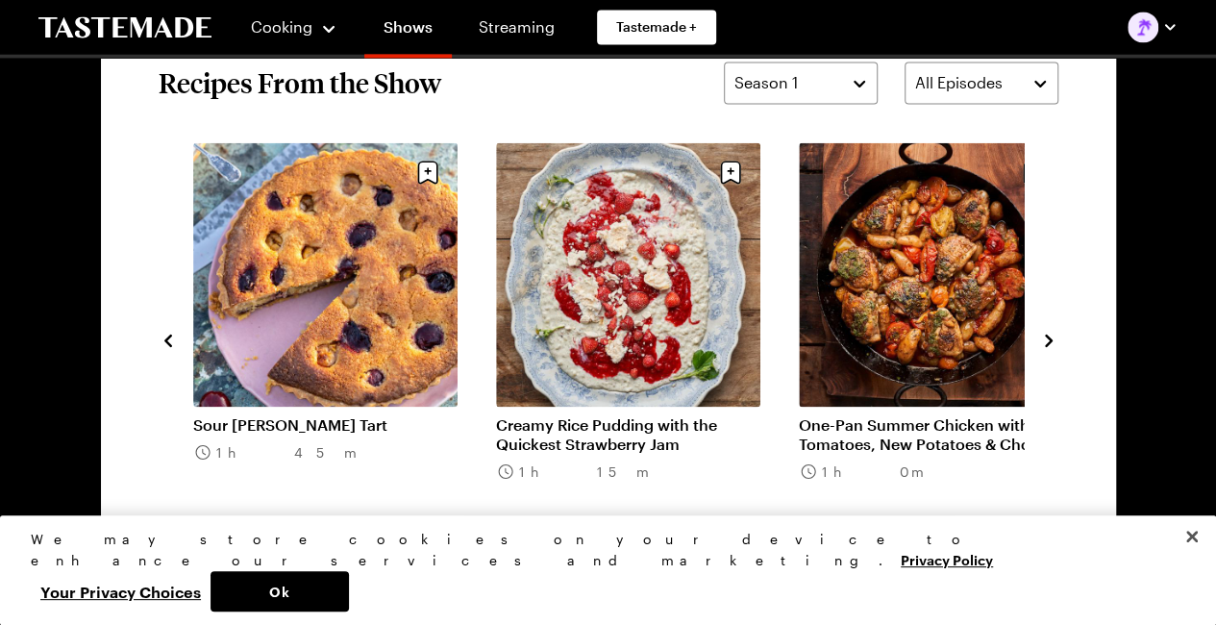
click at [175, 335] on icon "navigate to previous item" at bounding box center [168, 340] width 19 height 19
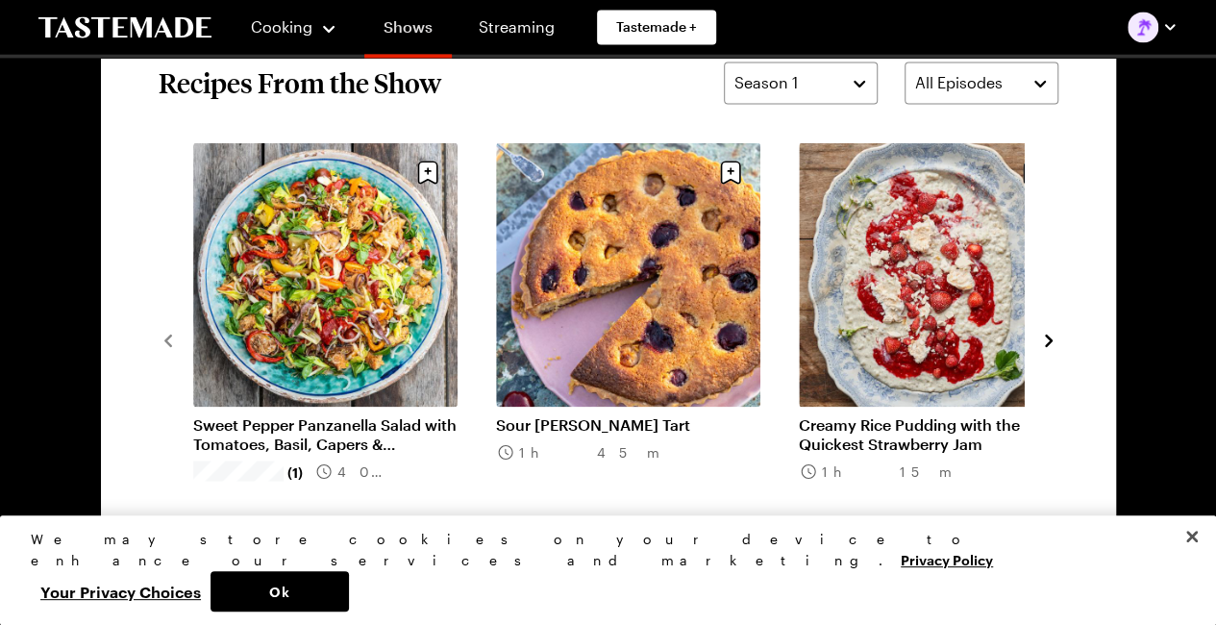
click at [413, 33] on link "Shows" at bounding box center [407, 31] width 87 height 54
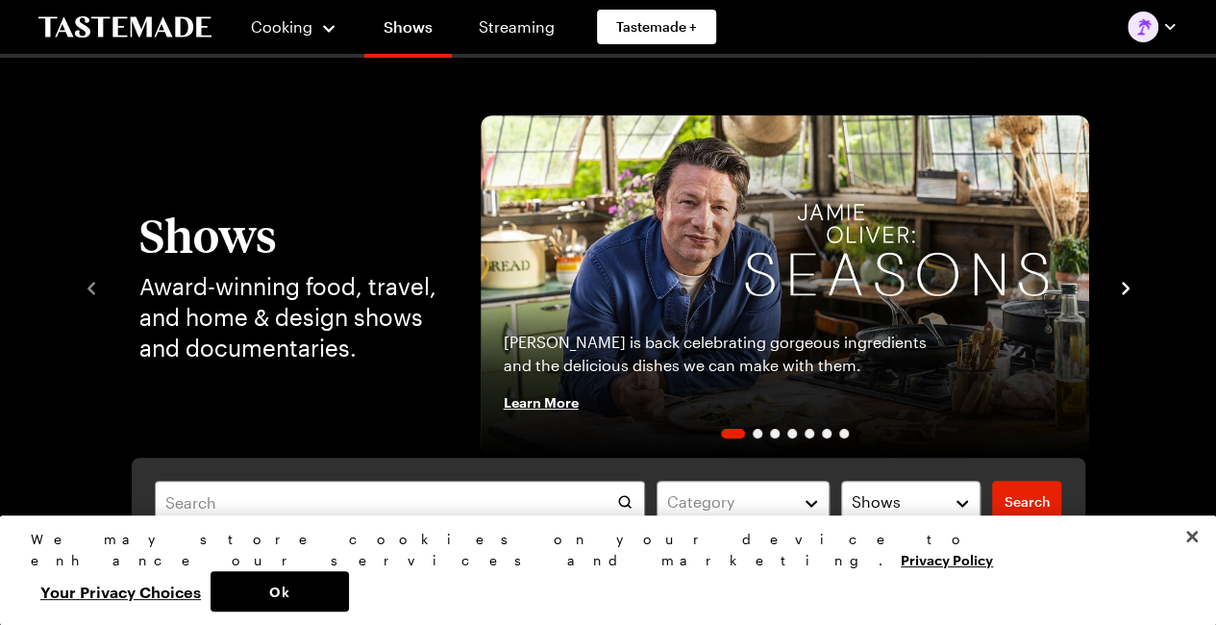
click at [1128, 285] on icon "navigate to next item" at bounding box center [1125, 288] width 19 height 19
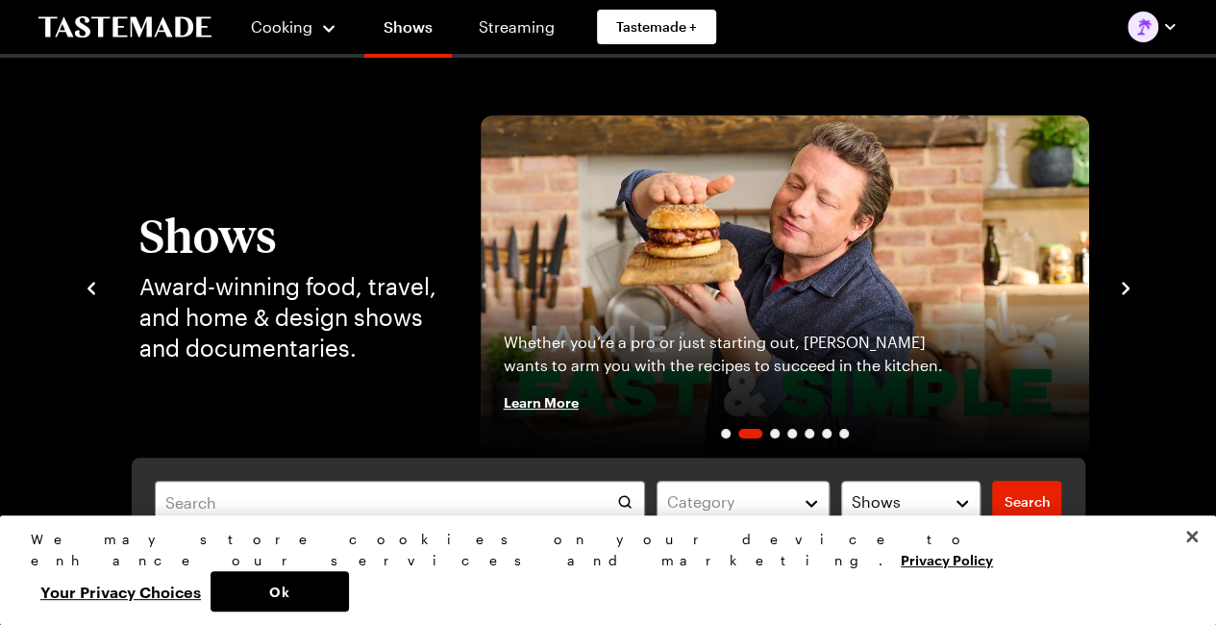
click at [1128, 285] on icon "navigate to next item" at bounding box center [1125, 288] width 19 height 19
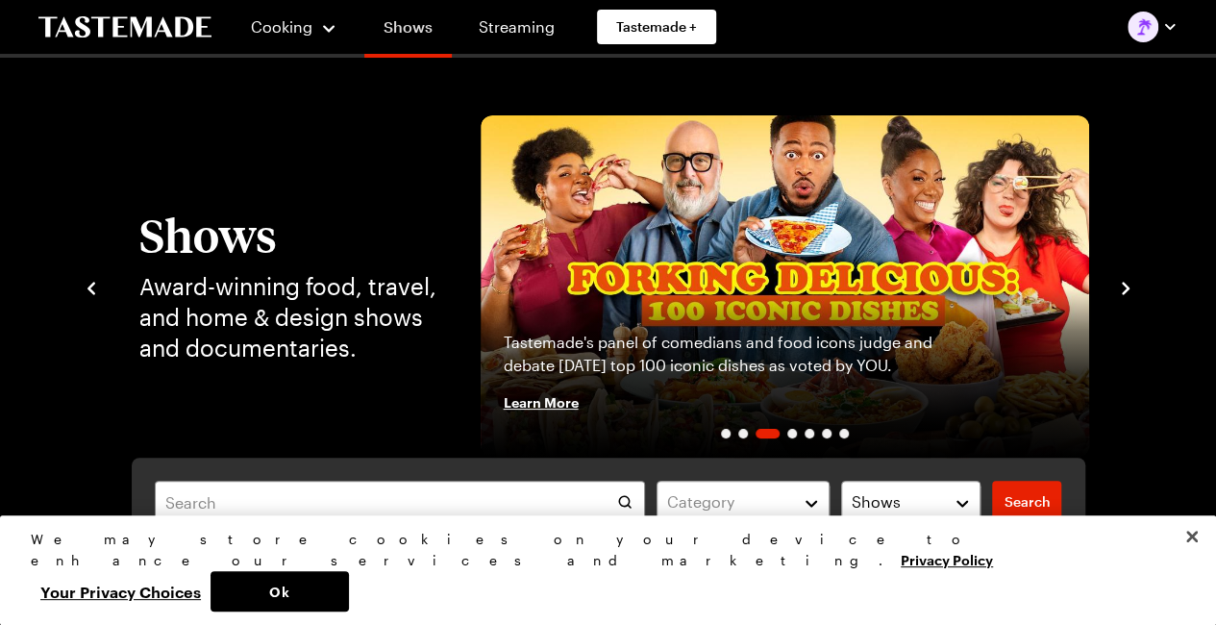
click at [396, 30] on link "Shows" at bounding box center [407, 31] width 87 height 54
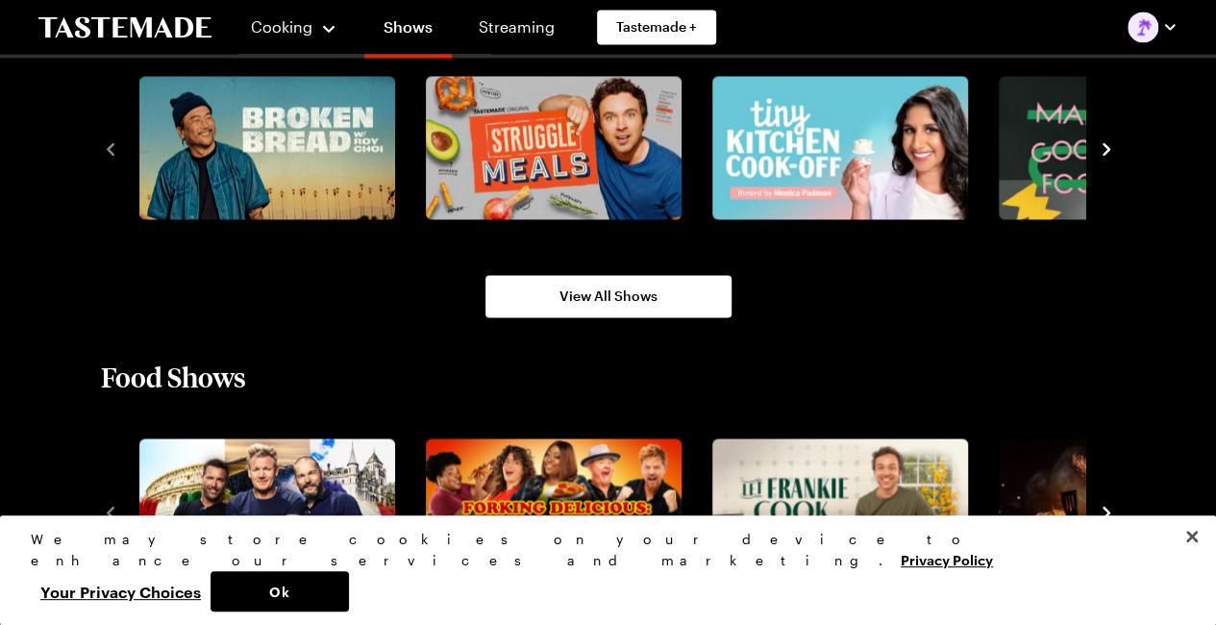
scroll to position [1634, 0]
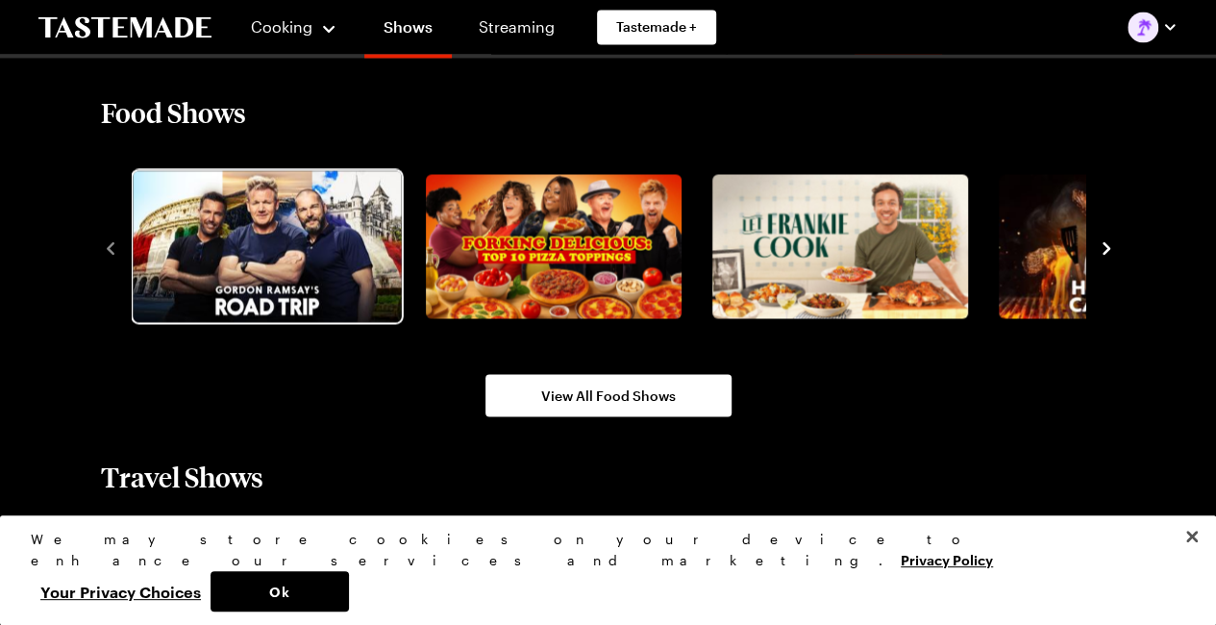
click at [287, 281] on img "1 / 10" at bounding box center [267, 246] width 268 height 151
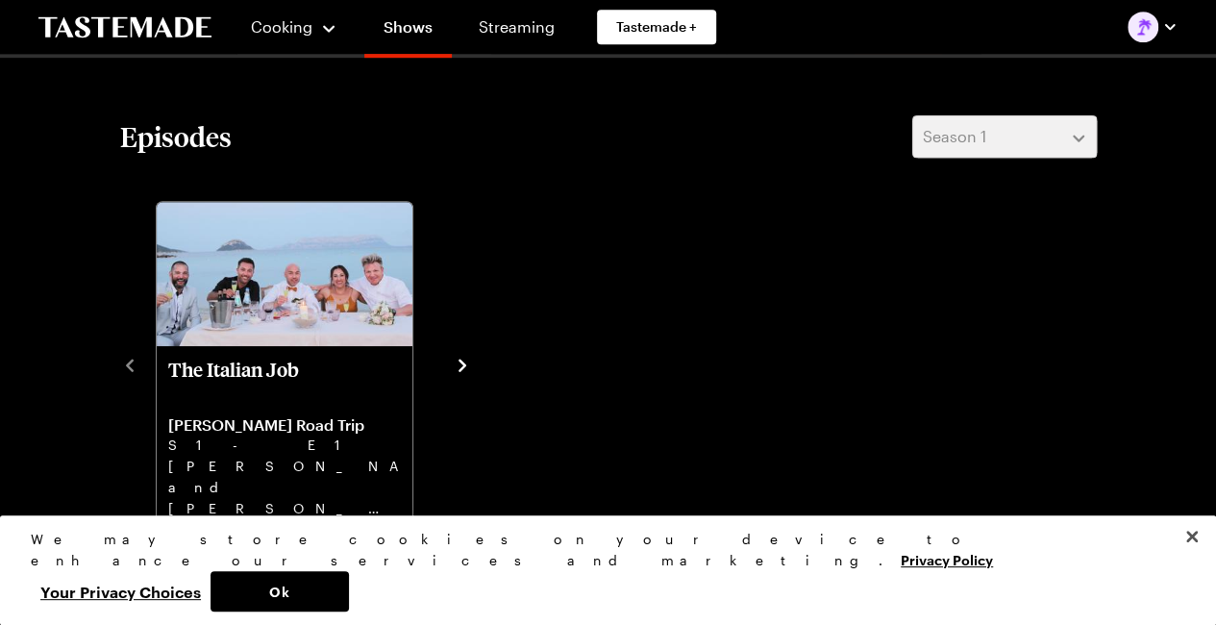
scroll to position [481, 0]
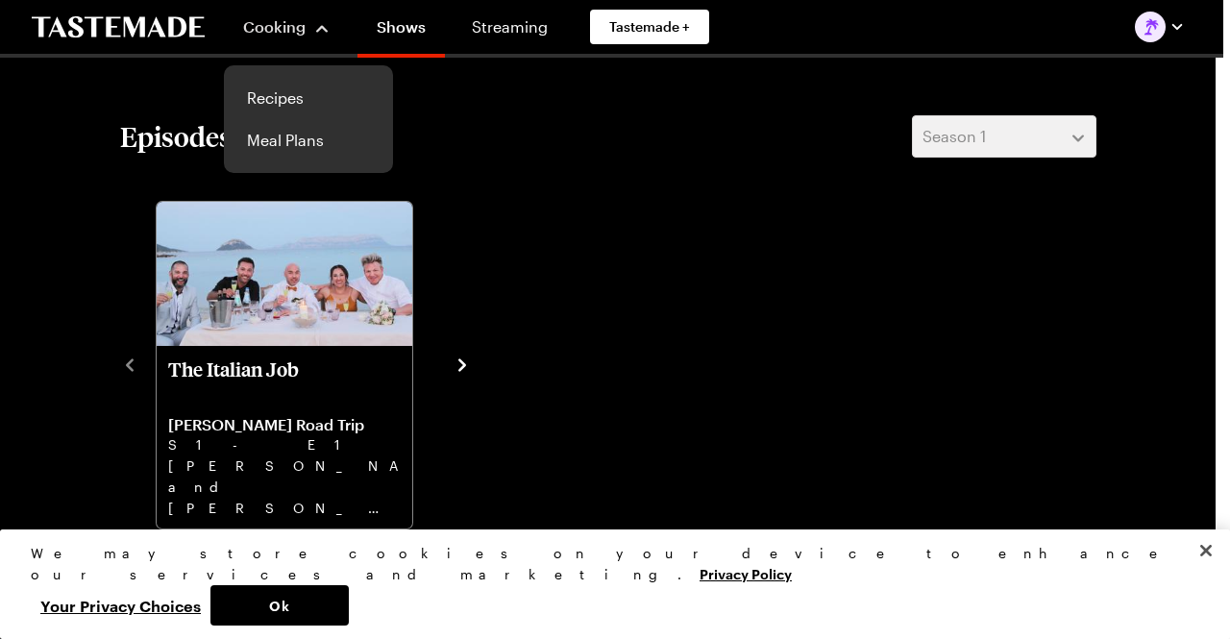
click at [292, 24] on span "Cooking" at bounding box center [274, 26] width 62 height 18
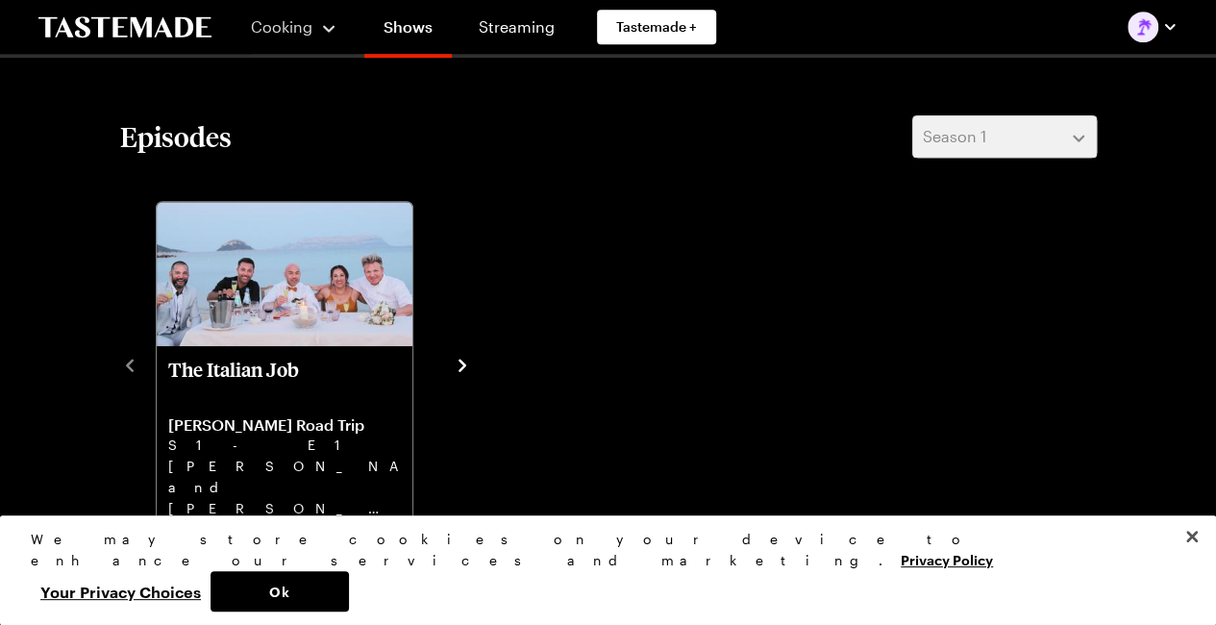
click at [292, 24] on span "Cooking" at bounding box center [282, 26] width 62 height 18
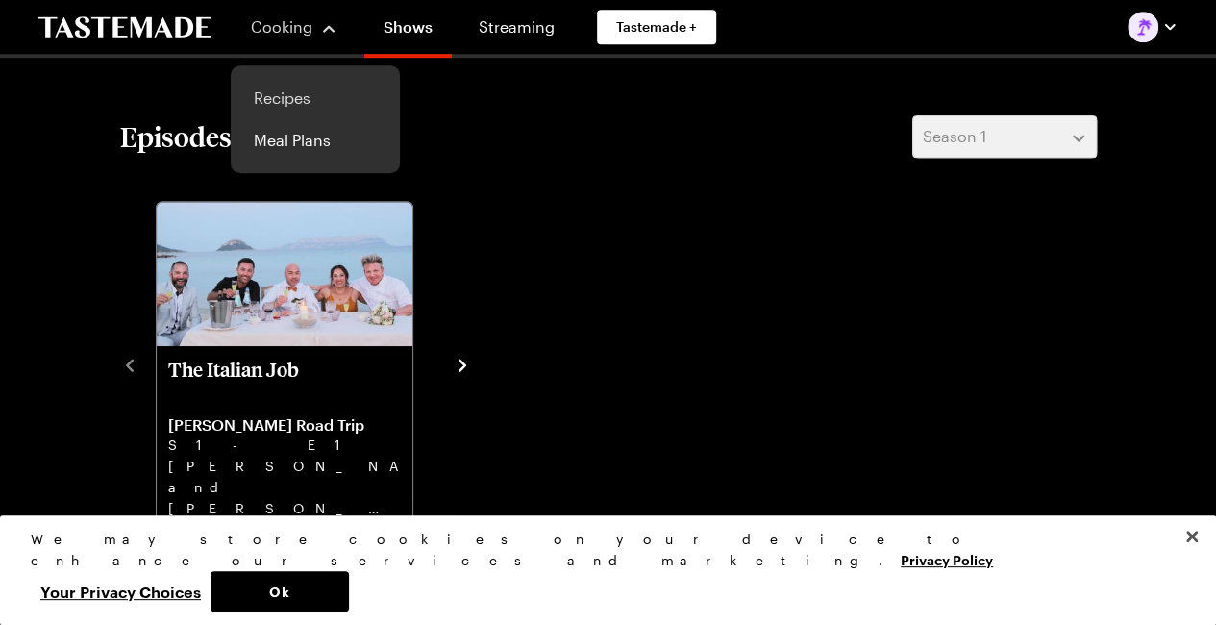
click at [273, 97] on link "Recipes" at bounding box center [315, 98] width 146 height 42
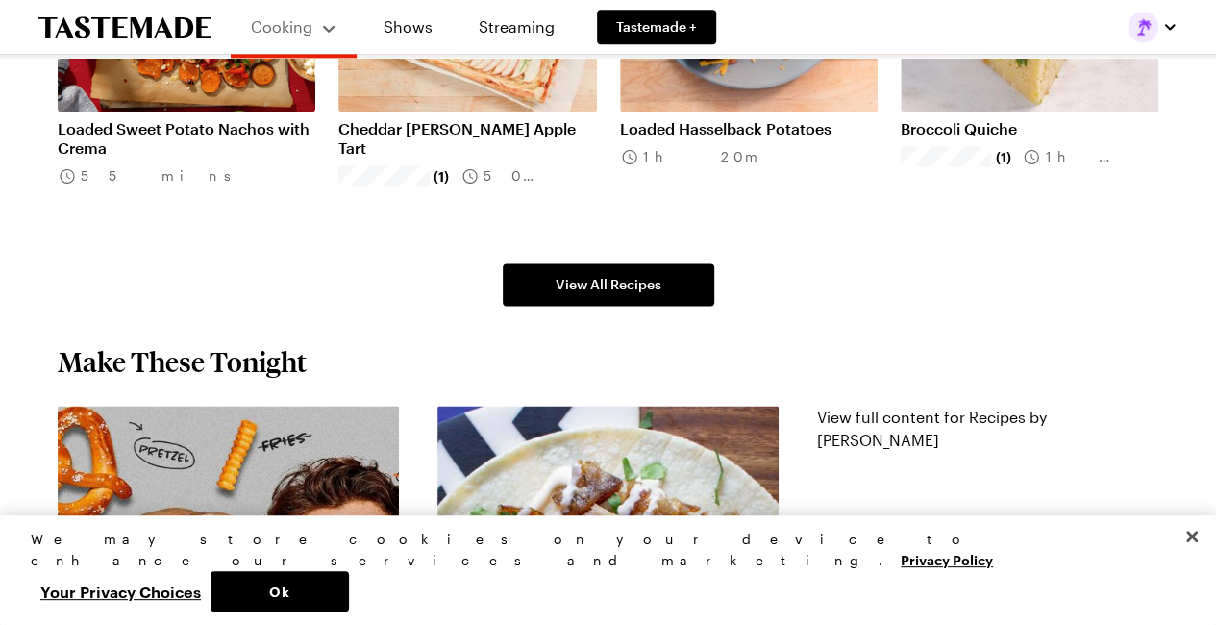
scroll to position [1346, 0]
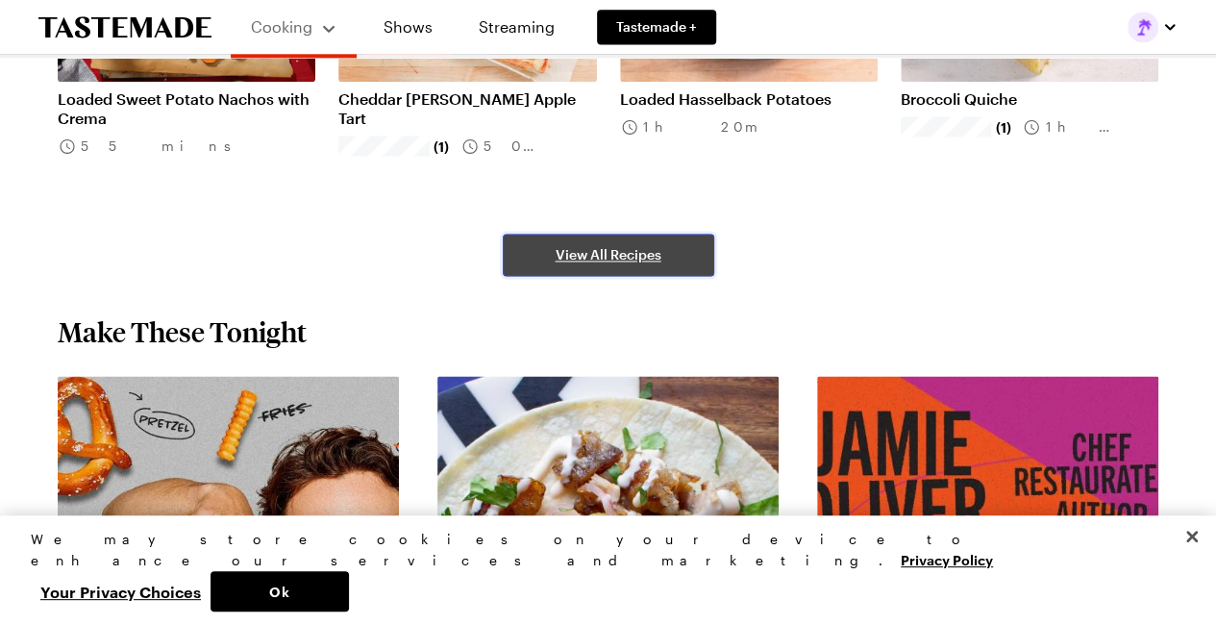
click at [622, 255] on span "View All Recipes" at bounding box center [609, 254] width 106 height 19
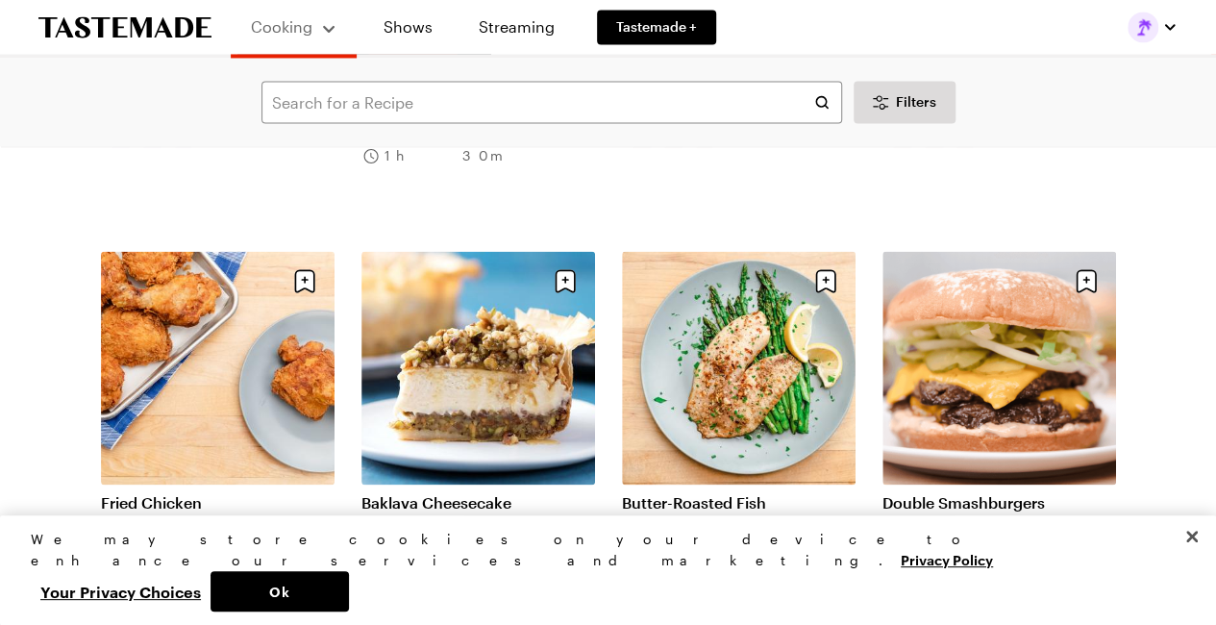
scroll to position [1634, 0]
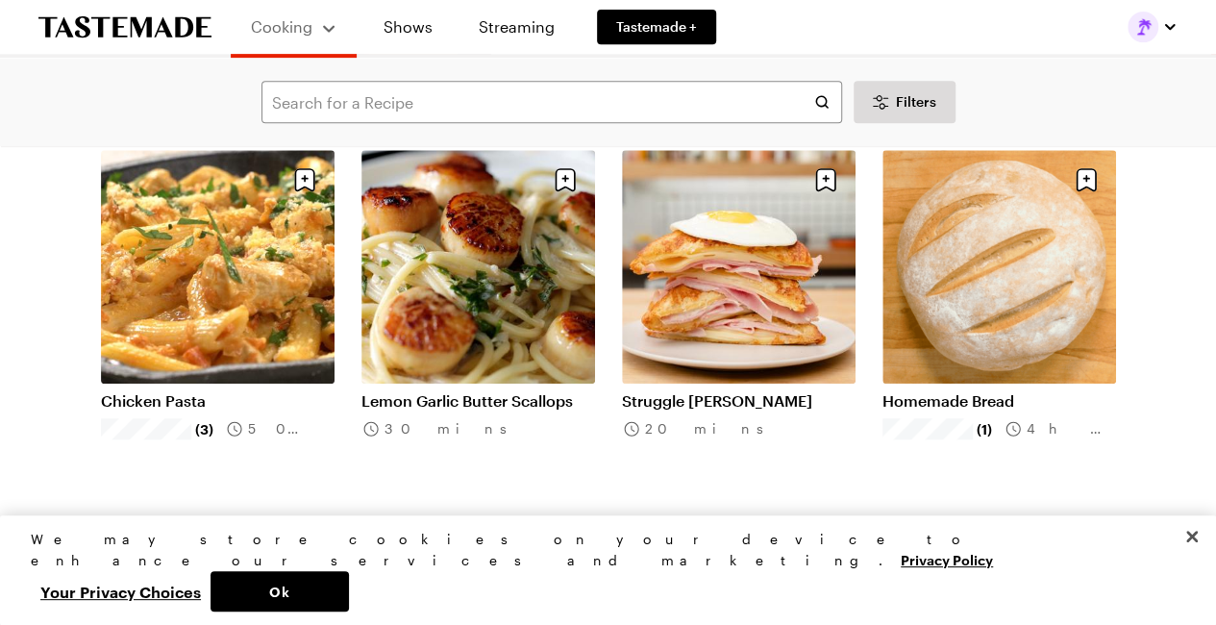
scroll to position [4037, 0]
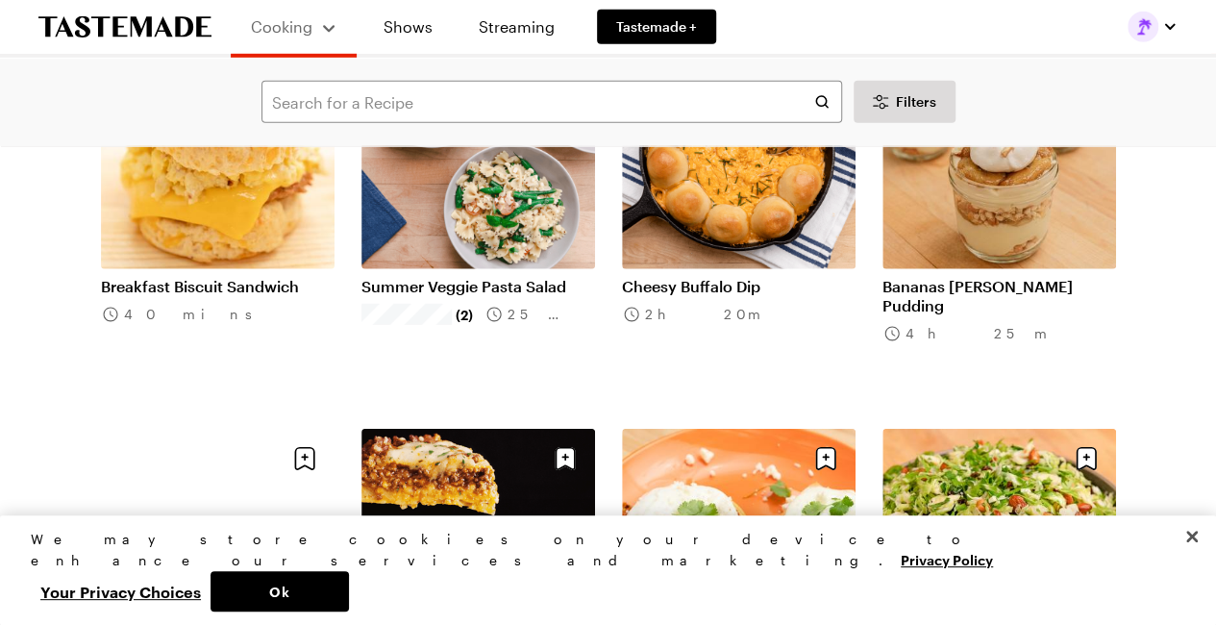
scroll to position [6825, 0]
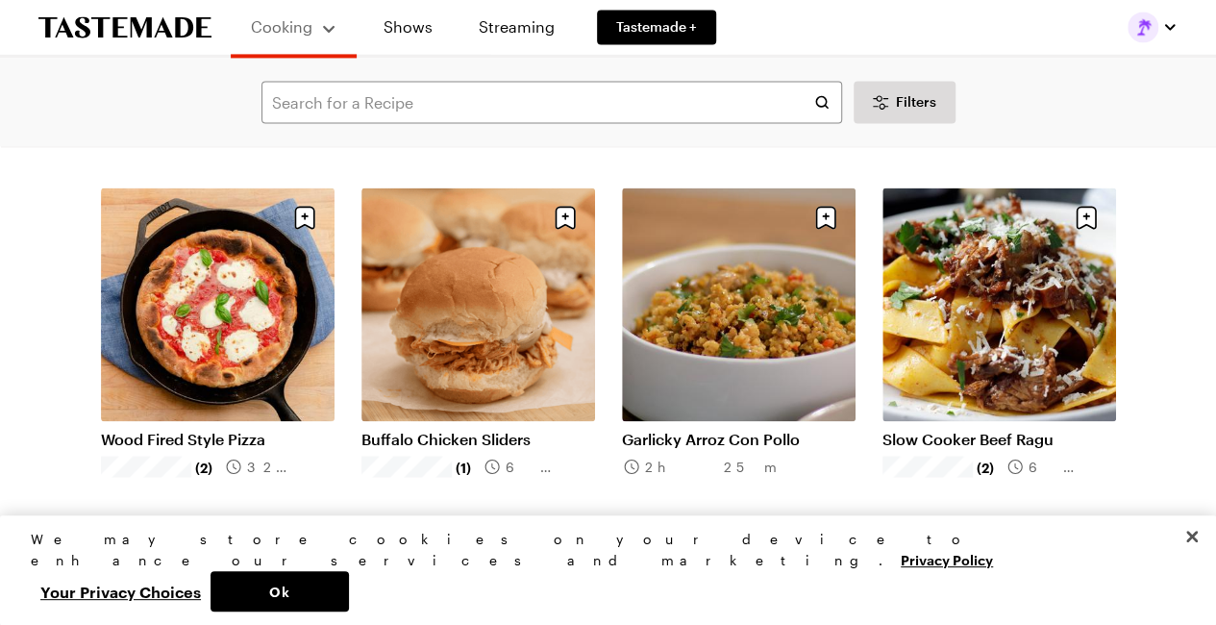
scroll to position [8747, 0]
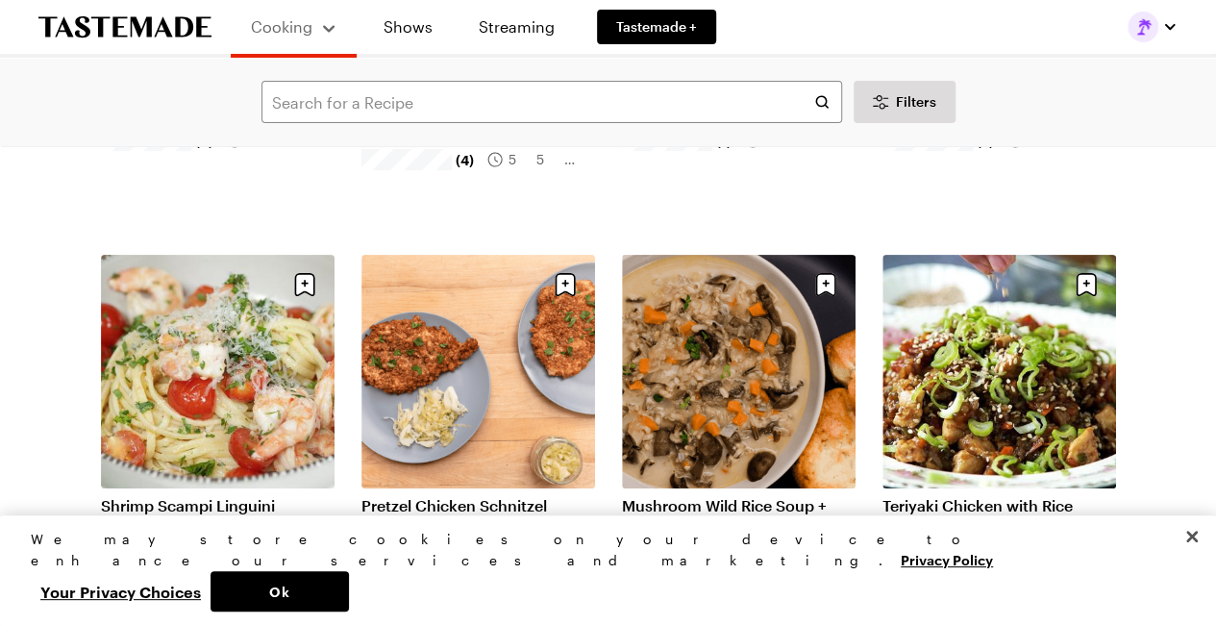
scroll to position [11054, 0]
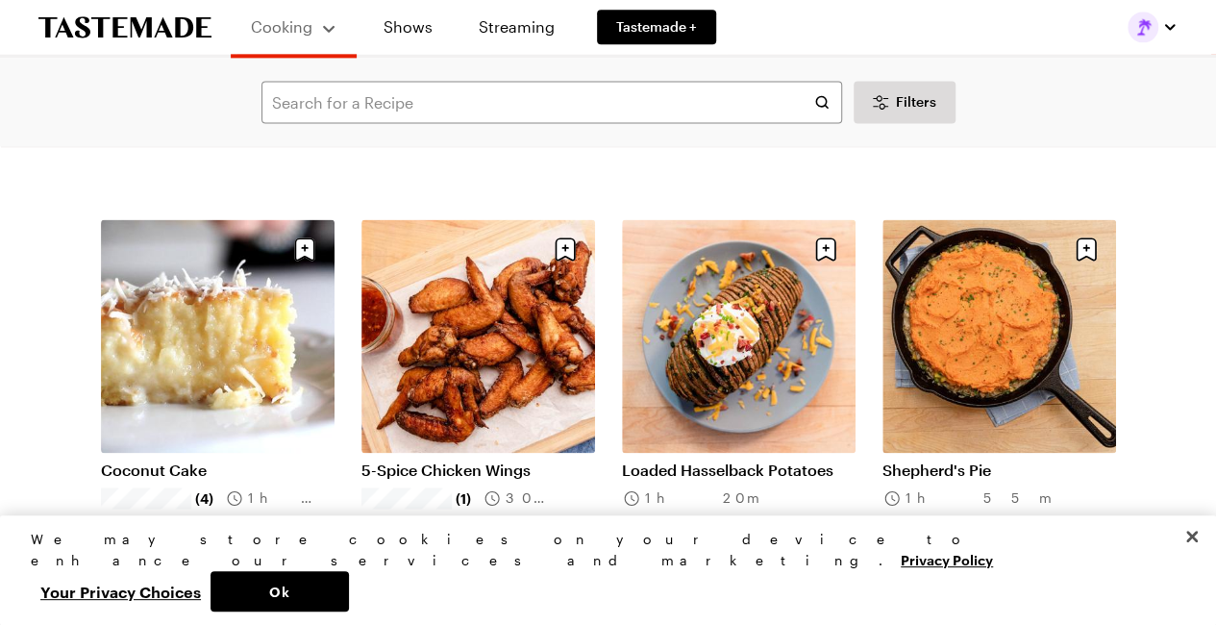
scroll to position [12304, 0]
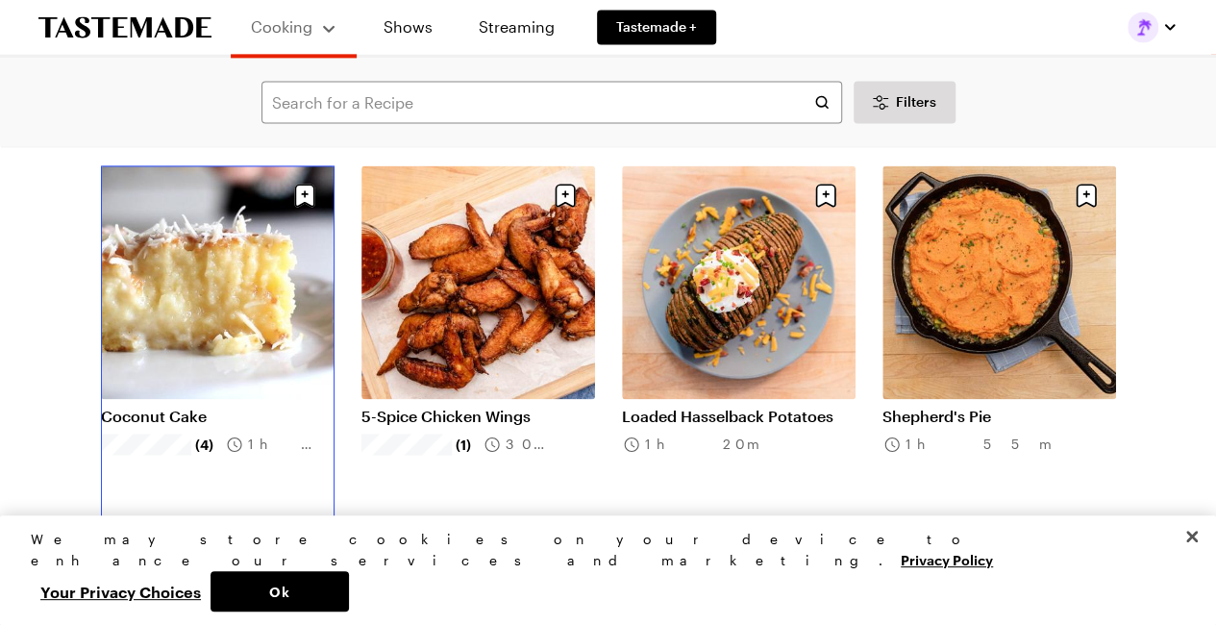
click at [202, 407] on link "Coconut Cake" at bounding box center [218, 416] width 234 height 19
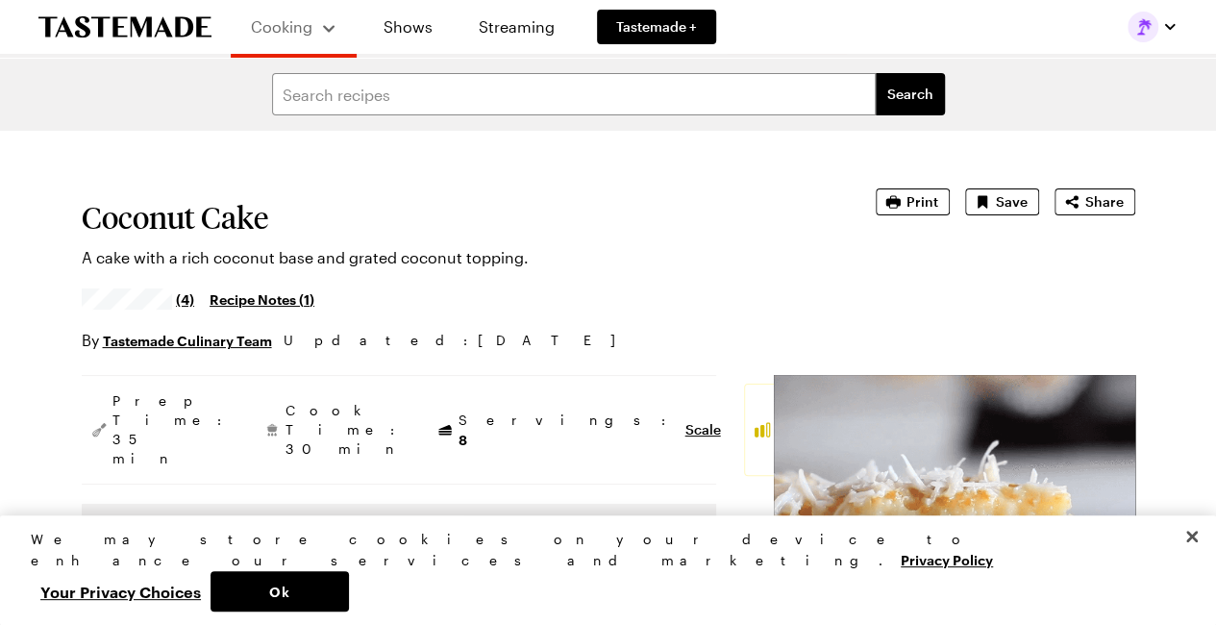
type textarea "x"
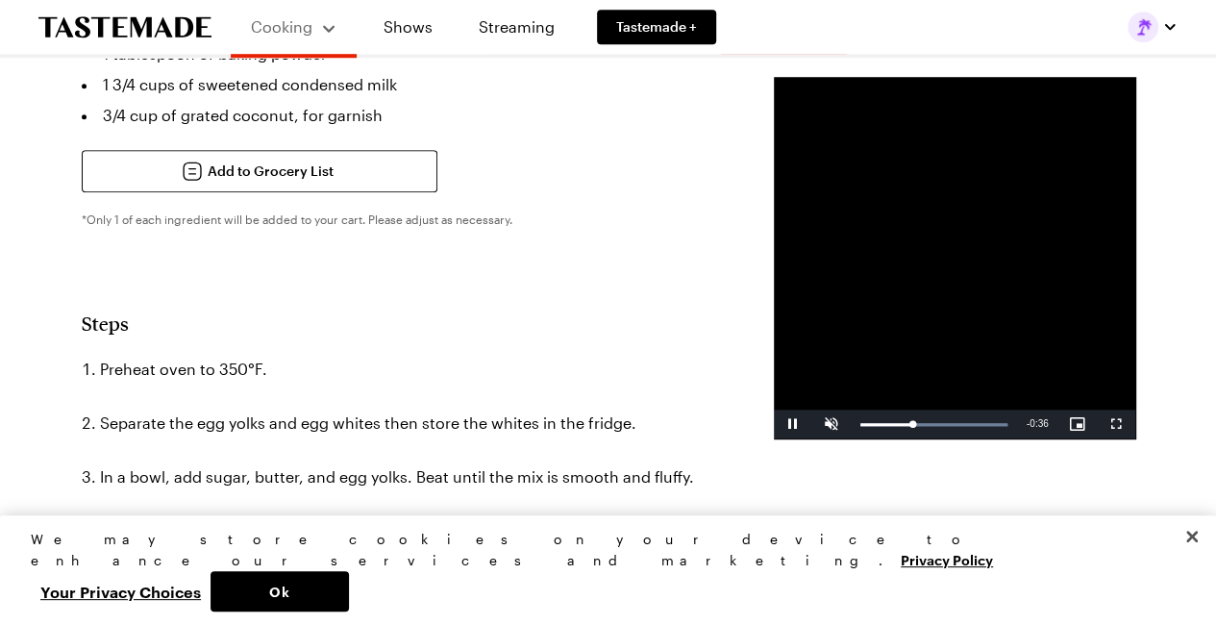
scroll to position [192, 0]
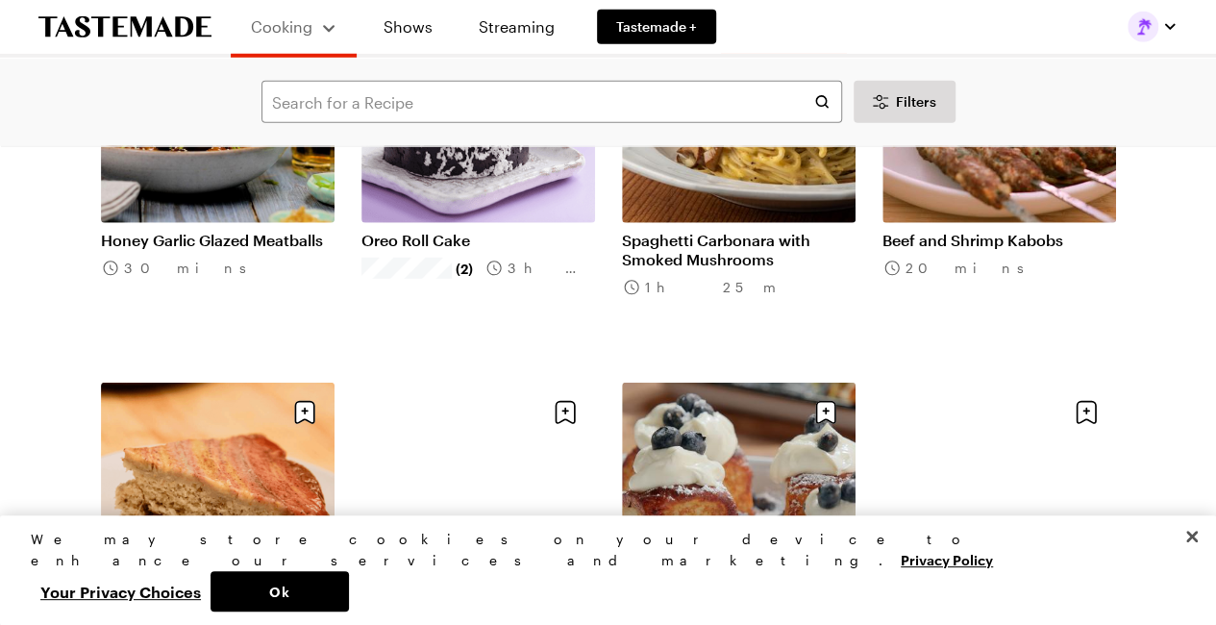
scroll to position [13745, 0]
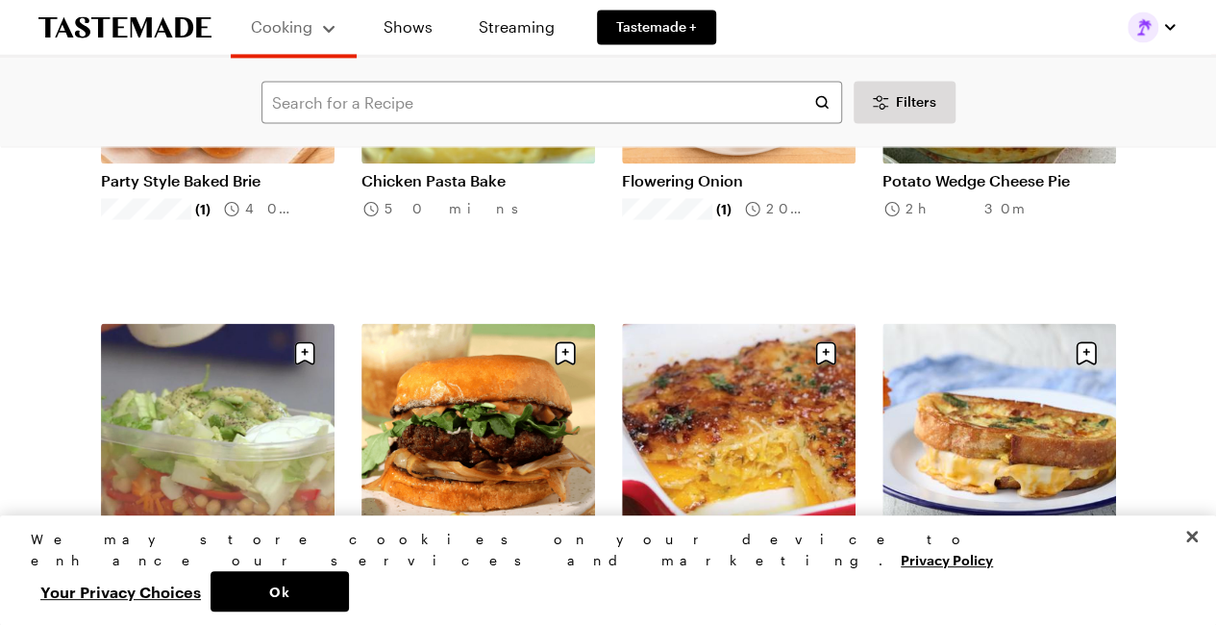
scroll to position [16052, 0]
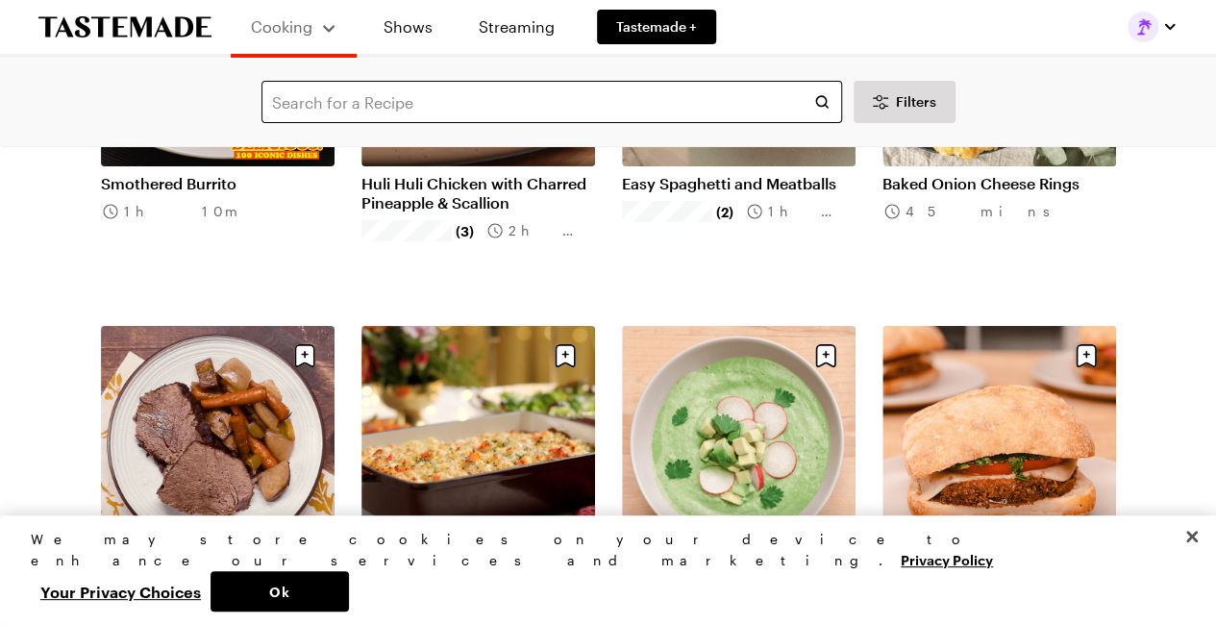
scroll to position [18071, 0]
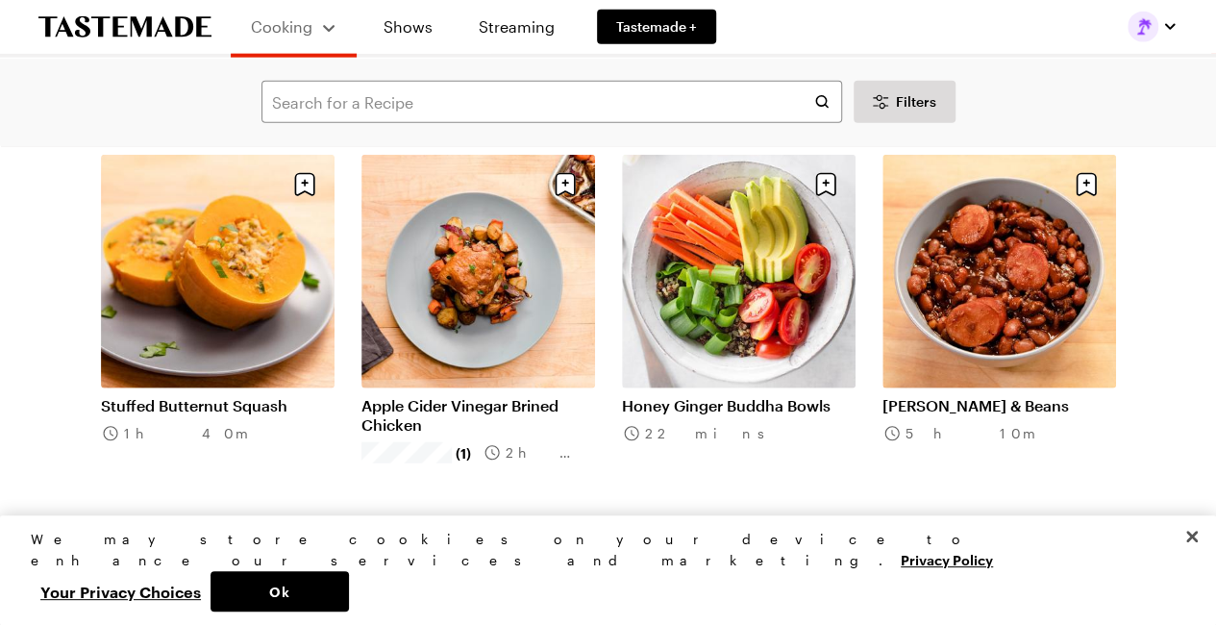
scroll to position [20859, 0]
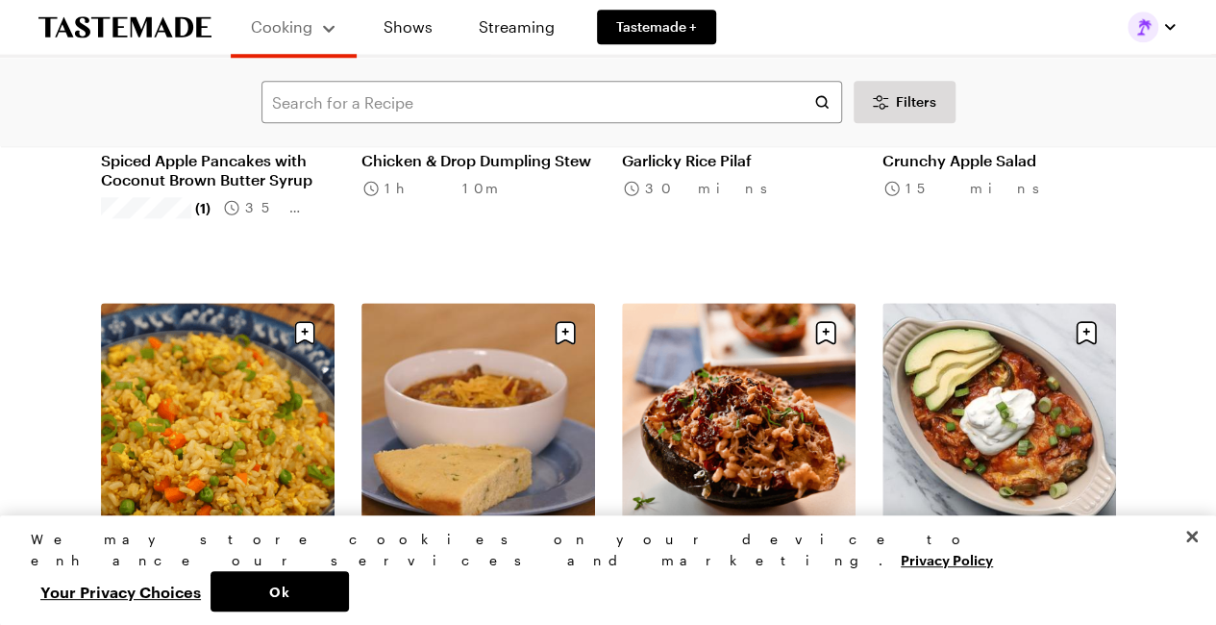
scroll to position [22973, 0]
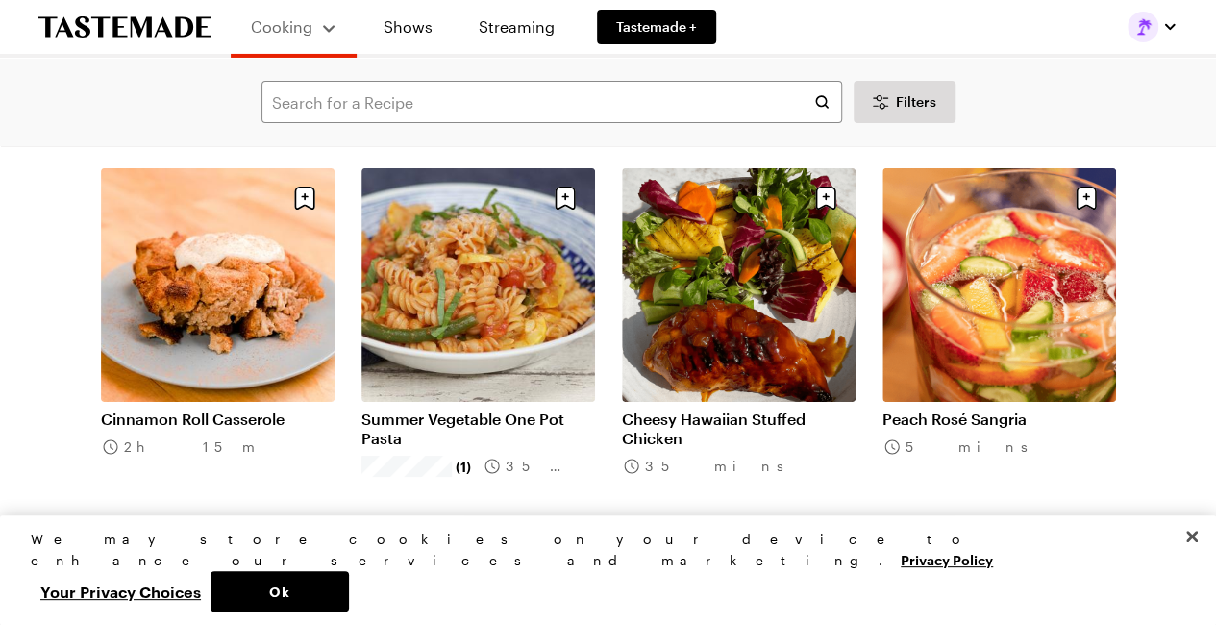
scroll to position [25280, 0]
